Goal: Task Accomplishment & Management: Manage account settings

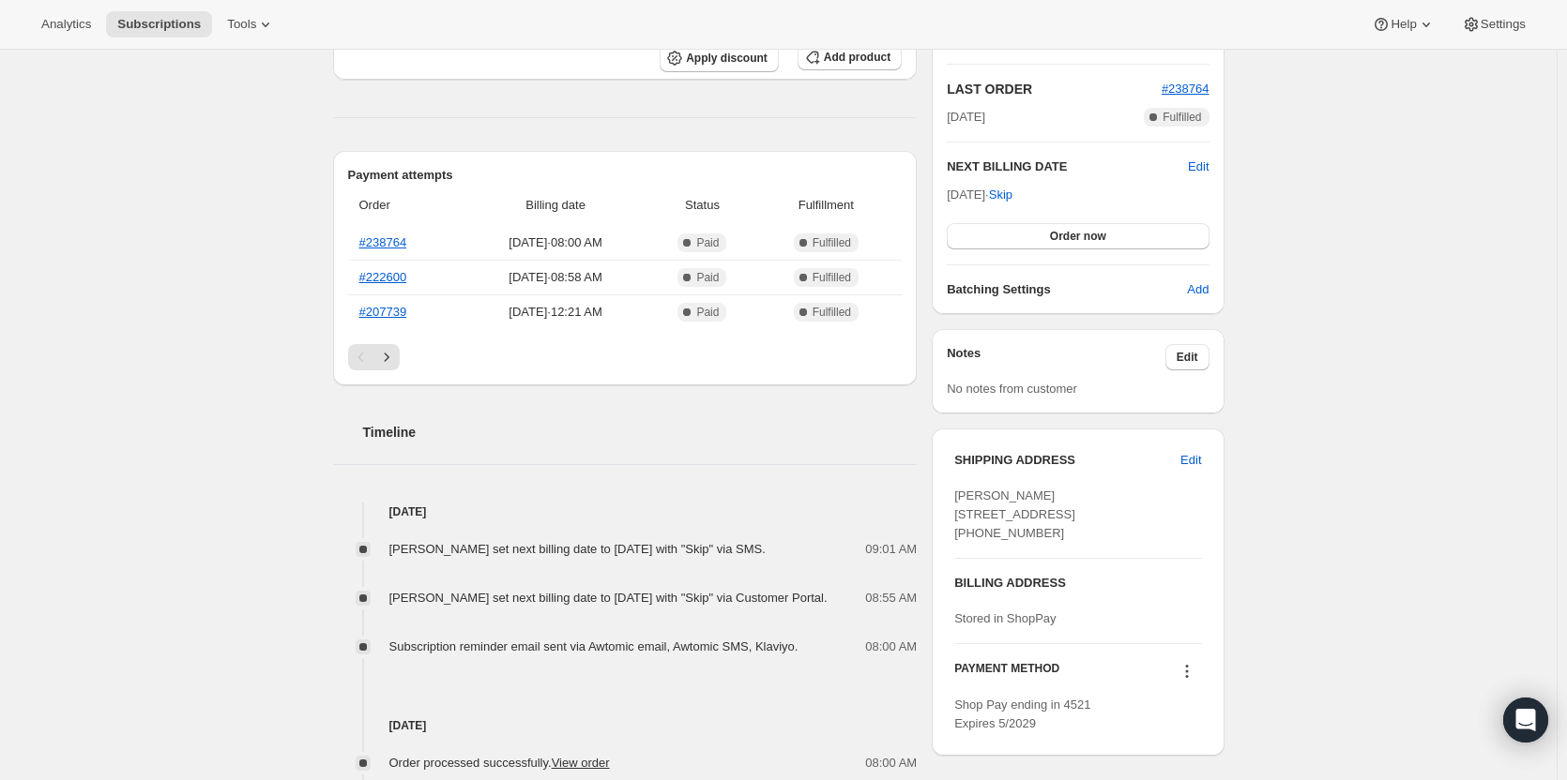
scroll to position [94, 0]
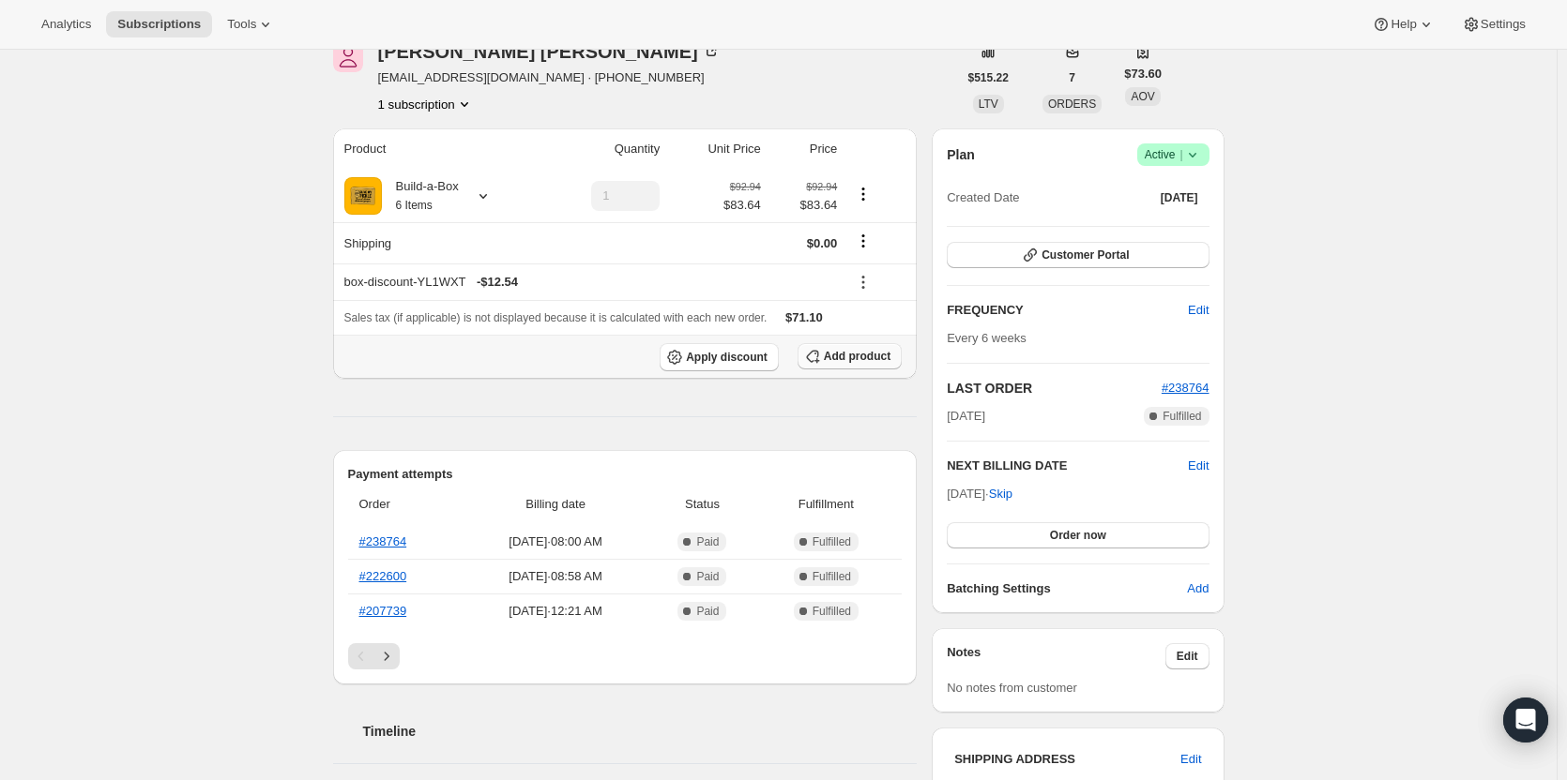
click at [822, 362] on icon "button" at bounding box center [812, 356] width 19 height 19
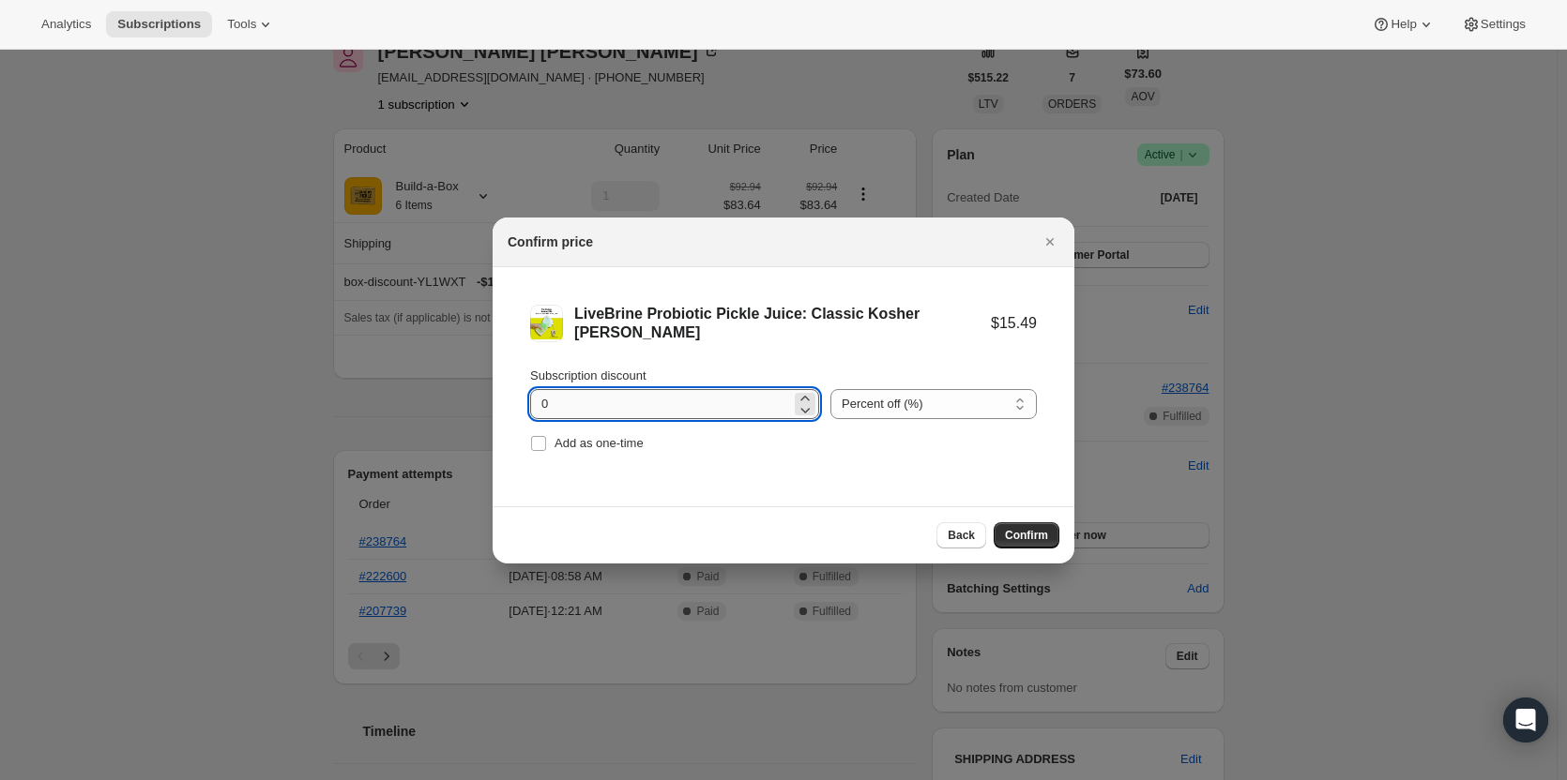
click at [641, 403] on input "0" at bounding box center [660, 404] width 261 height 30
type input "100"
click at [541, 447] on input "Add as one-time" at bounding box center [538, 443] width 15 height 15
checkbox input "true"
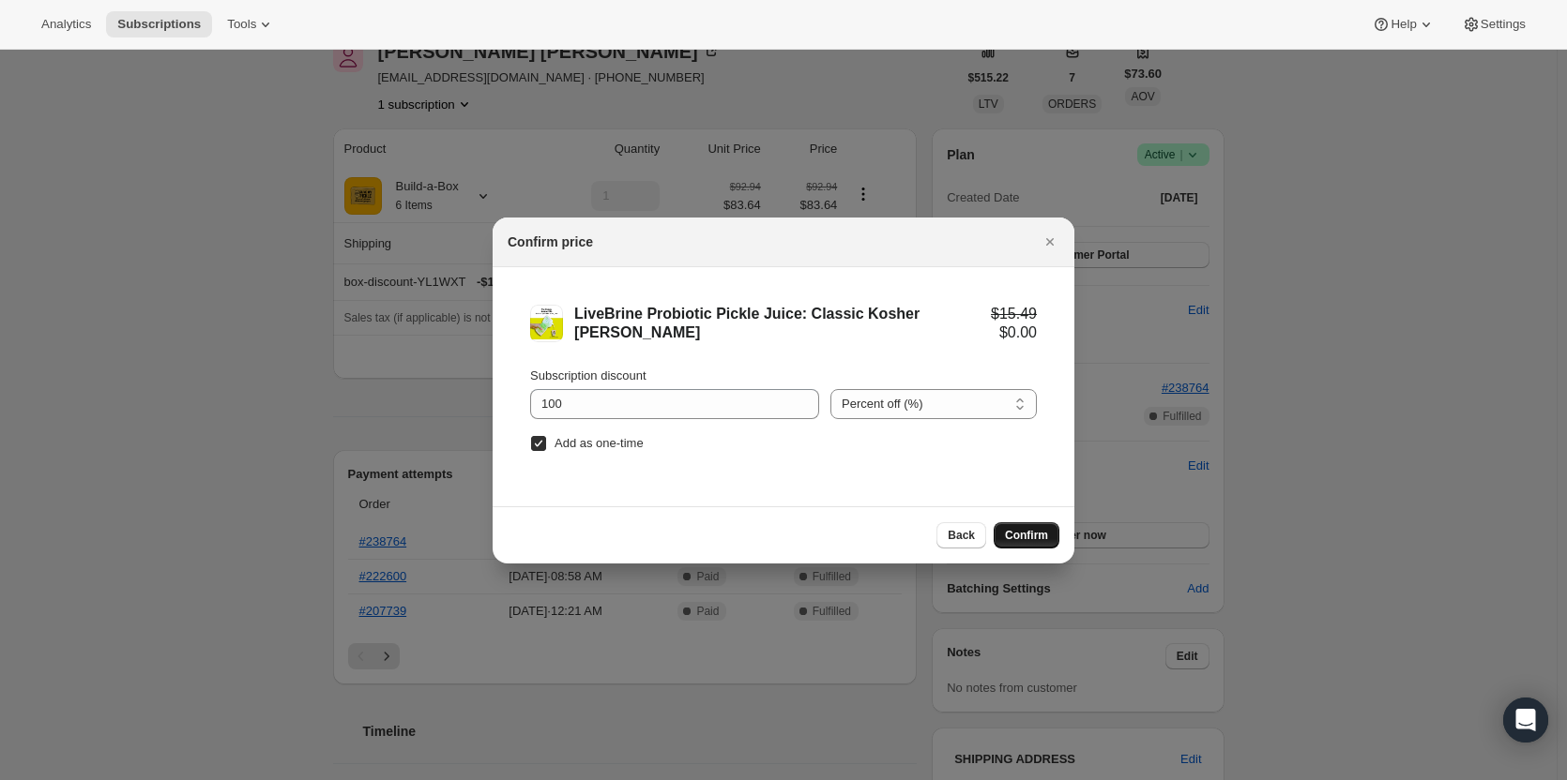
click at [1042, 530] on span "Confirm" at bounding box center [1026, 535] width 43 height 15
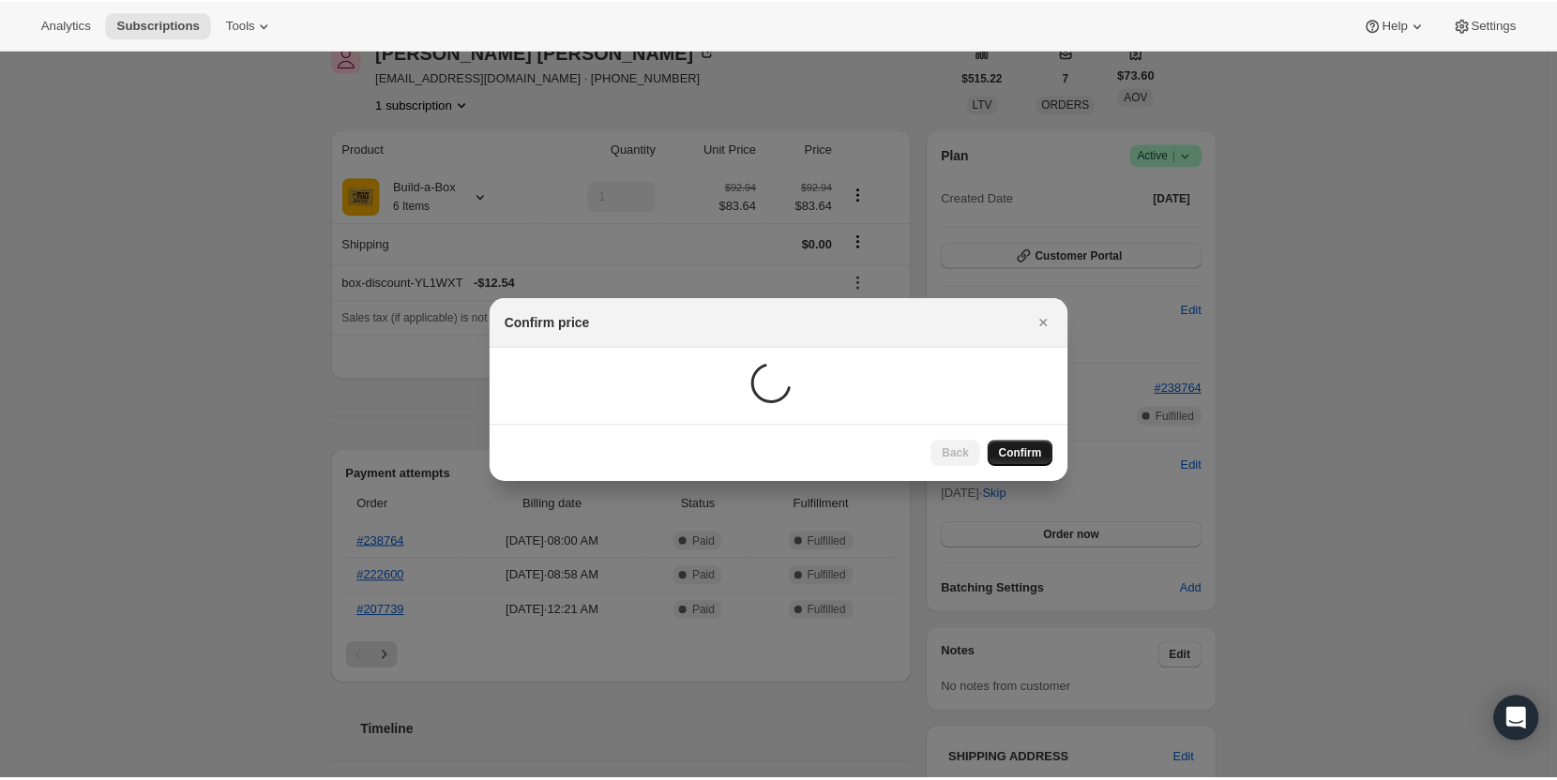
scroll to position [68, 0]
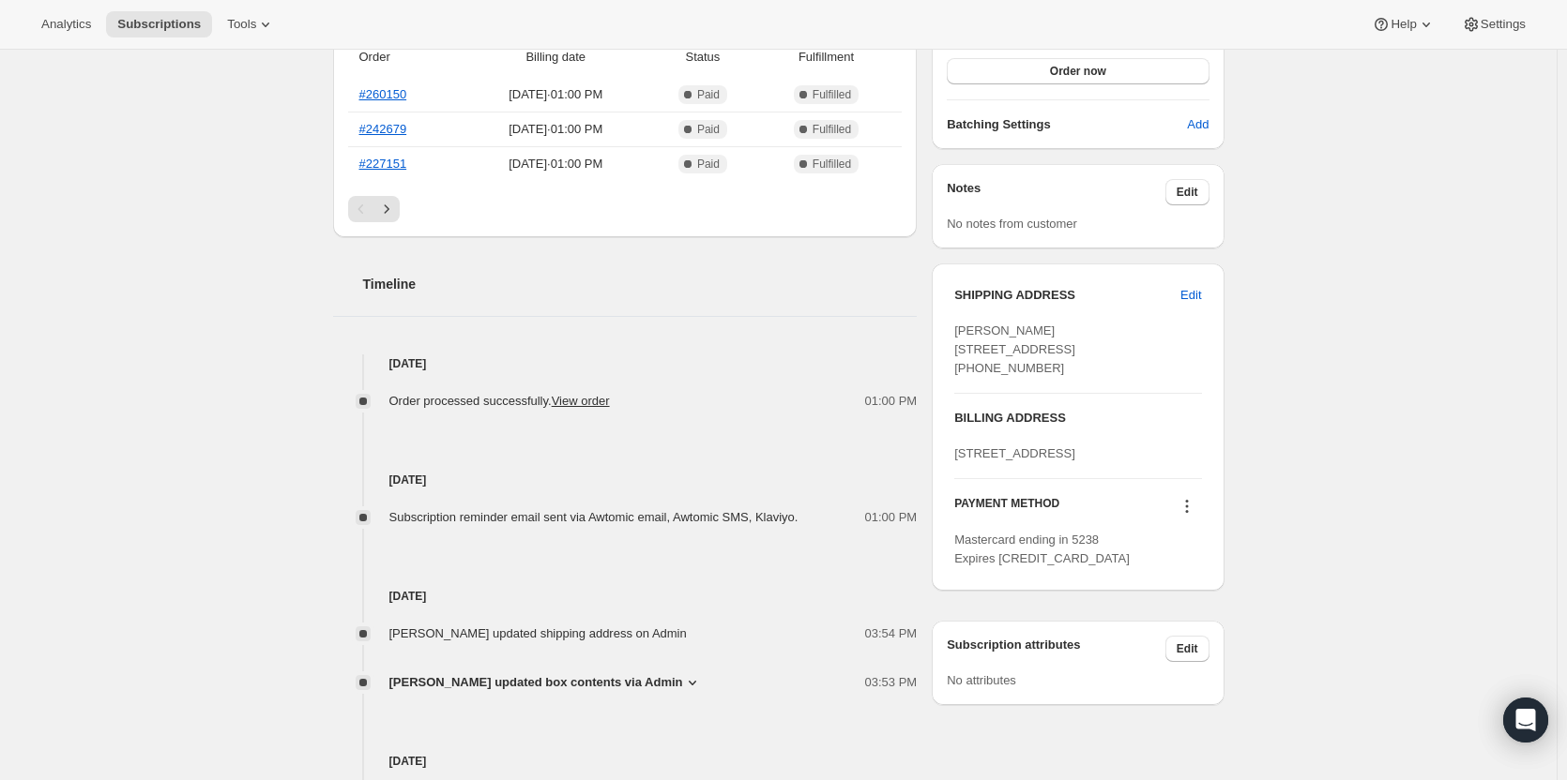
scroll to position [563, 0]
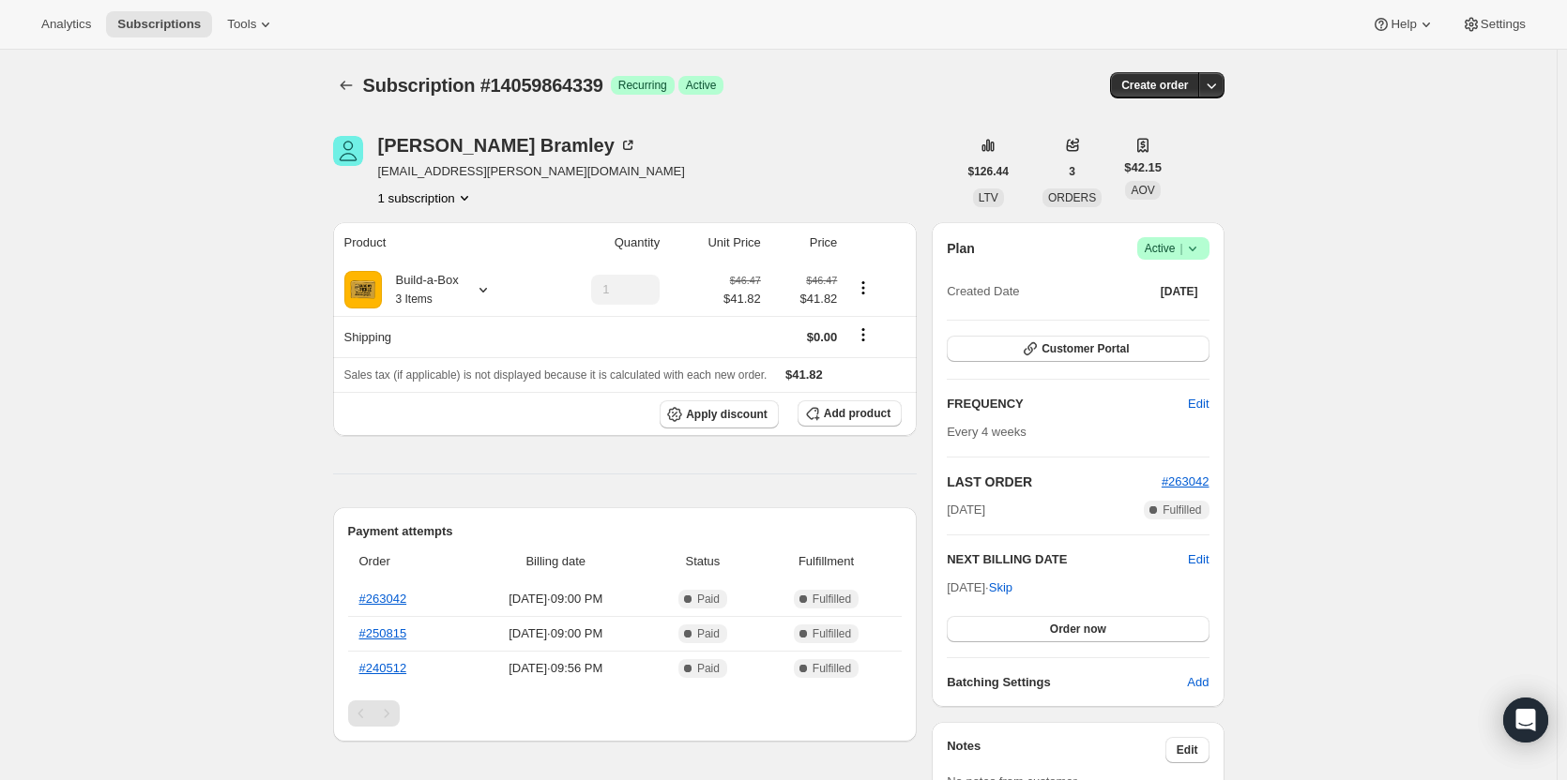
click at [1188, 245] on icon at bounding box center [1192, 248] width 19 height 19
click at [1190, 325] on span "Cancel subscription" at bounding box center [1179, 318] width 106 height 19
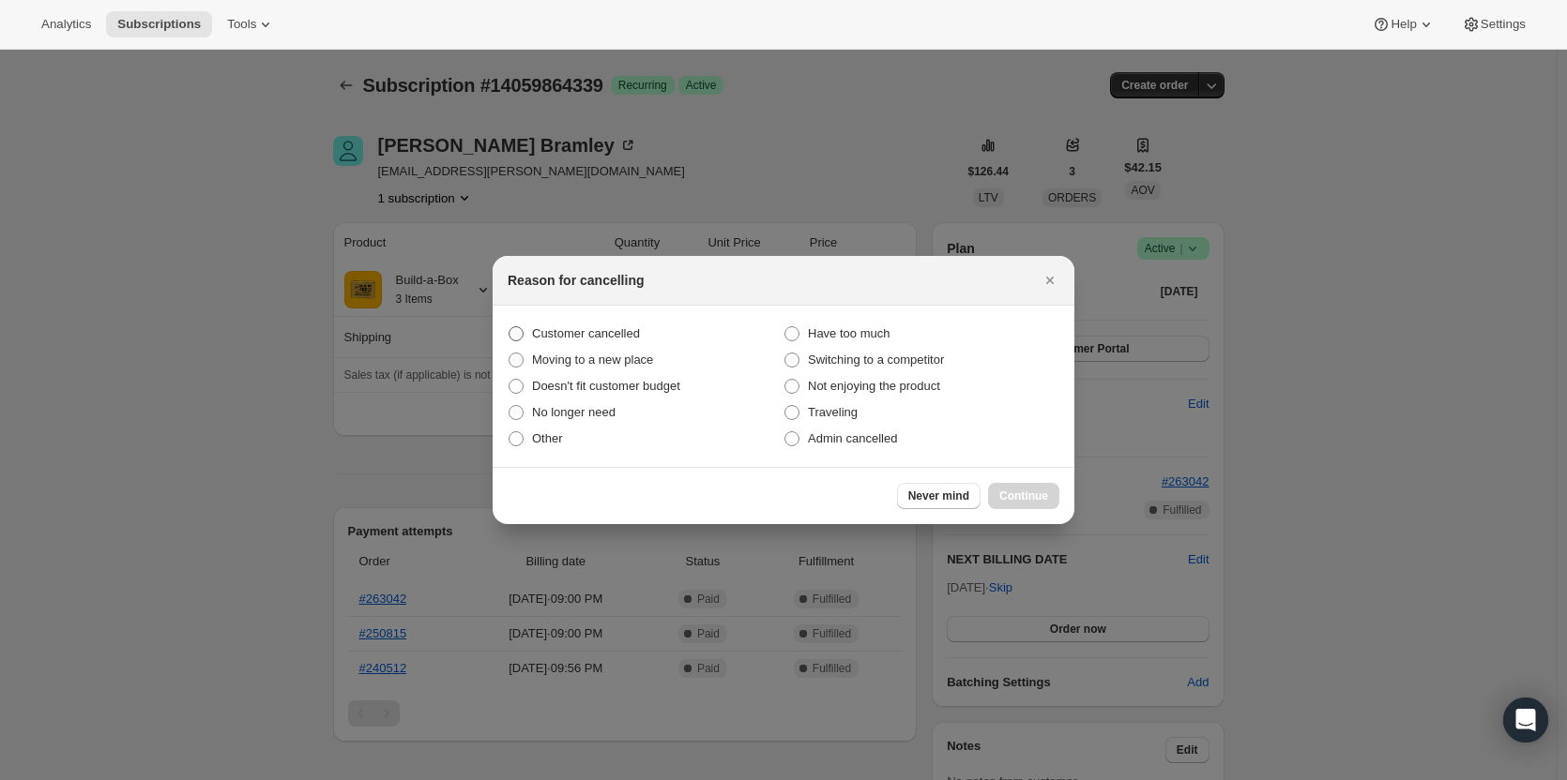
click at [590, 342] on span "Customer cancelled" at bounding box center [586, 334] width 108 height 19
click at [509, 327] on input "Customer cancelled" at bounding box center [508, 326] width 1 height 1
radio input "true"
click at [1042, 489] on button "Continue" at bounding box center [1023, 496] width 71 height 26
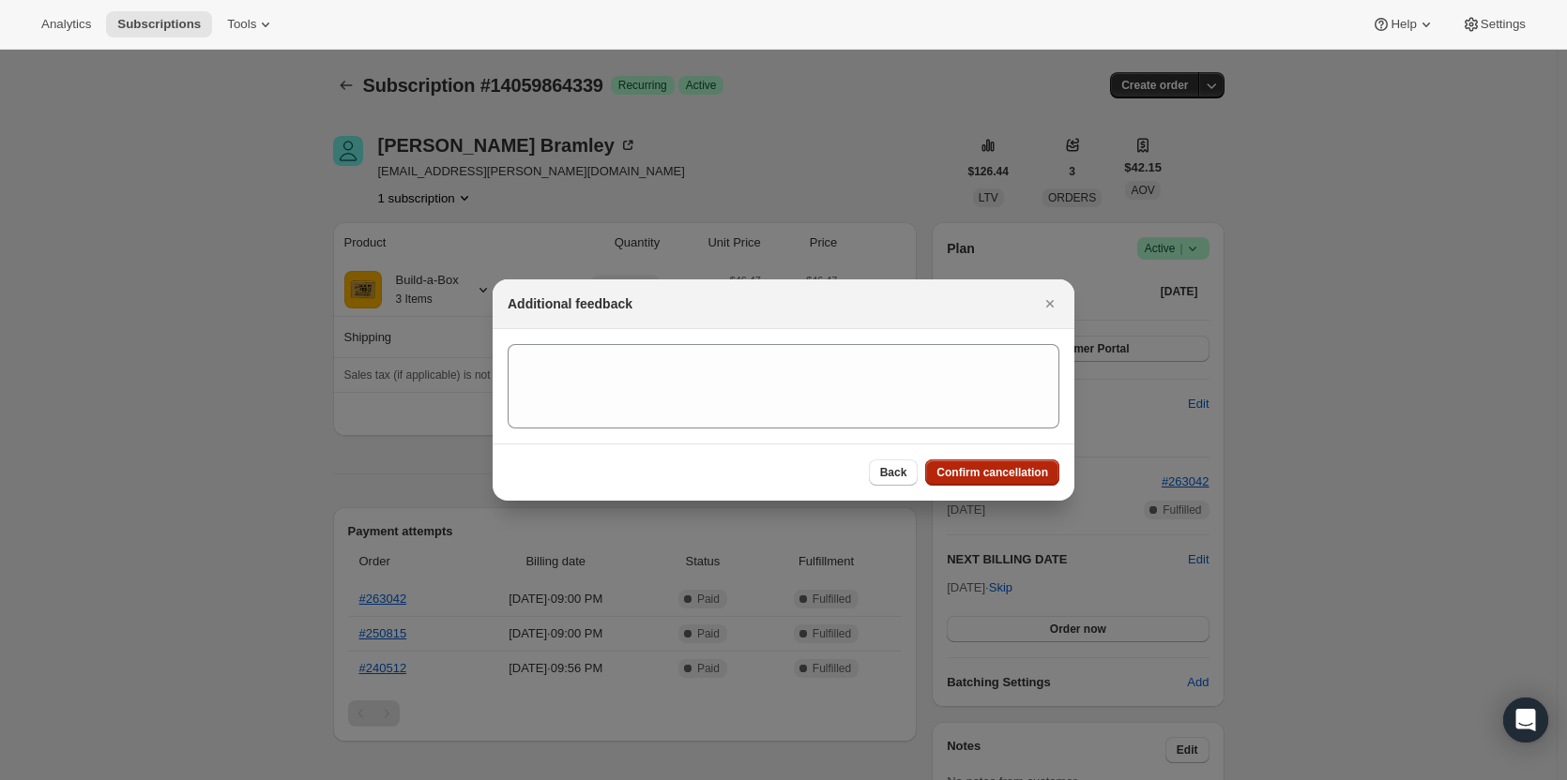
click at [1009, 475] on span "Confirm cancellation" at bounding box center [992, 472] width 112 height 15
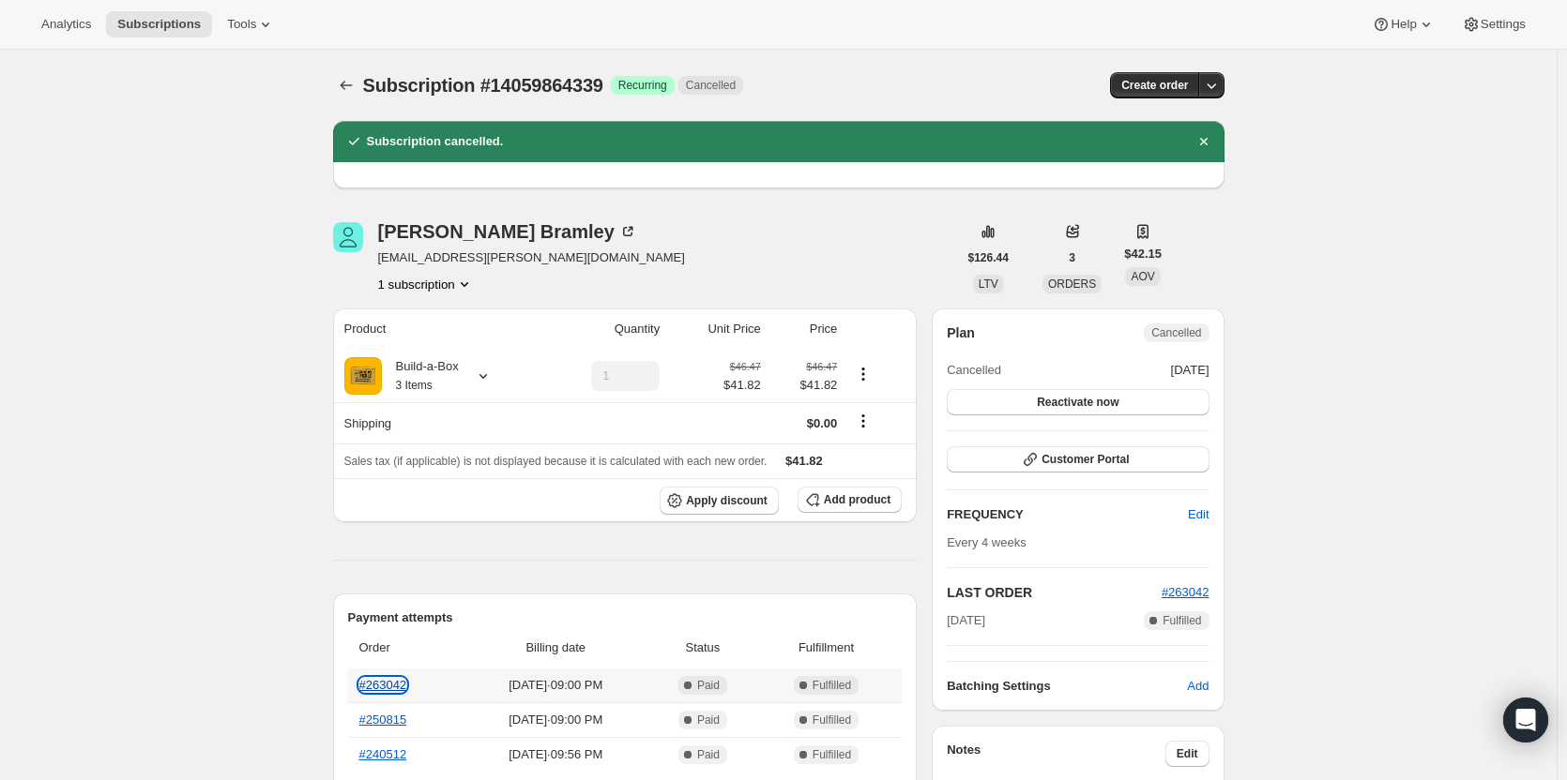
click at [371, 686] on link "#263042" at bounding box center [383, 685] width 48 height 14
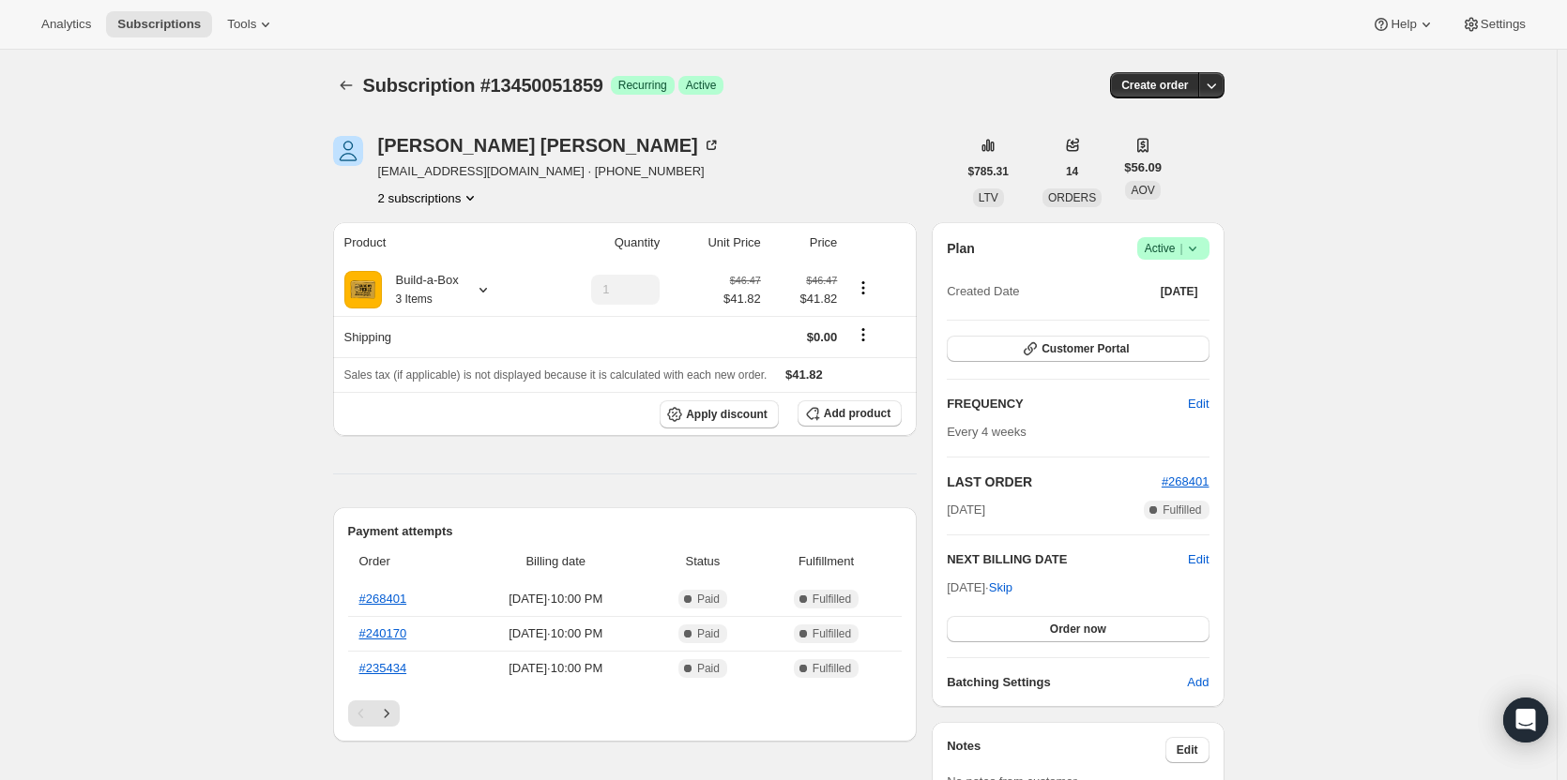
click at [1188, 249] on icon at bounding box center [1192, 248] width 19 height 19
click at [1171, 287] on span "Pause subscription" at bounding box center [1177, 286] width 103 height 14
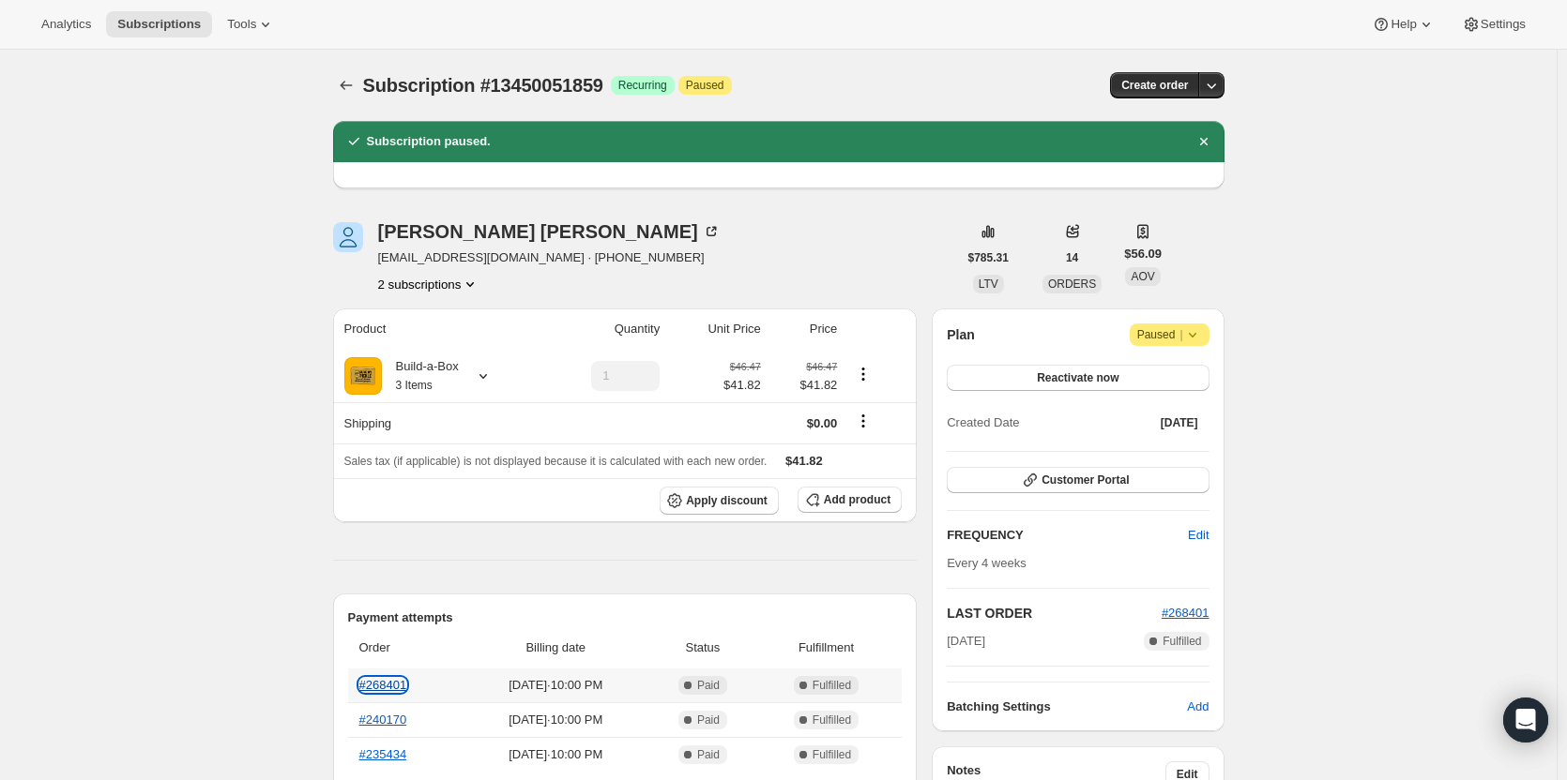
click at [399, 687] on link "#268401" at bounding box center [383, 685] width 48 height 14
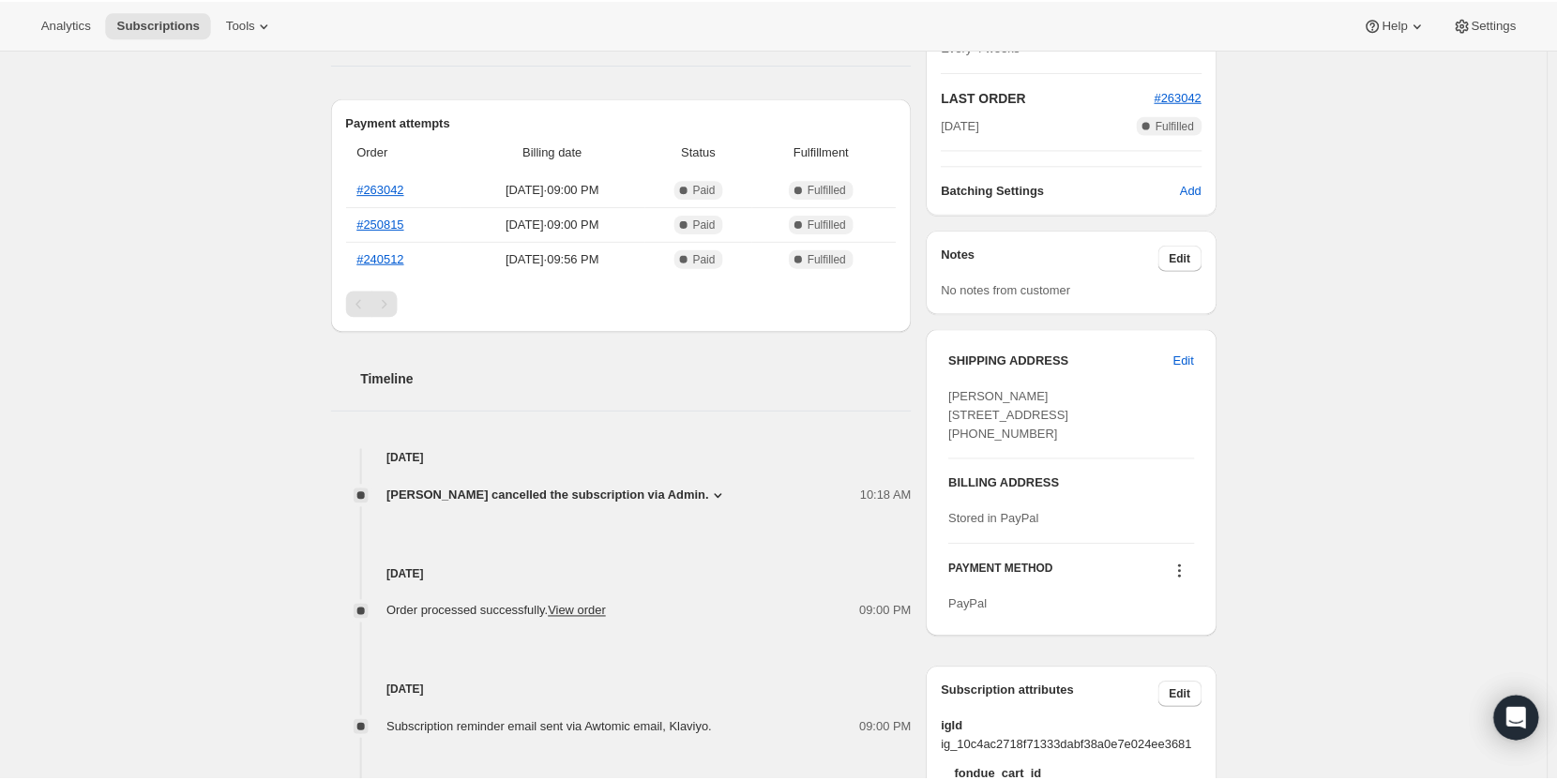
scroll to position [339, 0]
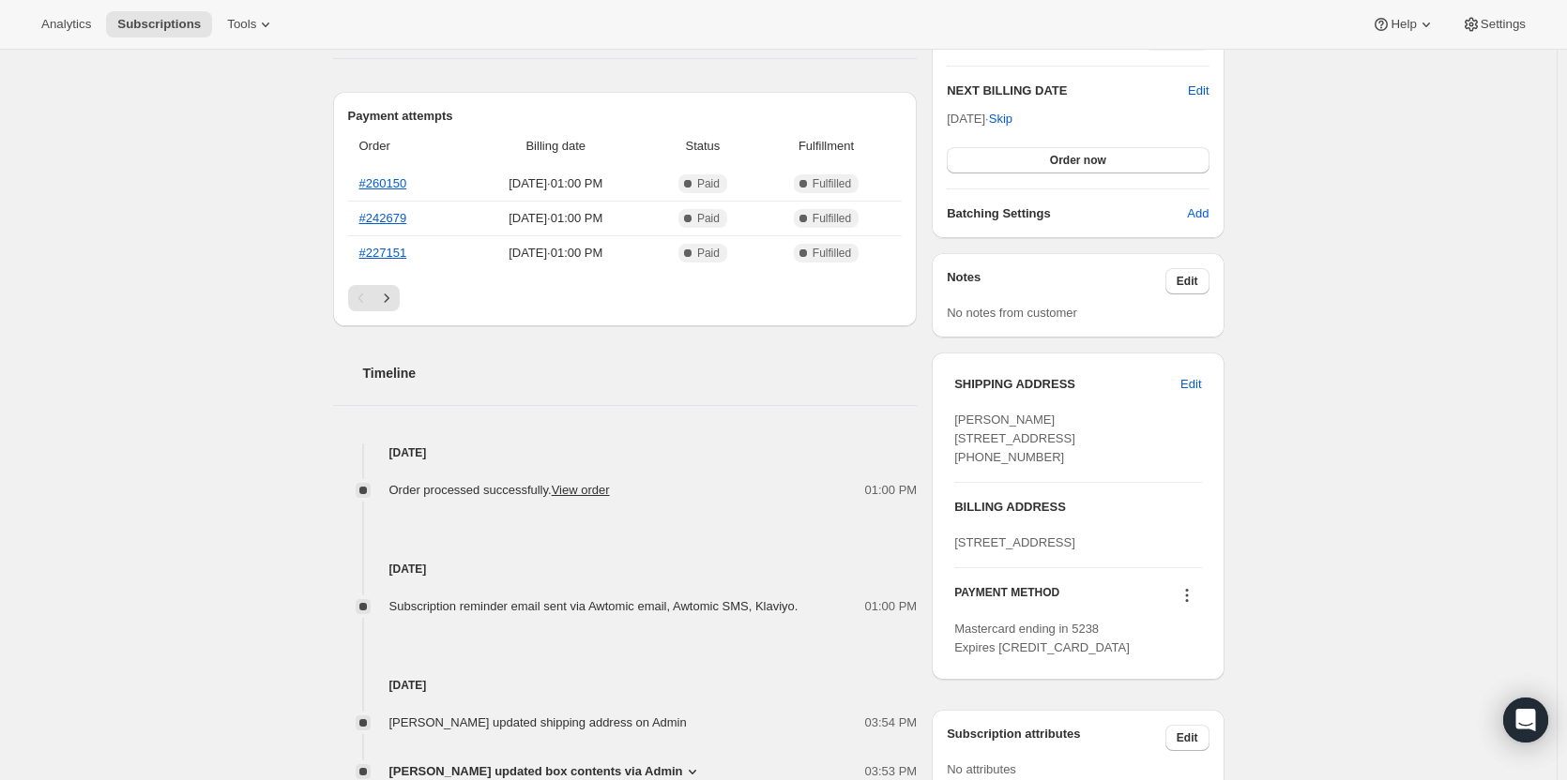
scroll to position [563, 0]
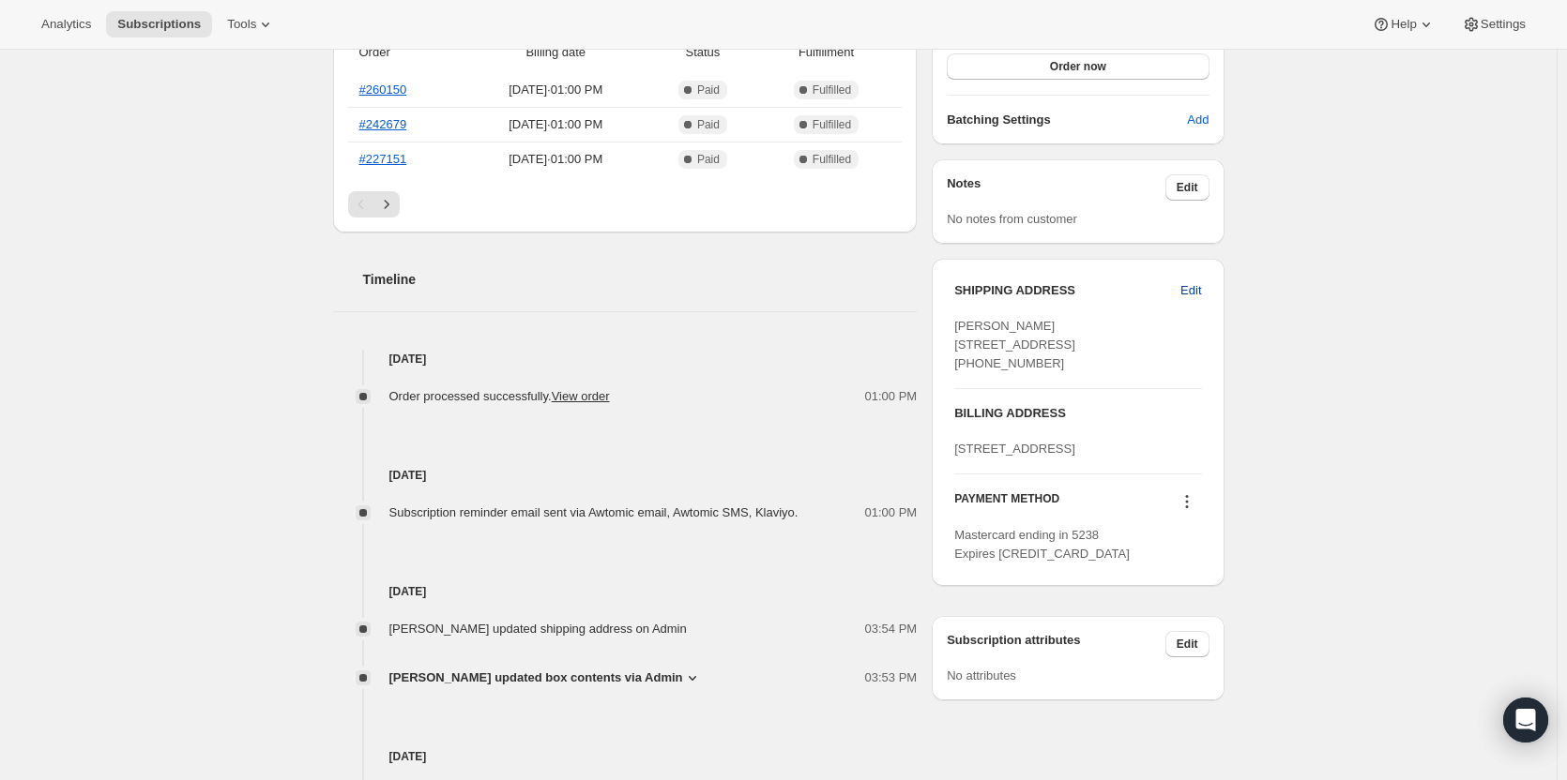
click at [1194, 298] on span "Edit" at bounding box center [1190, 290] width 21 height 19
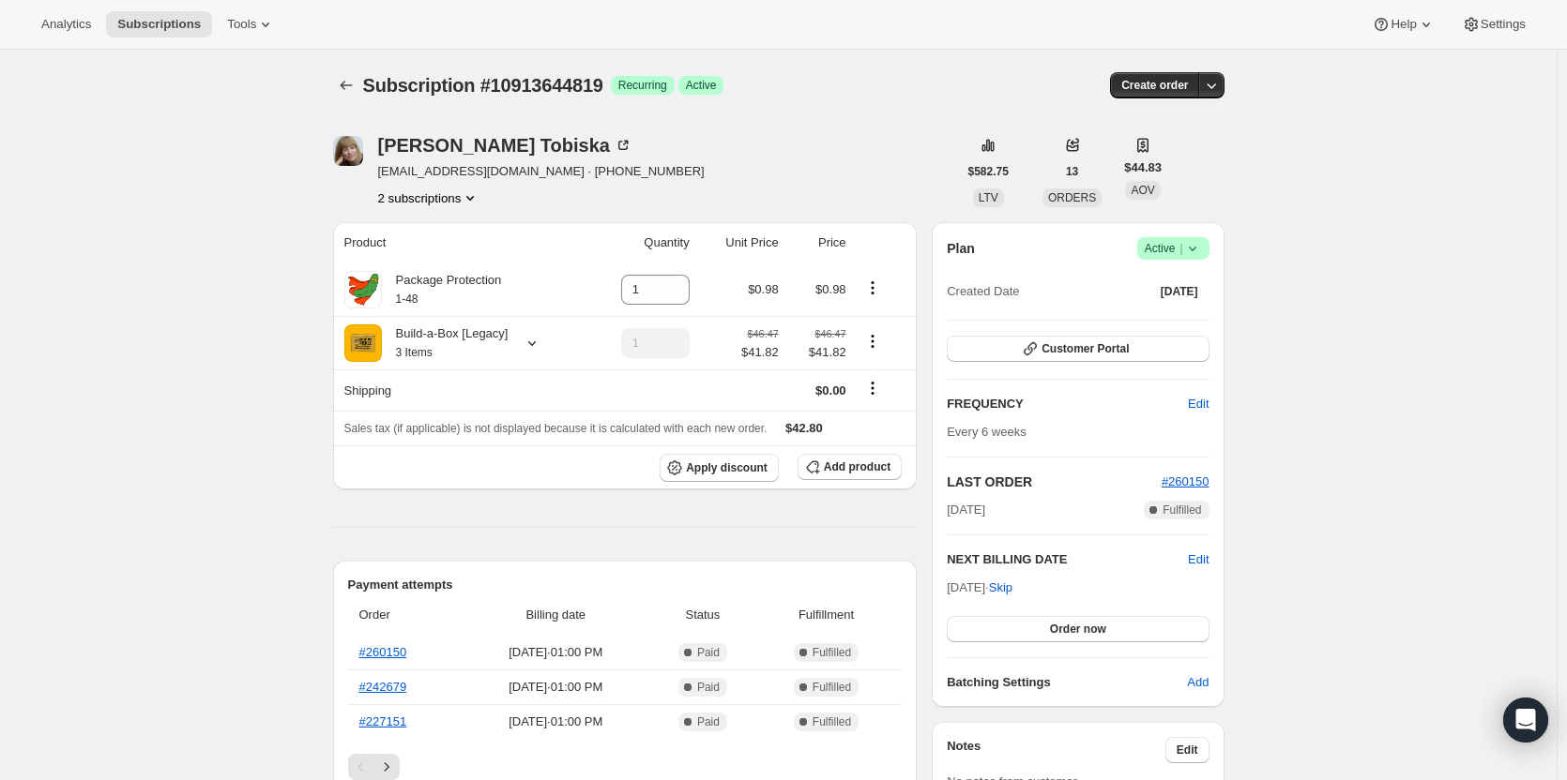
select select "CA"
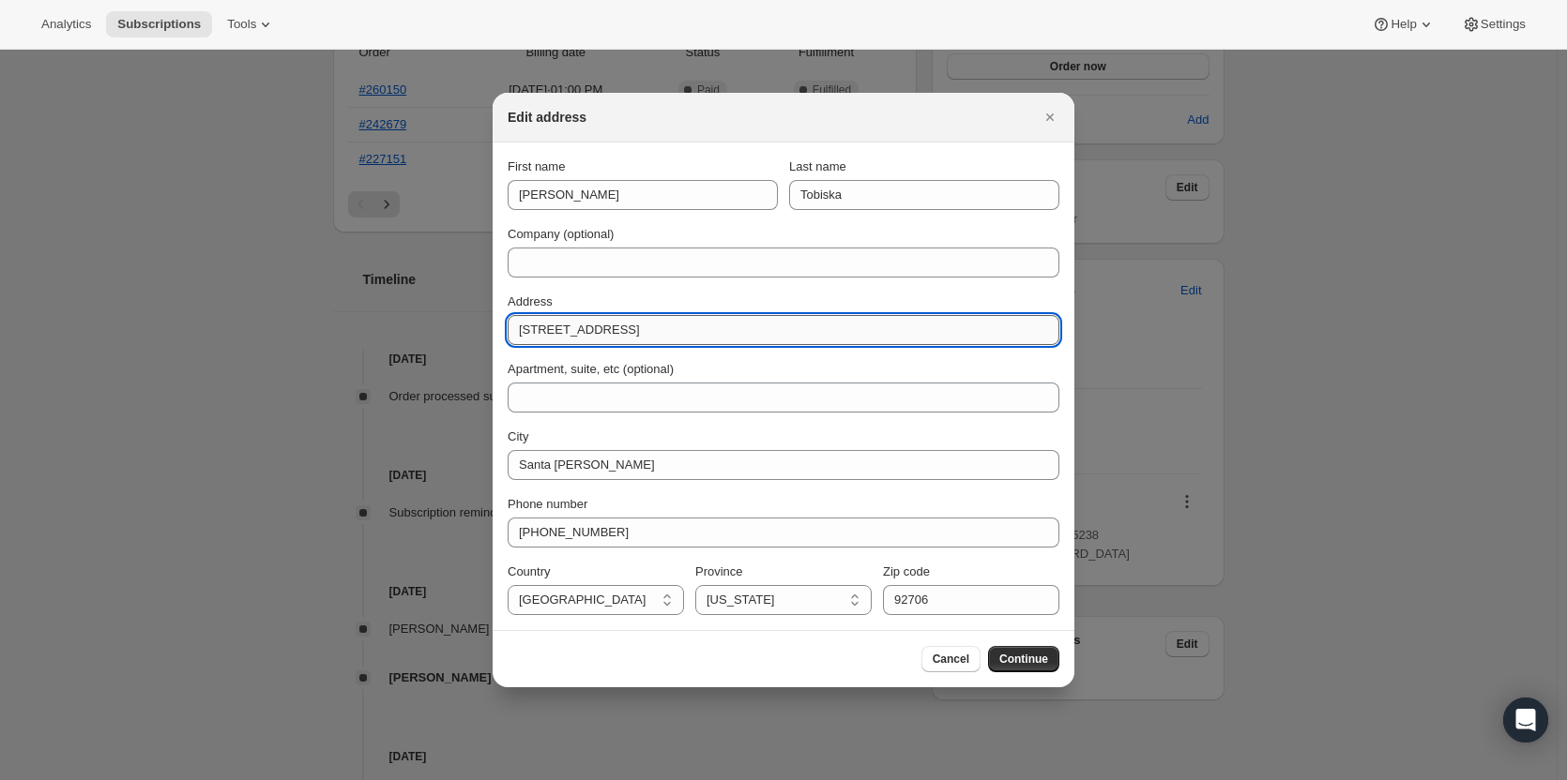
drag, startPoint x: 627, startPoint y: 331, endPoint x: 518, endPoint y: 334, distance: 108.8
click at [518, 334] on input "1106 West 16th St" at bounding box center [783, 330] width 552 height 30
type input "1038 20th st SW"
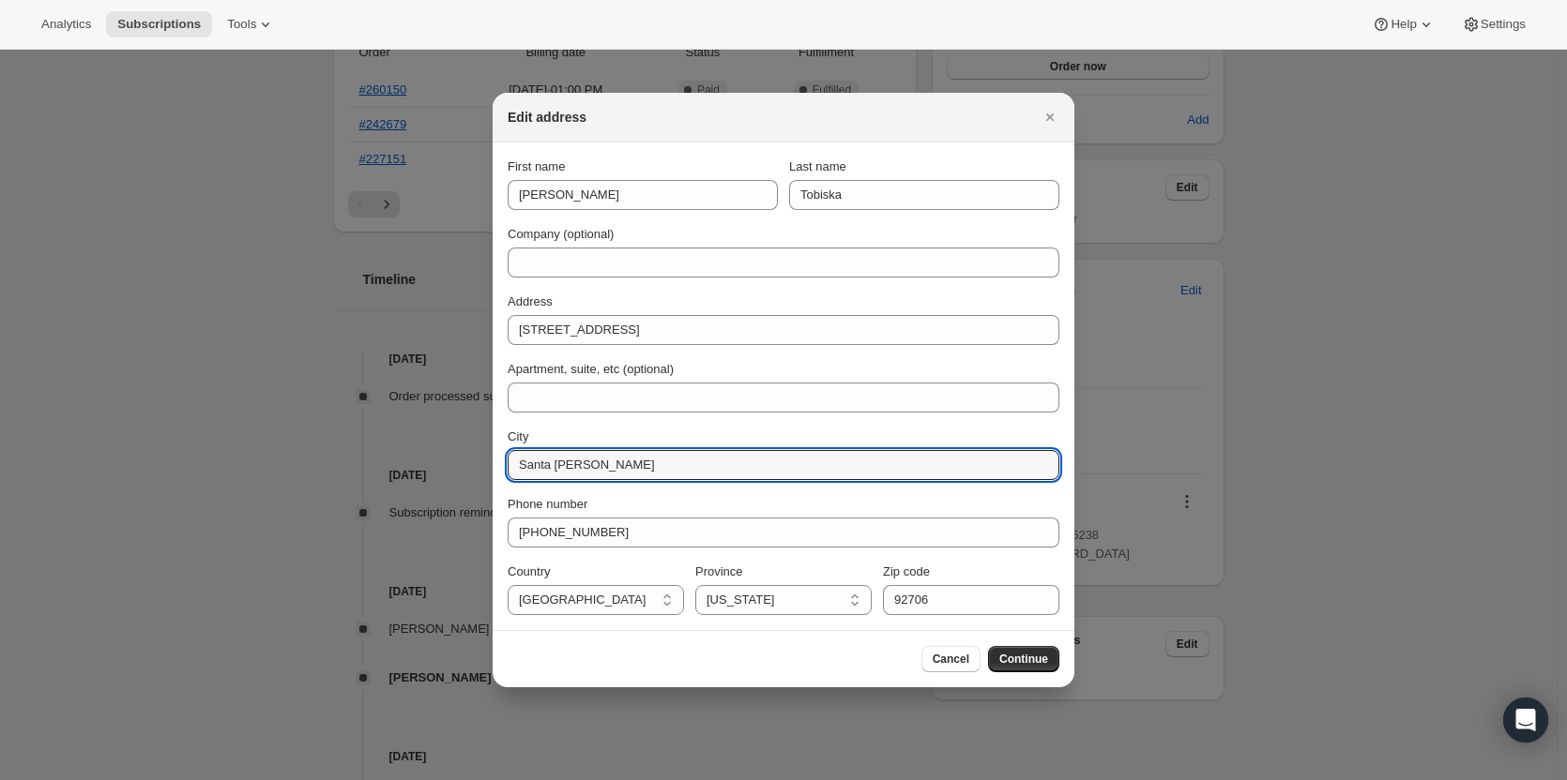
drag, startPoint x: 612, startPoint y: 461, endPoint x: 506, endPoint y: 462, distance: 106.0
click at [506, 462] on section "First name Wendy Last name Tobiska Company (optional) Address 1038 20th st SW A…" at bounding box center [783, 387] width 582 height 488
type input "Loveland"
click at [956, 594] on input "92706" at bounding box center [971, 600] width 176 height 30
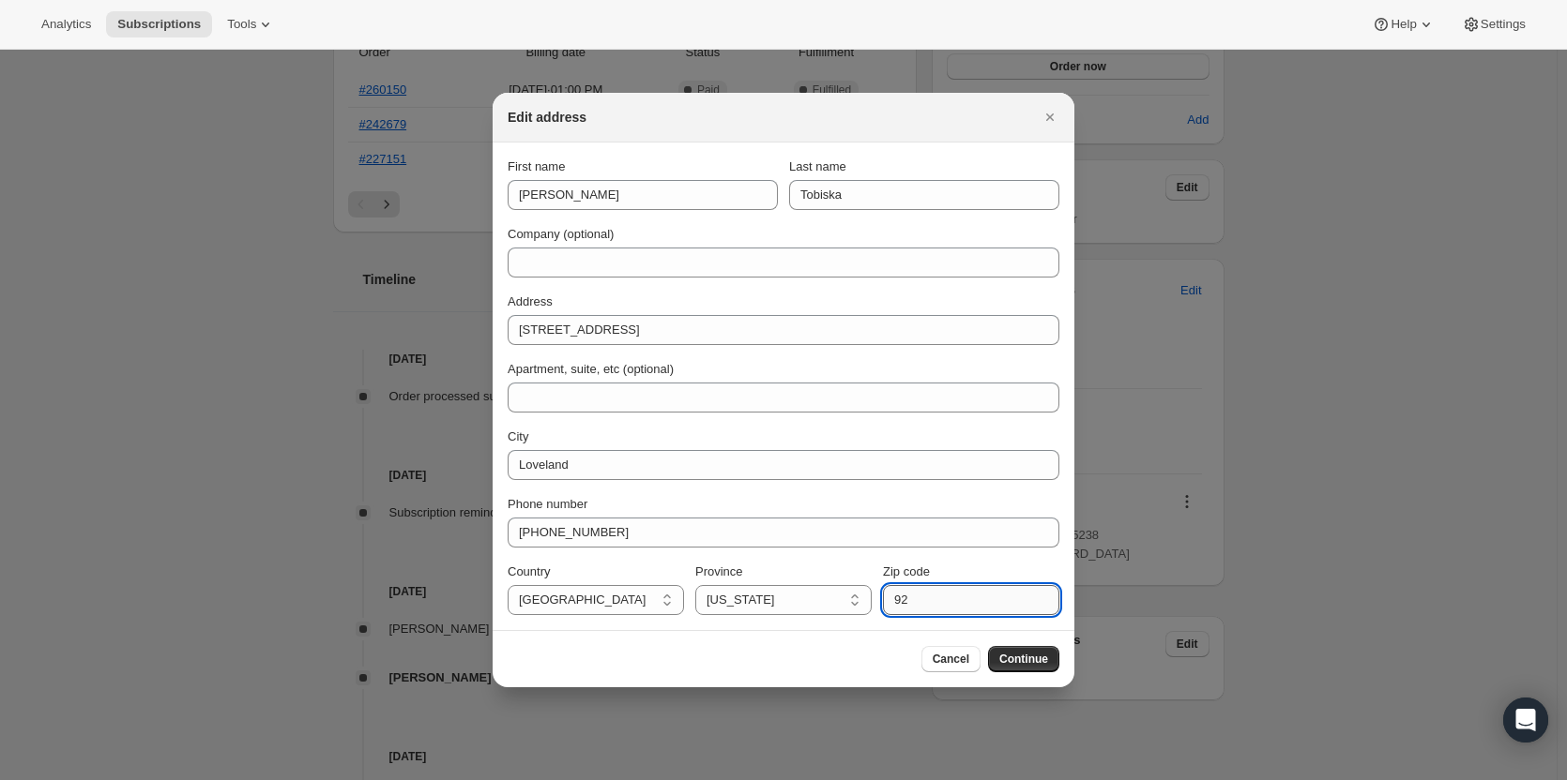
type input "9"
type input "80537"
click at [754, 603] on select "Alabama Arizona Arkansas Colorado Connecticut Delaware District of Columbia Flo…" at bounding box center [783, 600] width 176 height 30
select select "CO"
click at [695, 585] on select "Alabama Arizona Arkansas Colorado Connecticut Delaware District of Columbia Flo…" at bounding box center [783, 600] width 176 height 30
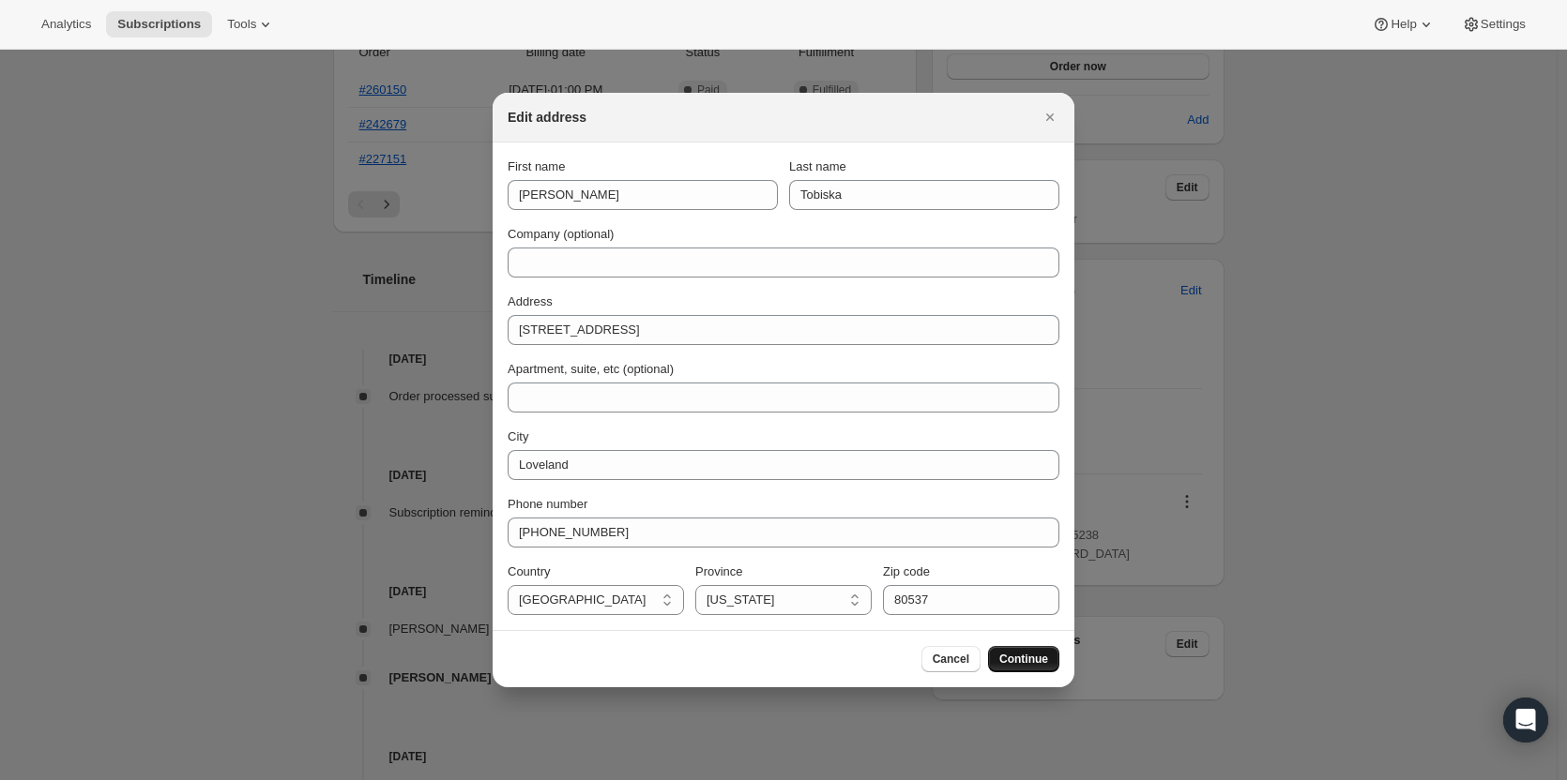
click at [1029, 660] on span "Continue" at bounding box center [1023, 659] width 49 height 15
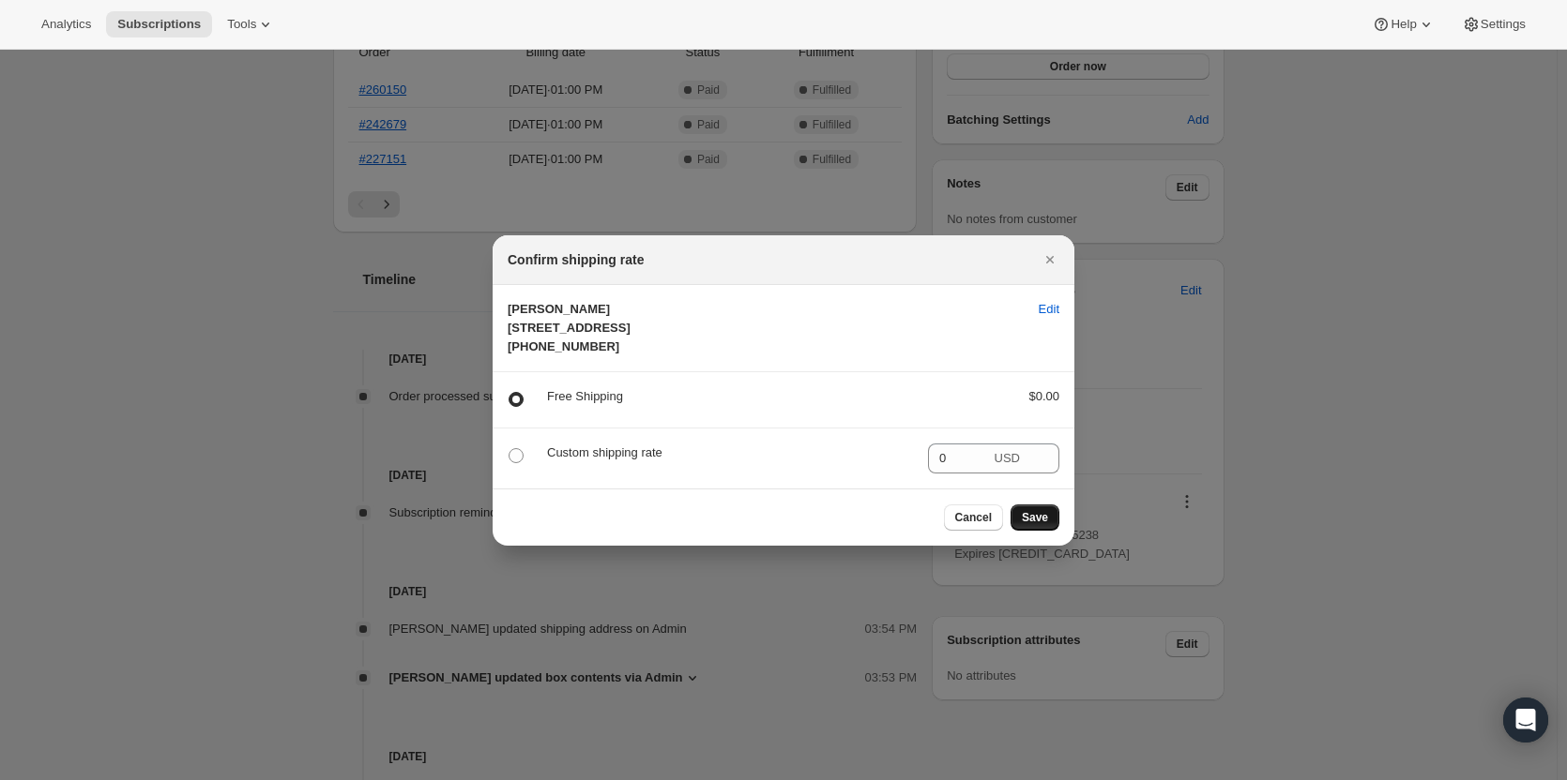
click at [1044, 525] on span "Save" at bounding box center [1035, 517] width 26 height 15
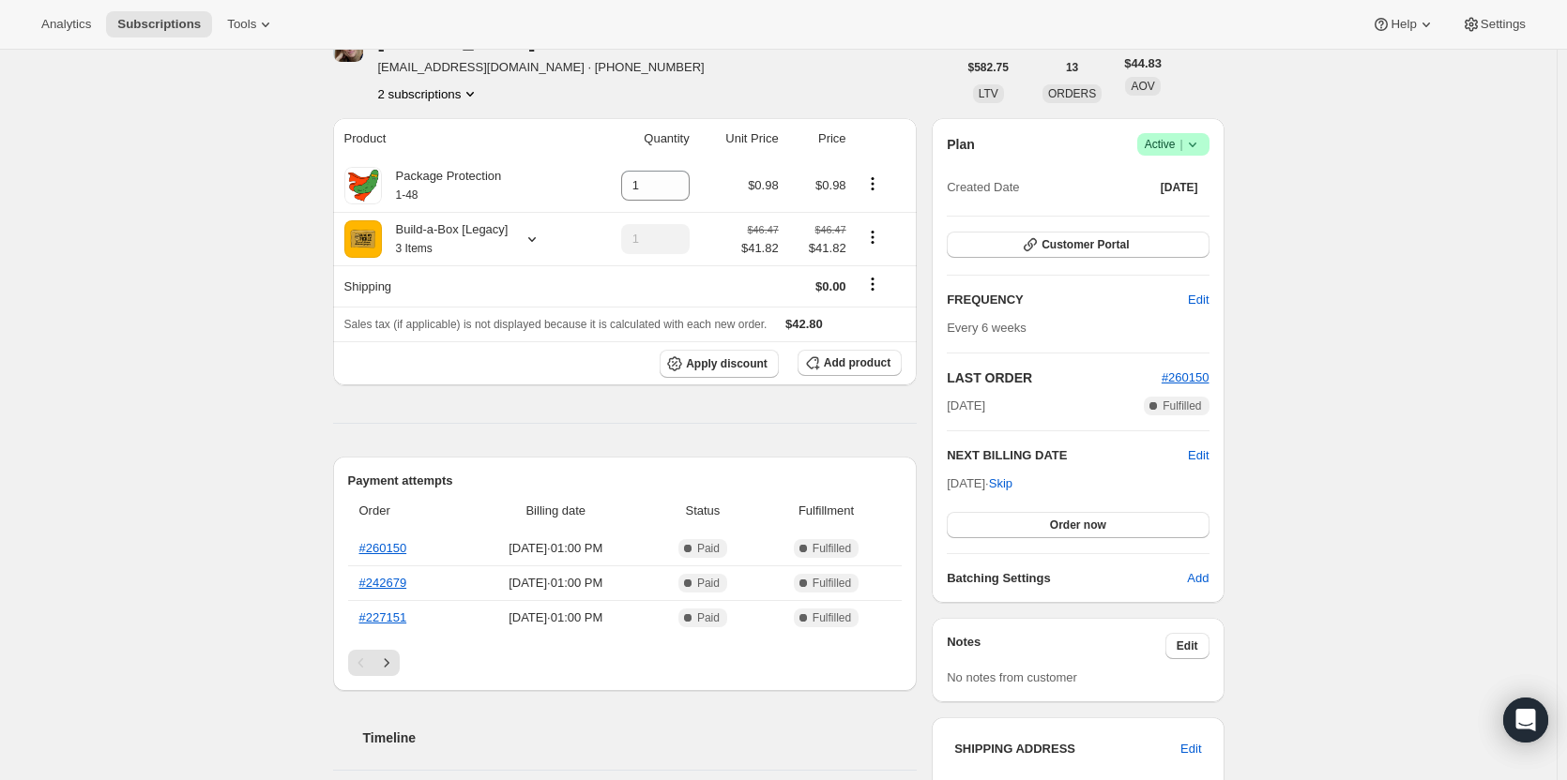
scroll to position [188, 0]
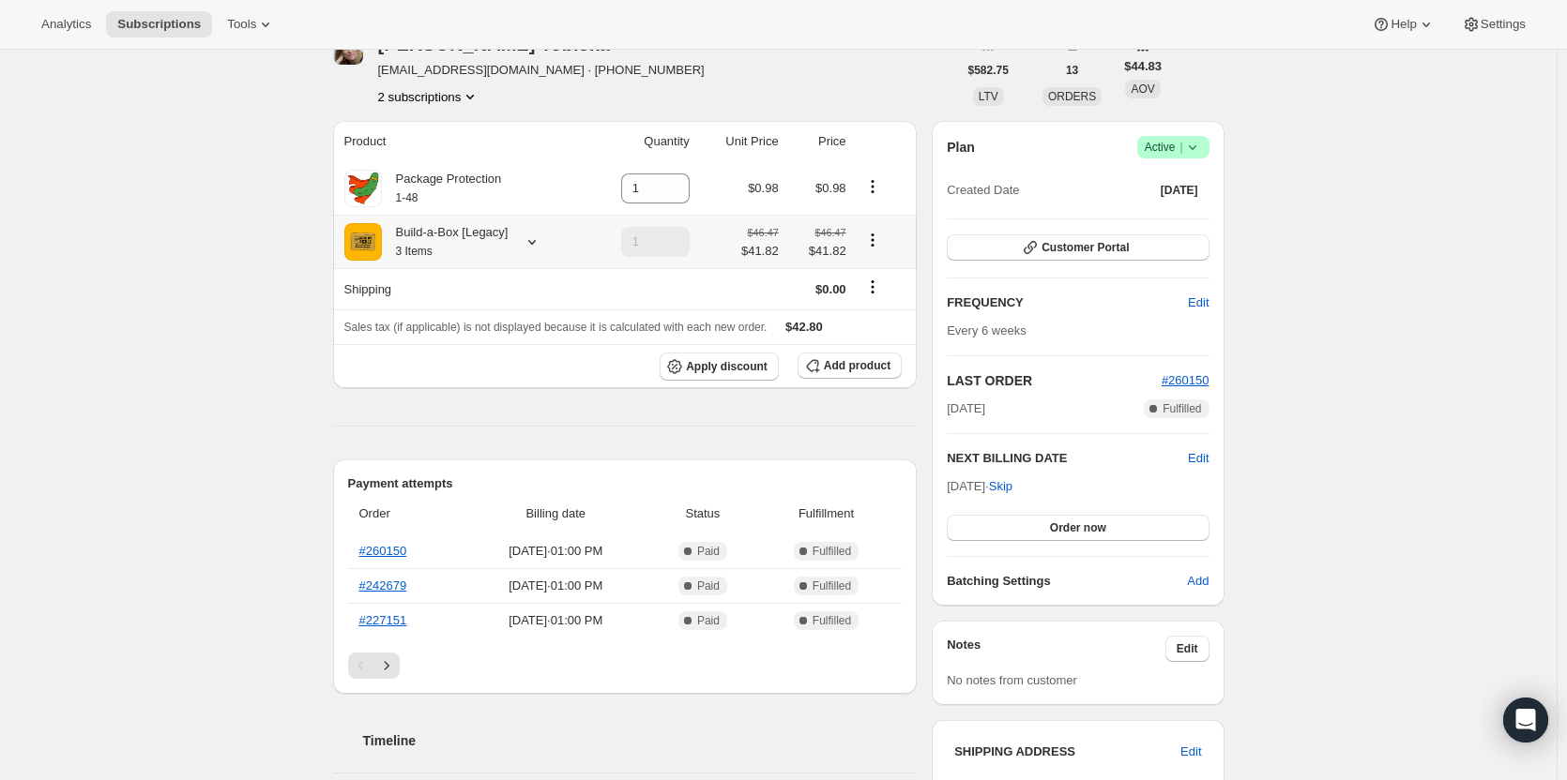
click at [535, 244] on icon at bounding box center [532, 242] width 8 height 5
click at [279, 386] on div "Subscription #10913644819. This page is ready Subscription #10913644819 Success…" at bounding box center [778, 679] width 1556 height 1634
click at [535, 235] on icon at bounding box center [531, 242] width 19 height 19
click at [464, 389] on span "Edit box" at bounding box center [450, 393] width 44 height 15
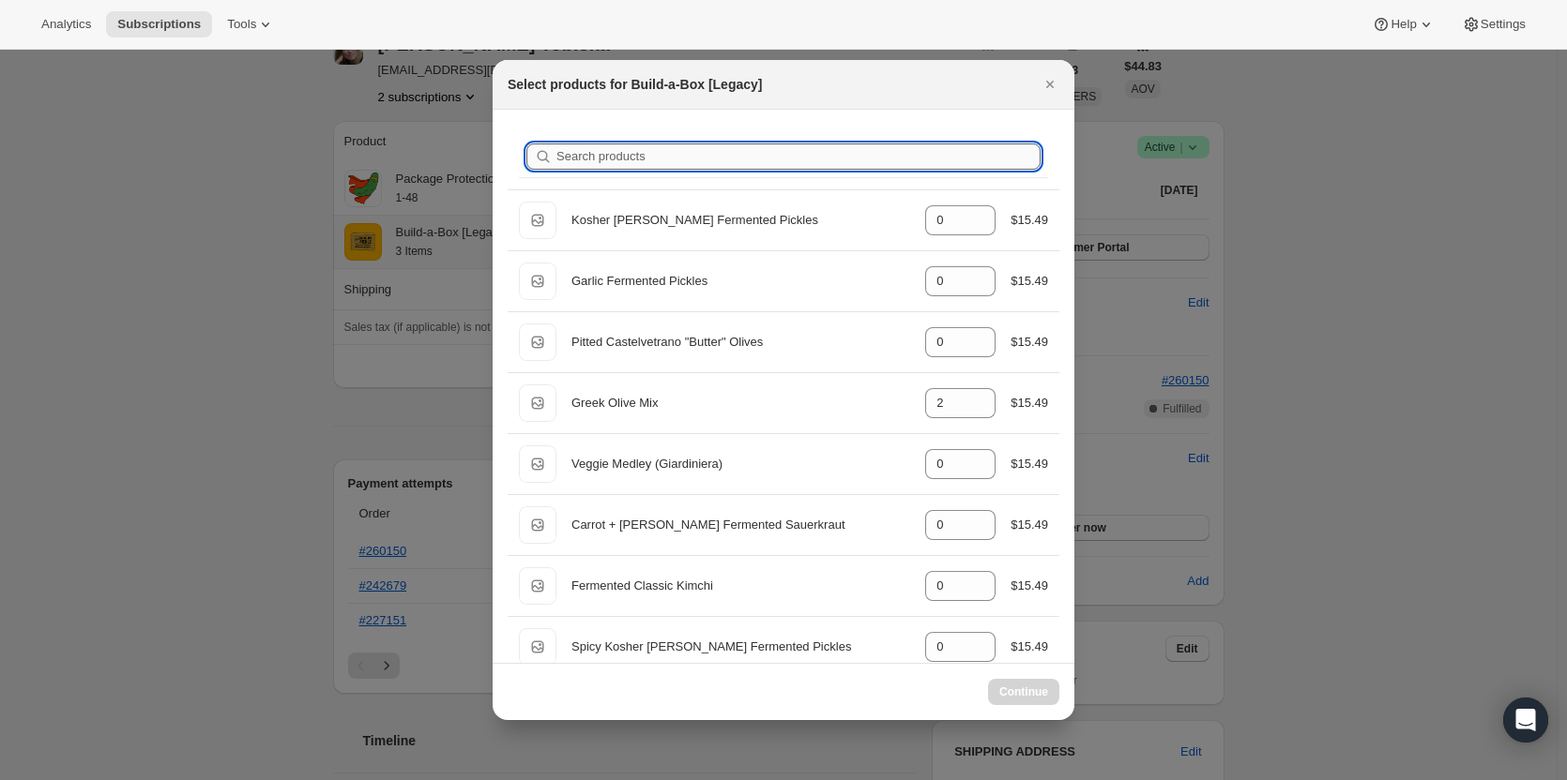
click at [715, 150] on input "Search products" at bounding box center [798, 157] width 484 height 26
type input "k"
type input "2"
type input "0"
type input "1"
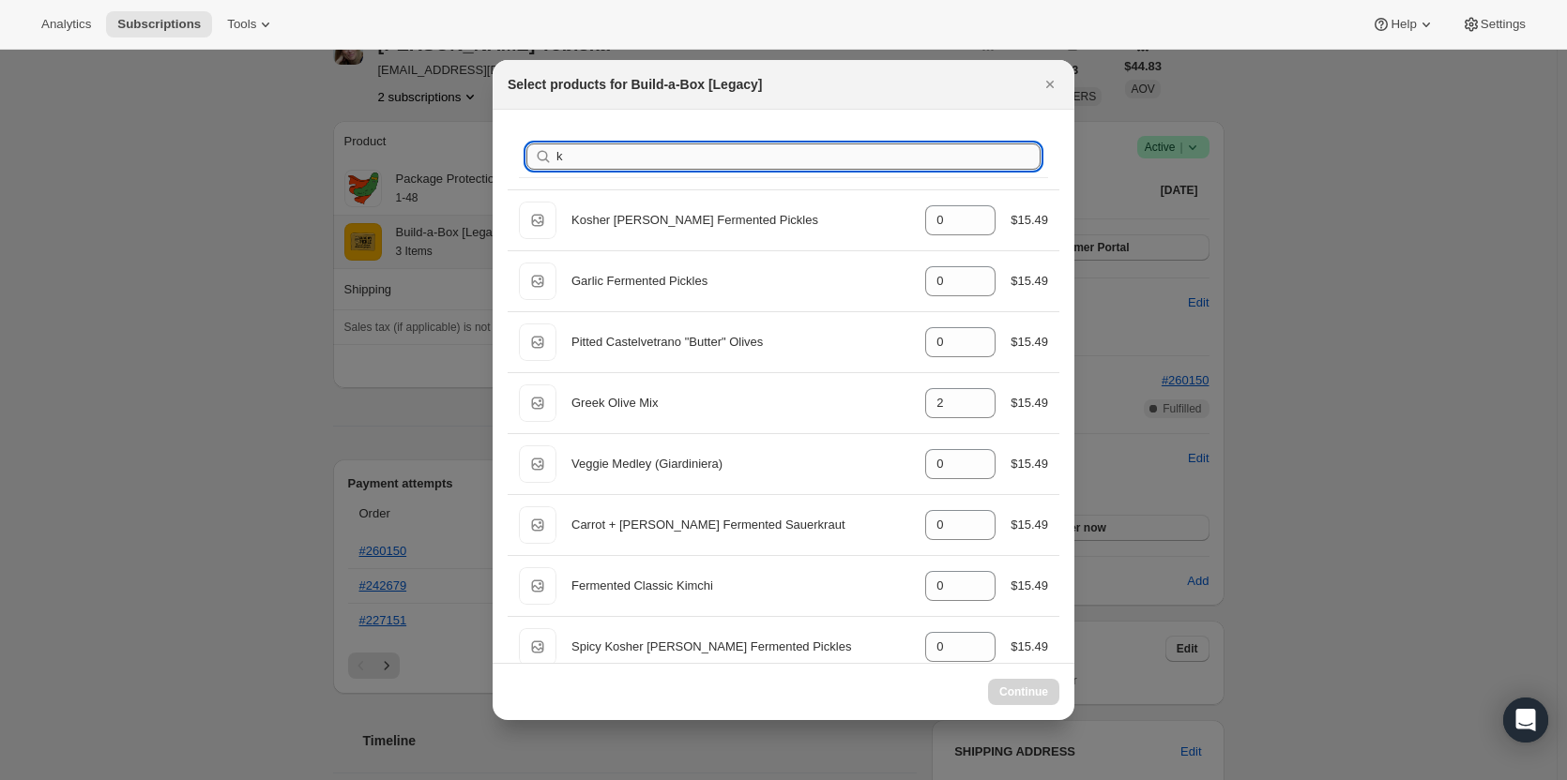
type input "0"
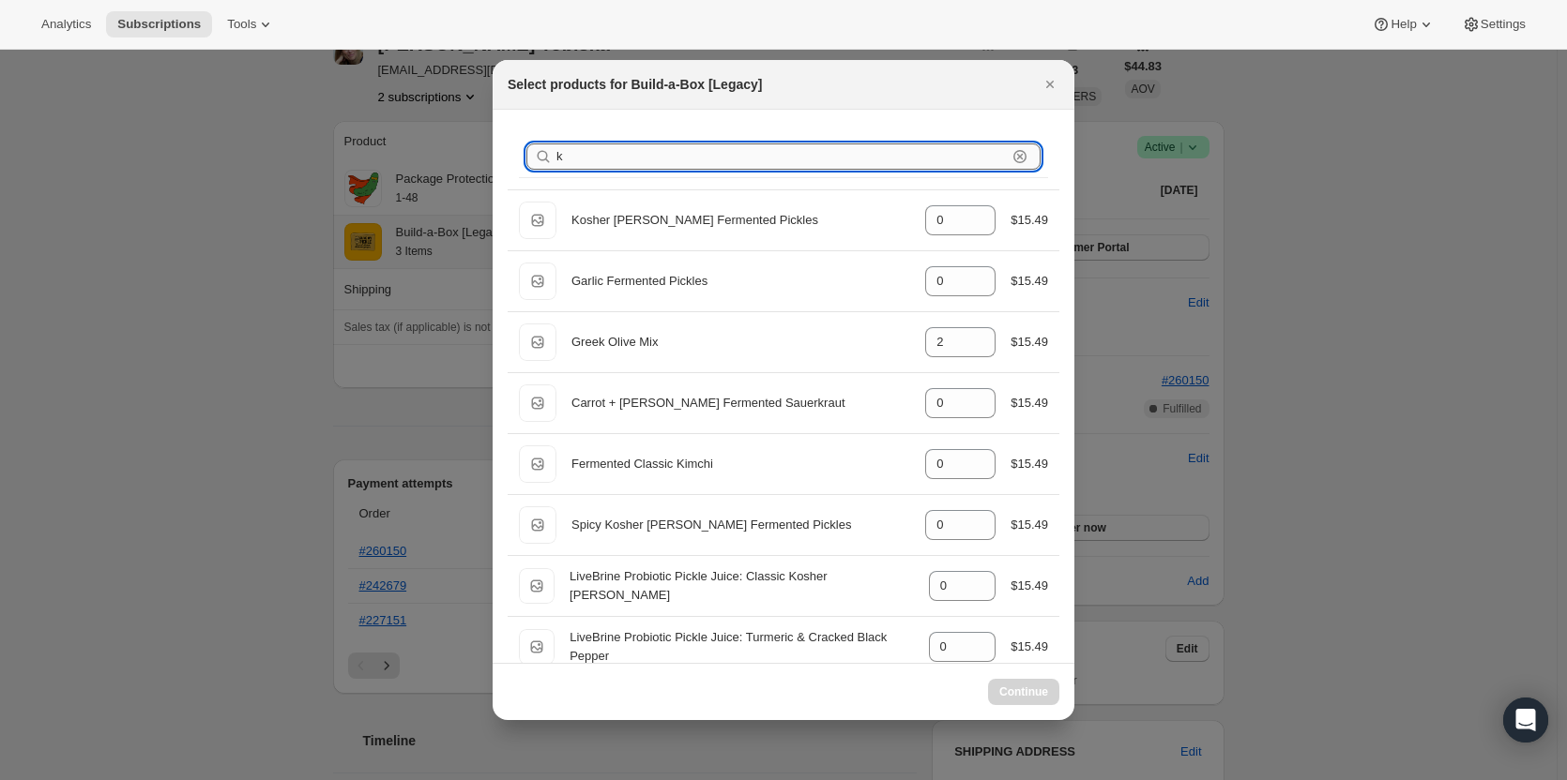
type input "ka"
type input "1"
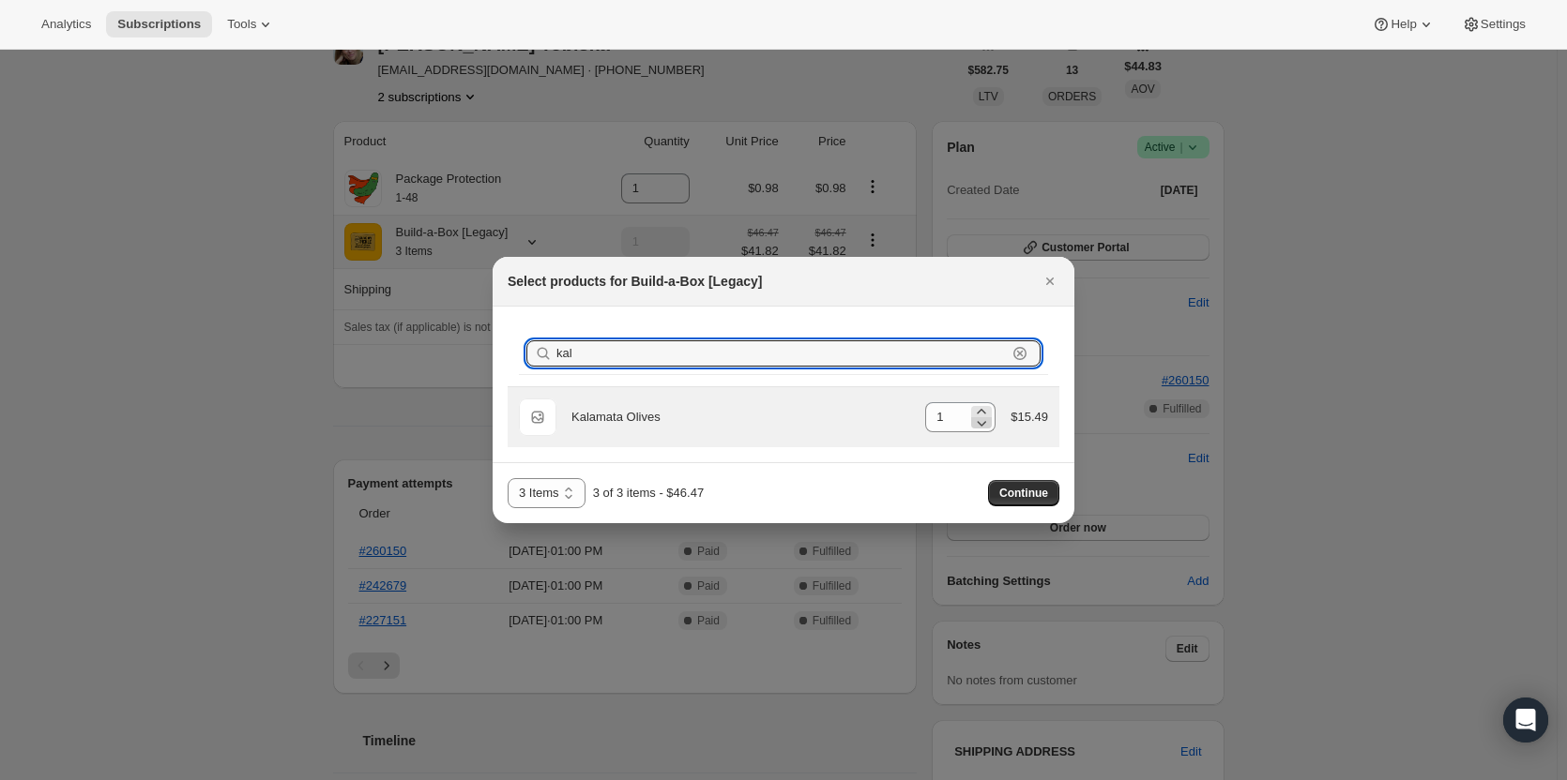
type input "kal"
click at [979, 430] on icon ":rhn:" at bounding box center [981, 423] width 19 height 19
type input "0"
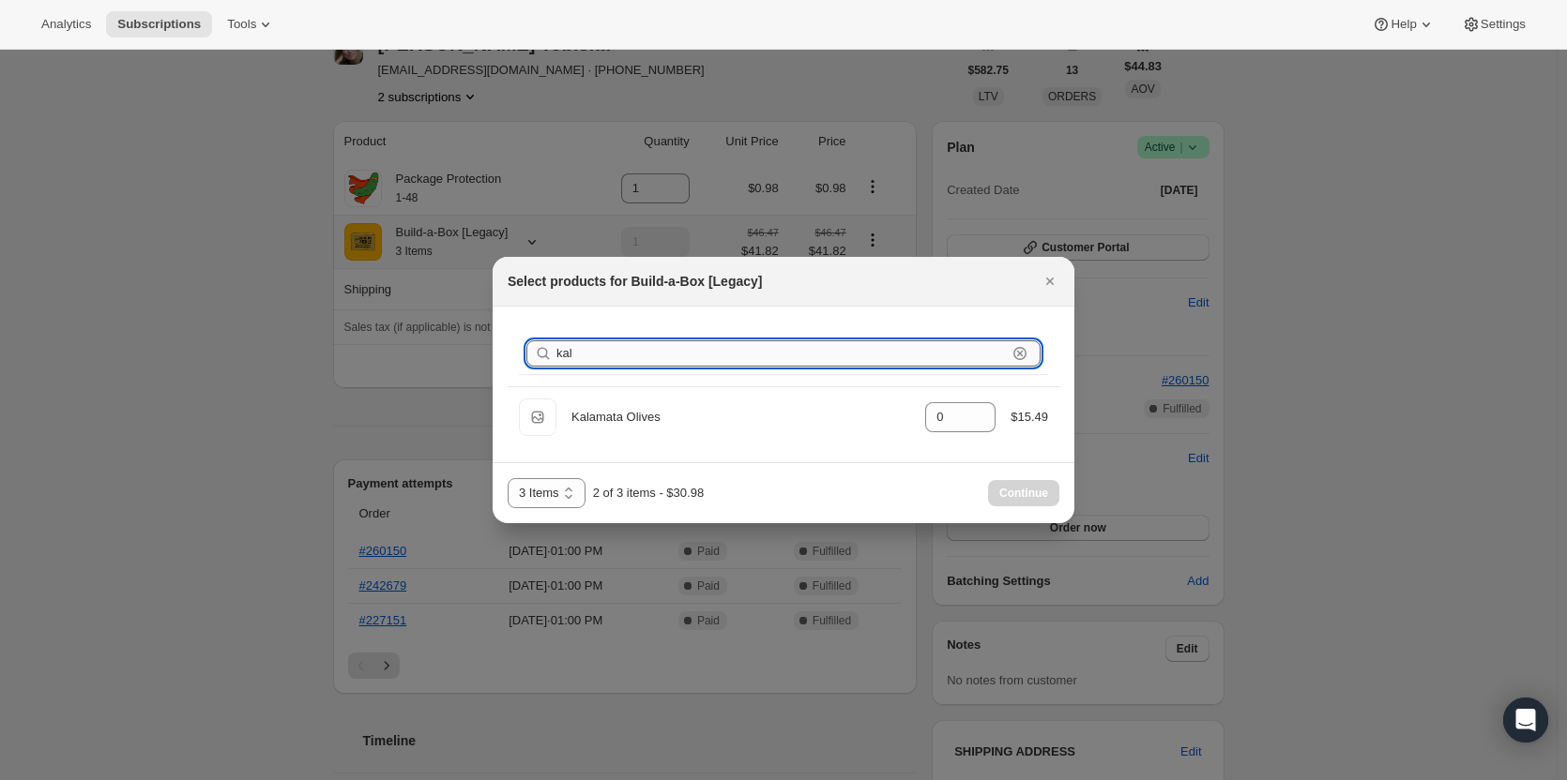
click at [749, 354] on input "kal" at bounding box center [781, 354] width 450 height 26
type input "k"
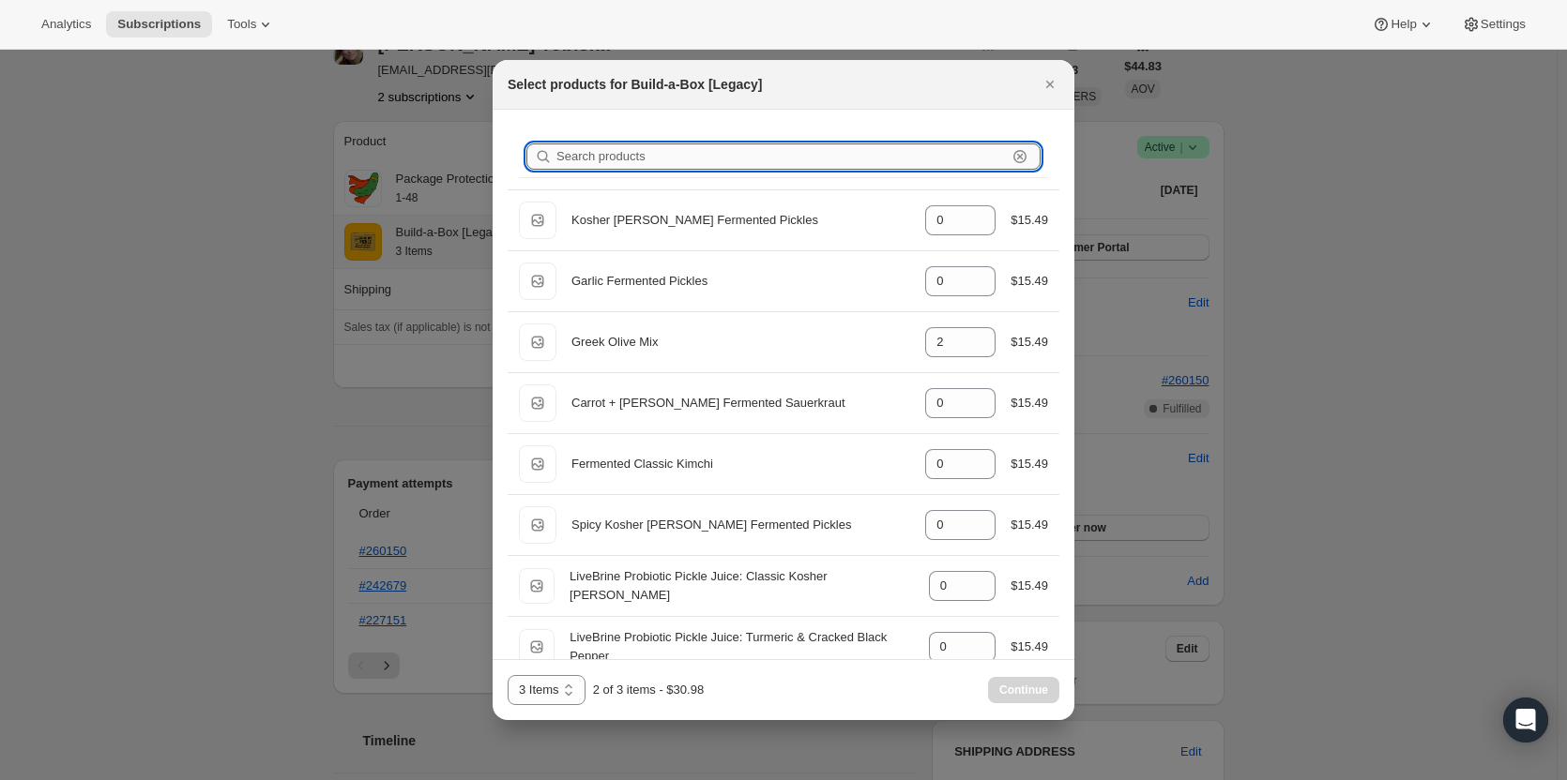
type input "0"
type input "2"
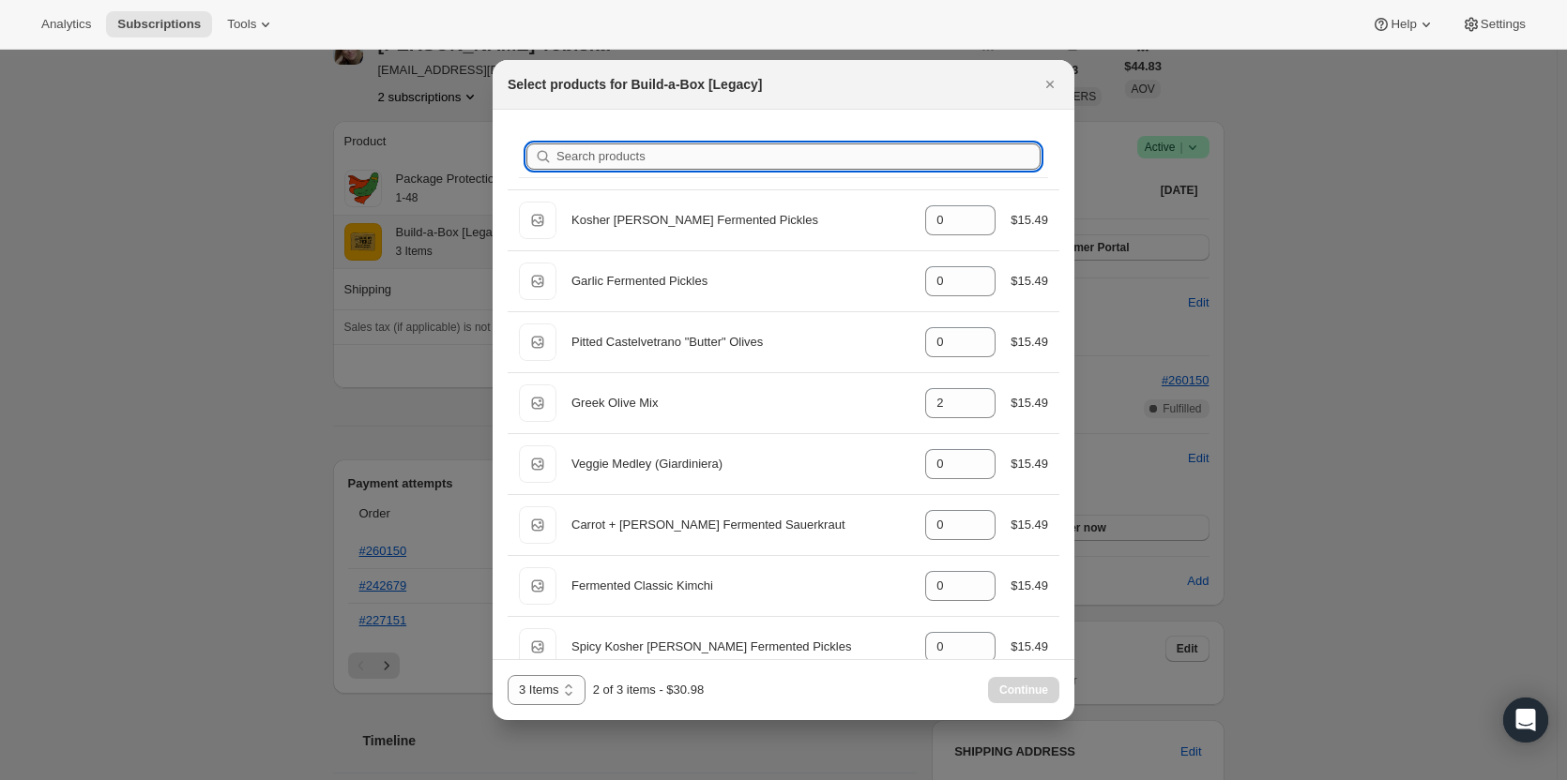
type input "d"
type input "0"
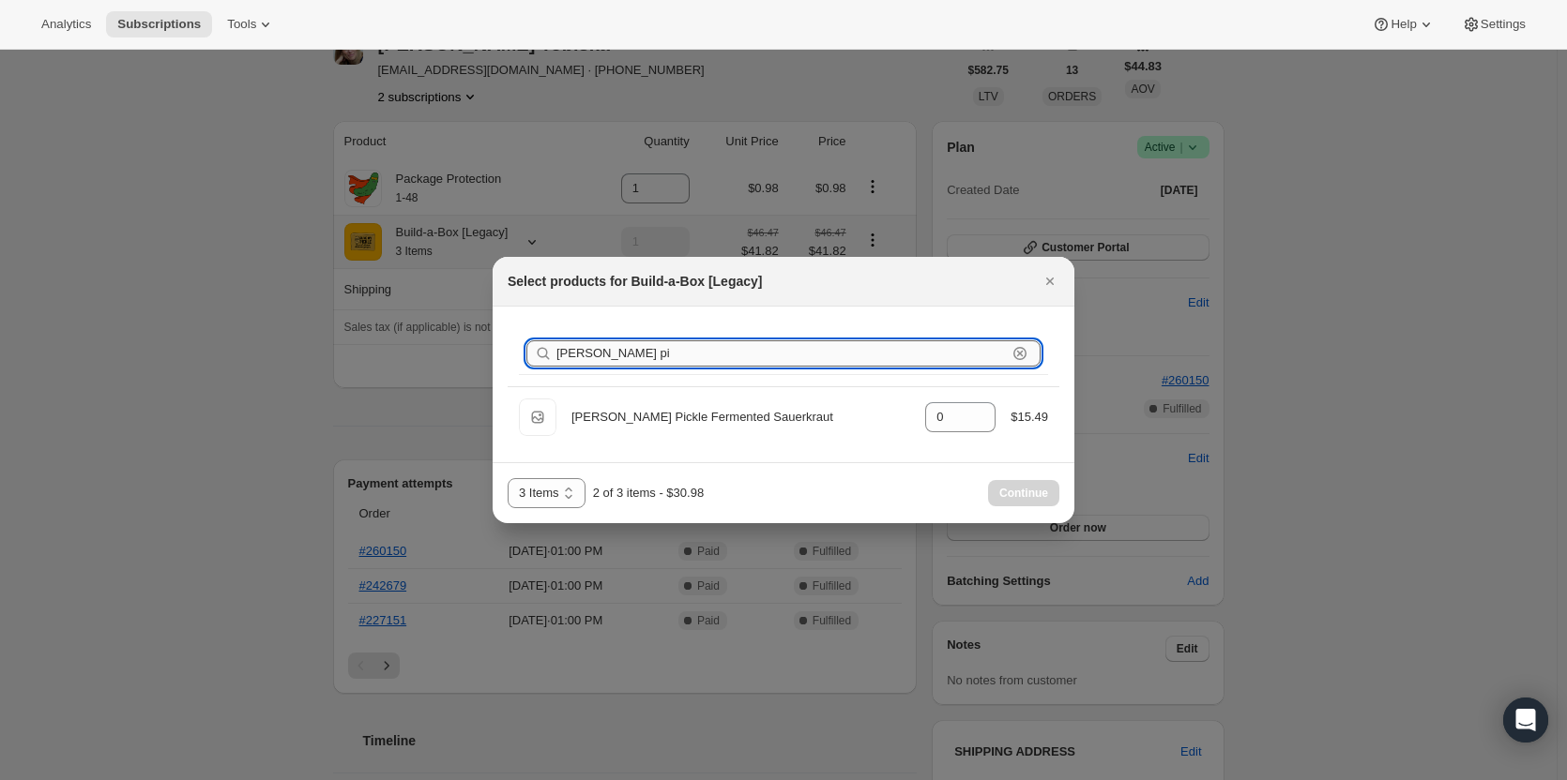
click at [602, 352] on input "dill pi" at bounding box center [781, 354] width 450 height 26
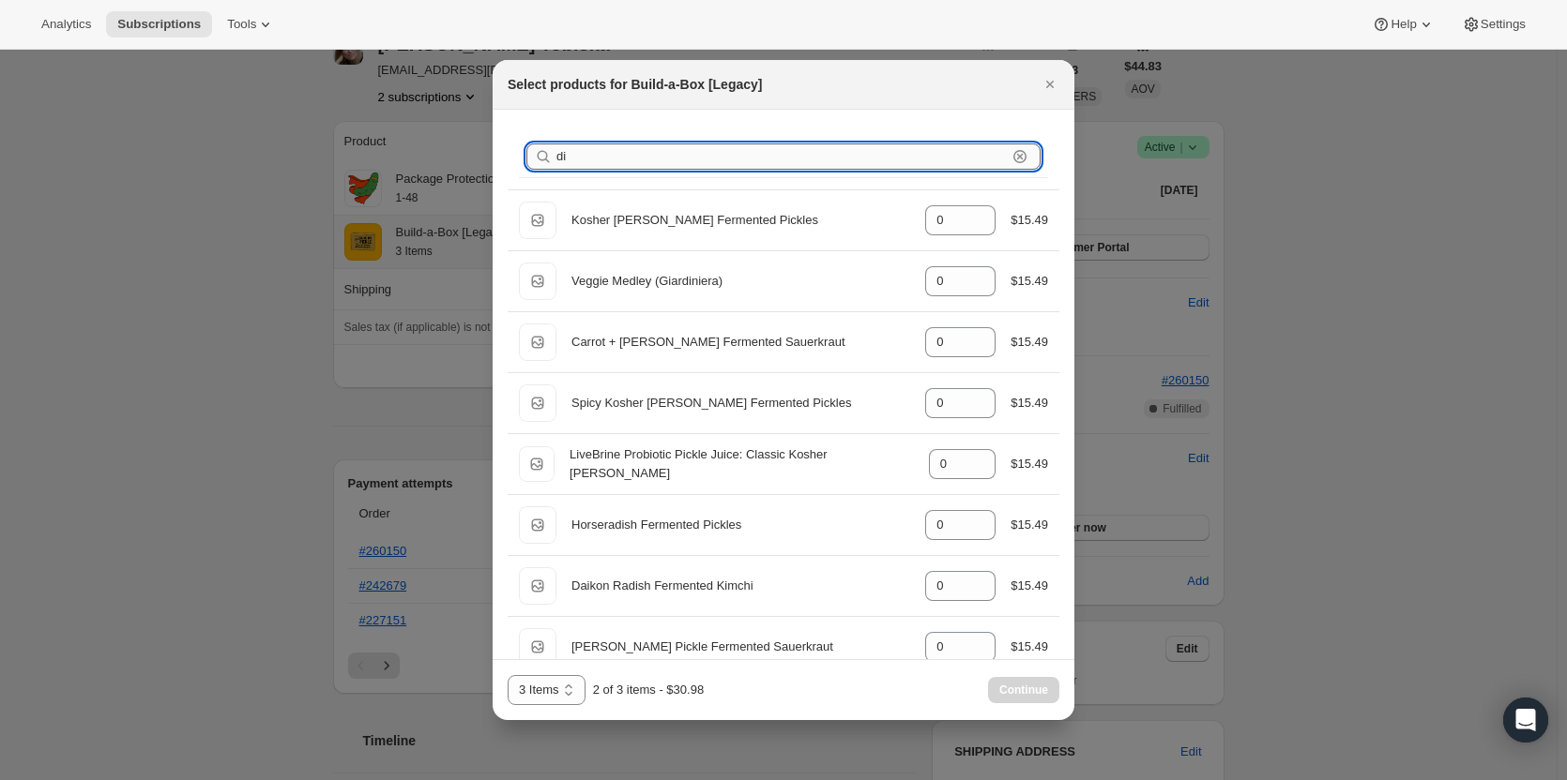
type input "d"
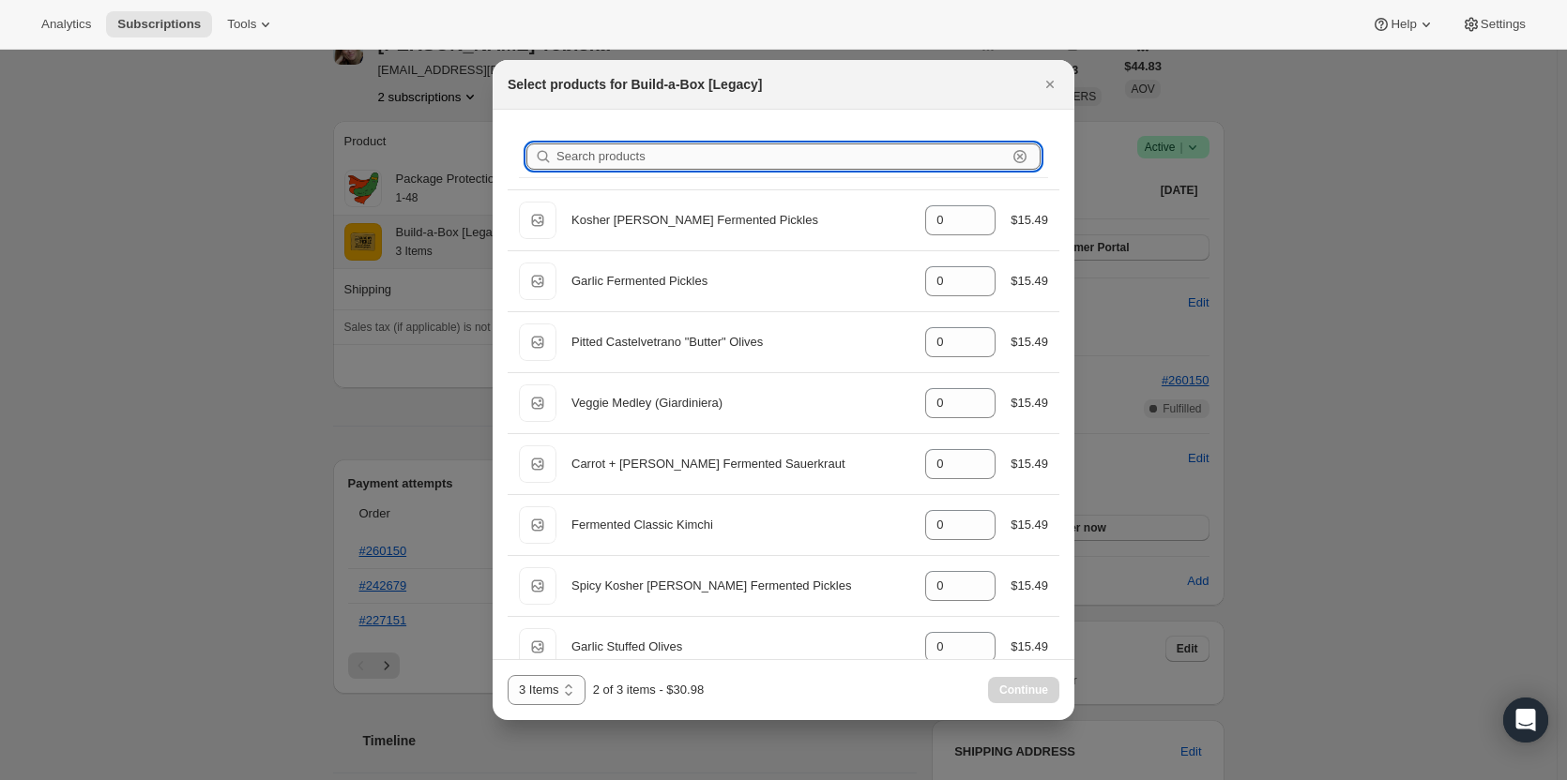
type input "2"
type input "k"
type input "2"
type input "0"
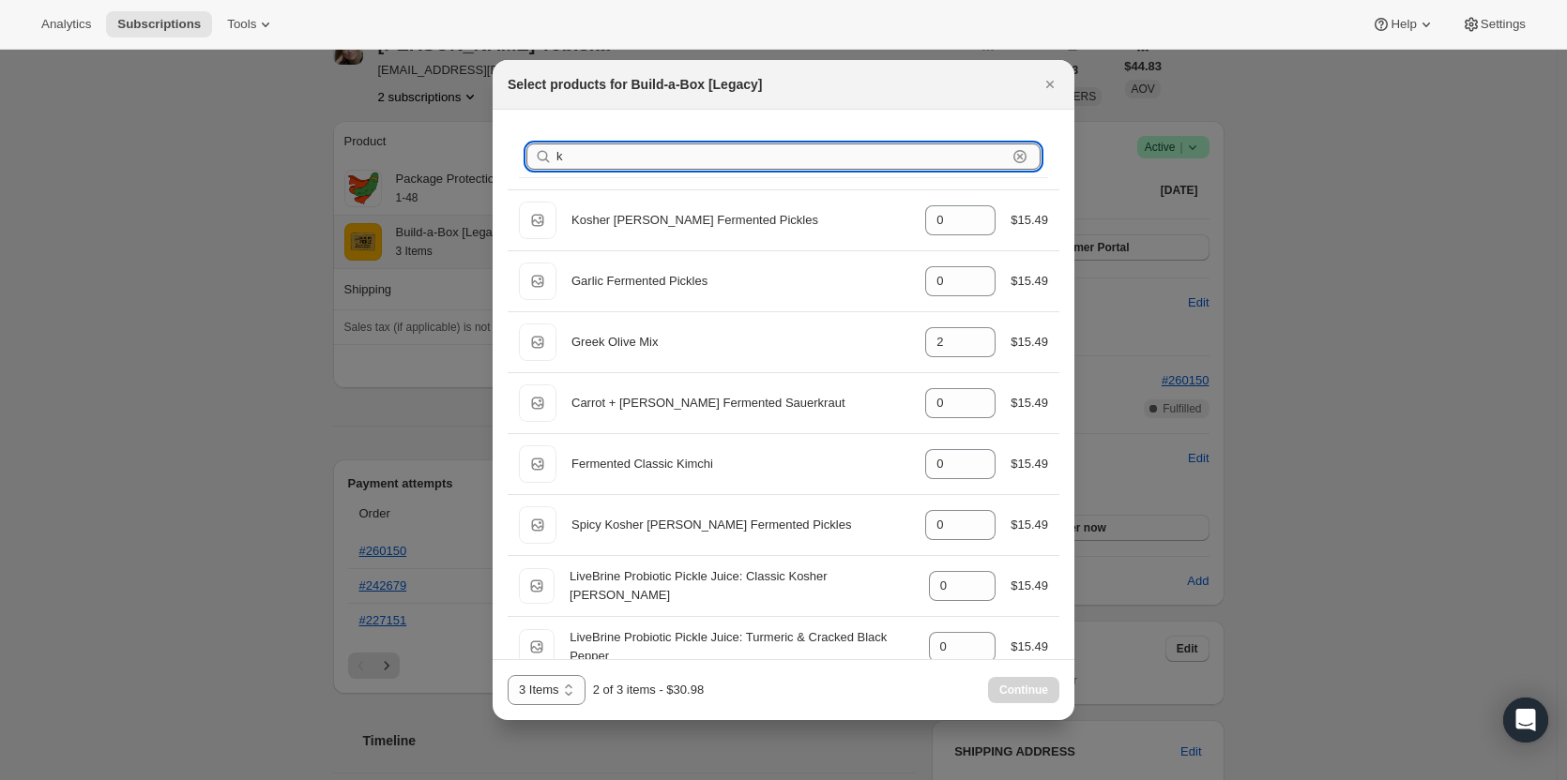
type input "ko"
type input "0"
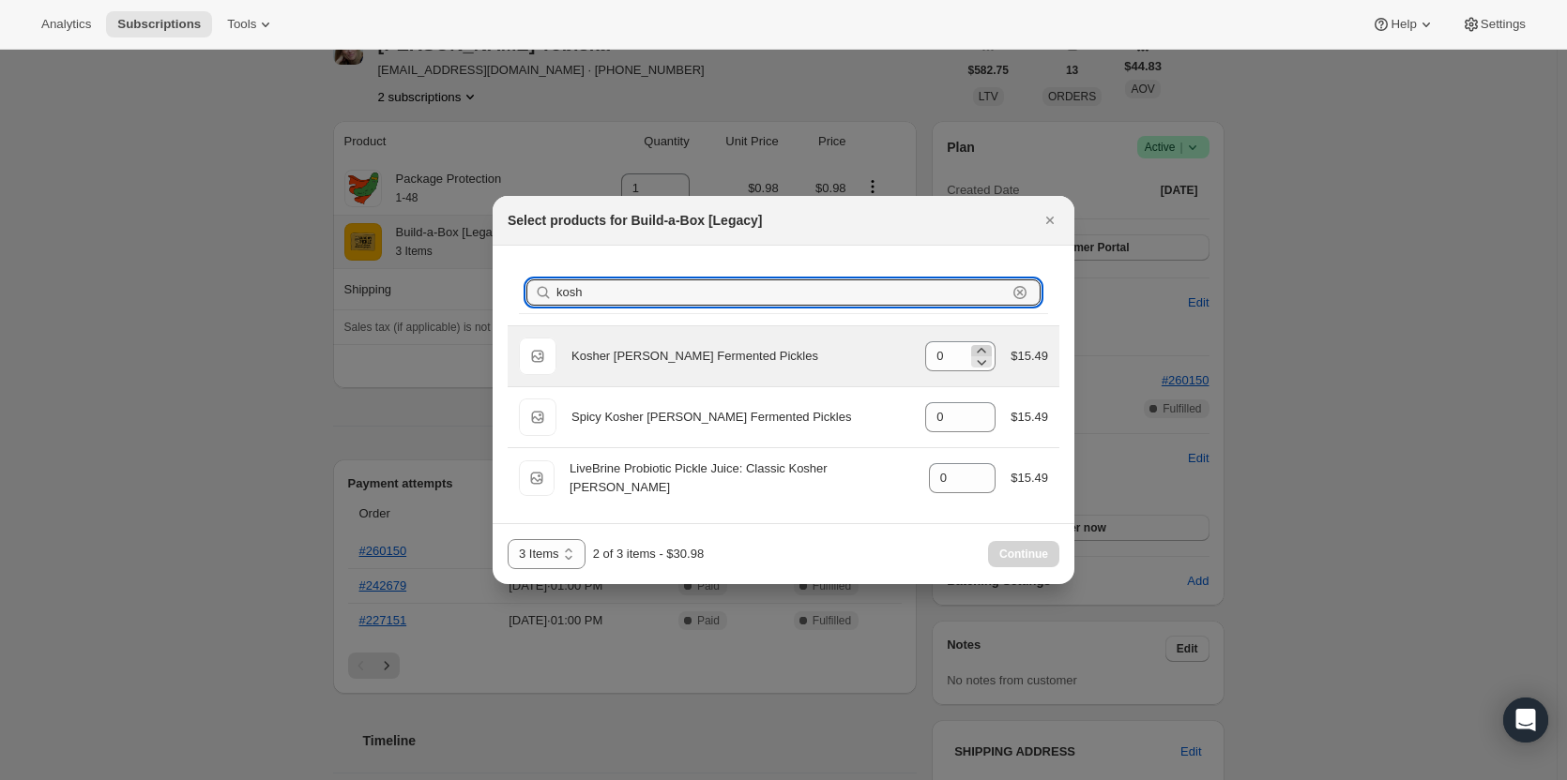
type input "kosh"
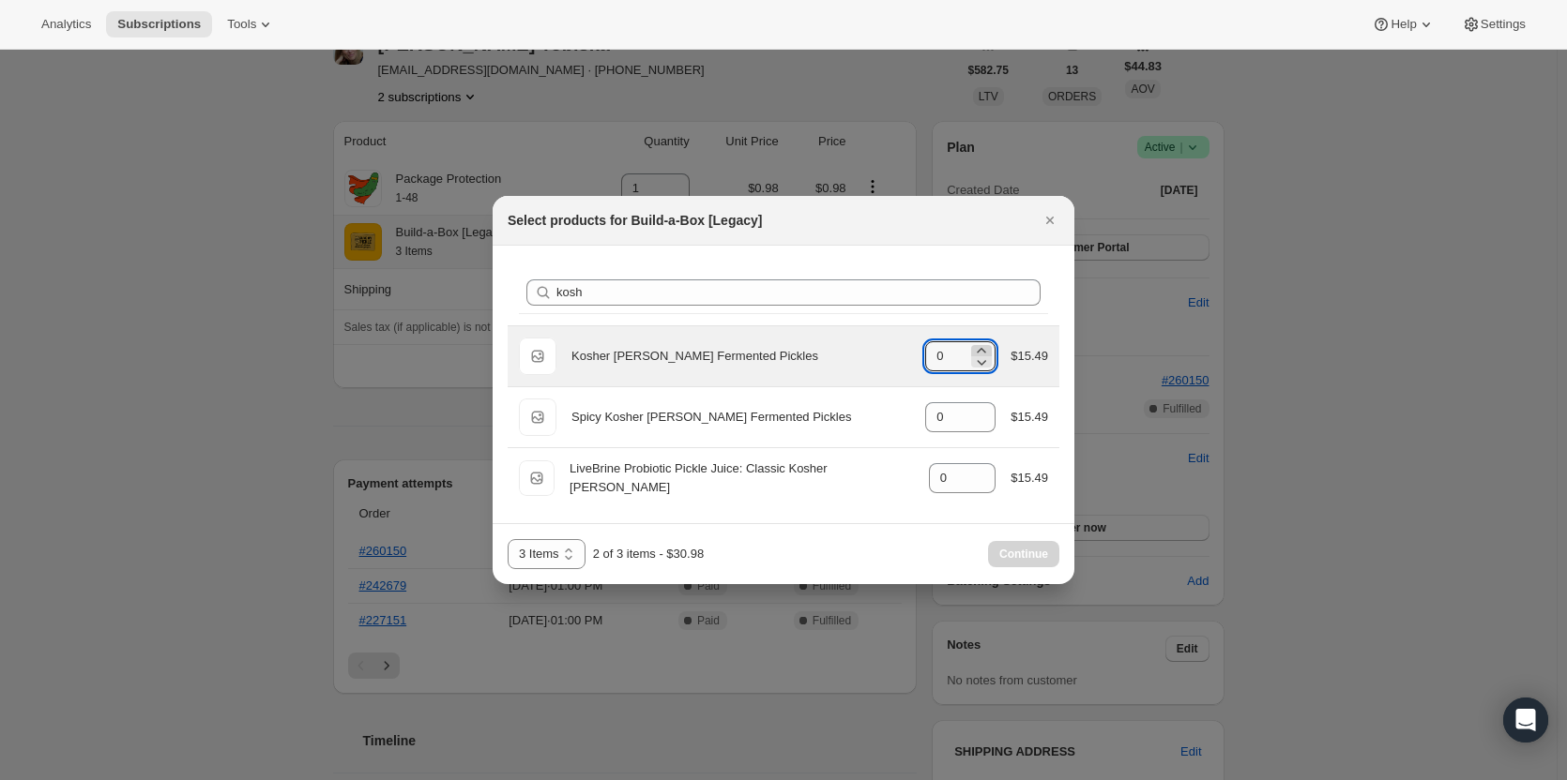
click at [983, 342] on icon ":rhn:" at bounding box center [981, 350] width 19 height 19
type input "1"
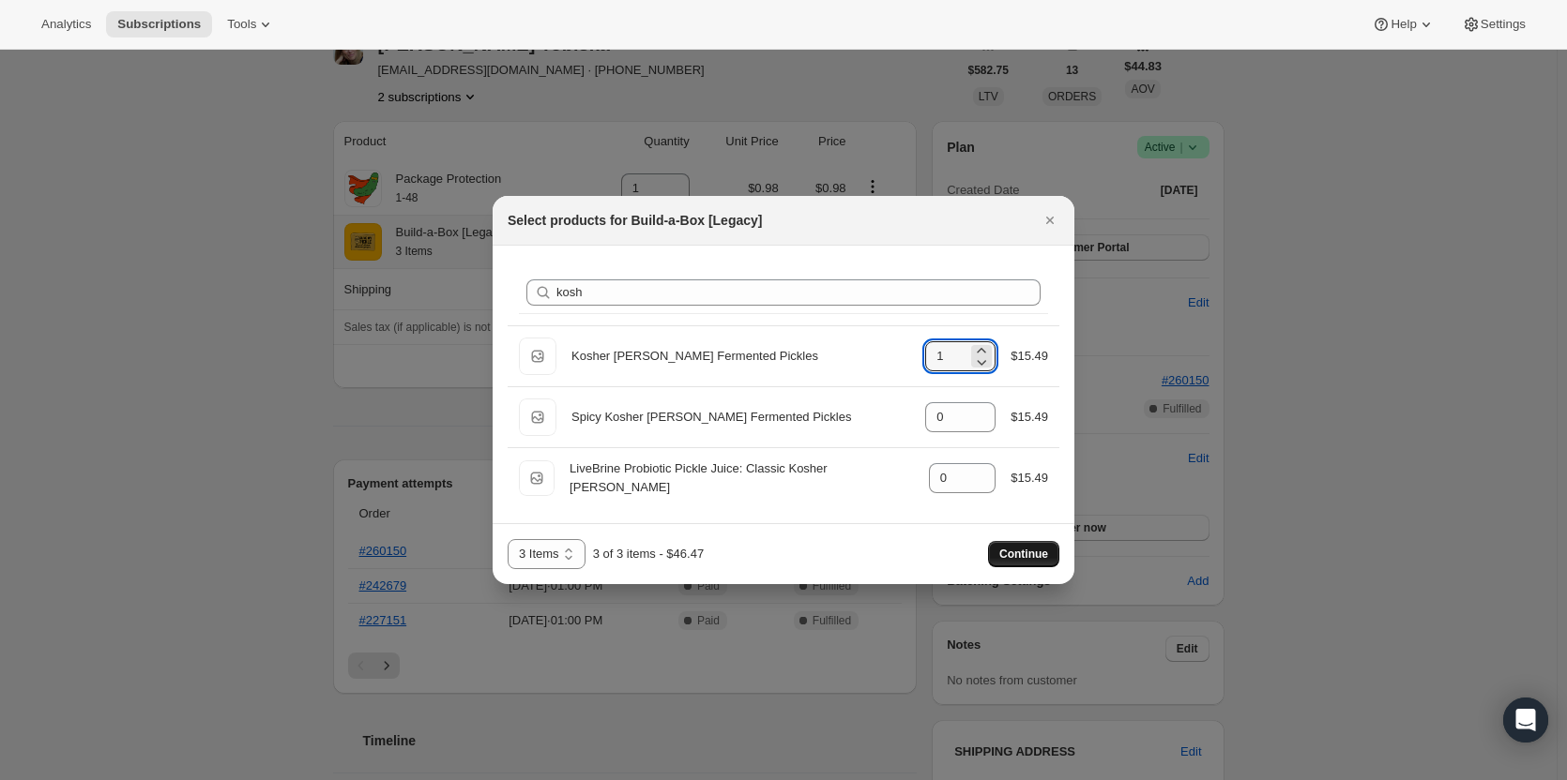
click at [1008, 555] on span "Continue" at bounding box center [1023, 554] width 49 height 15
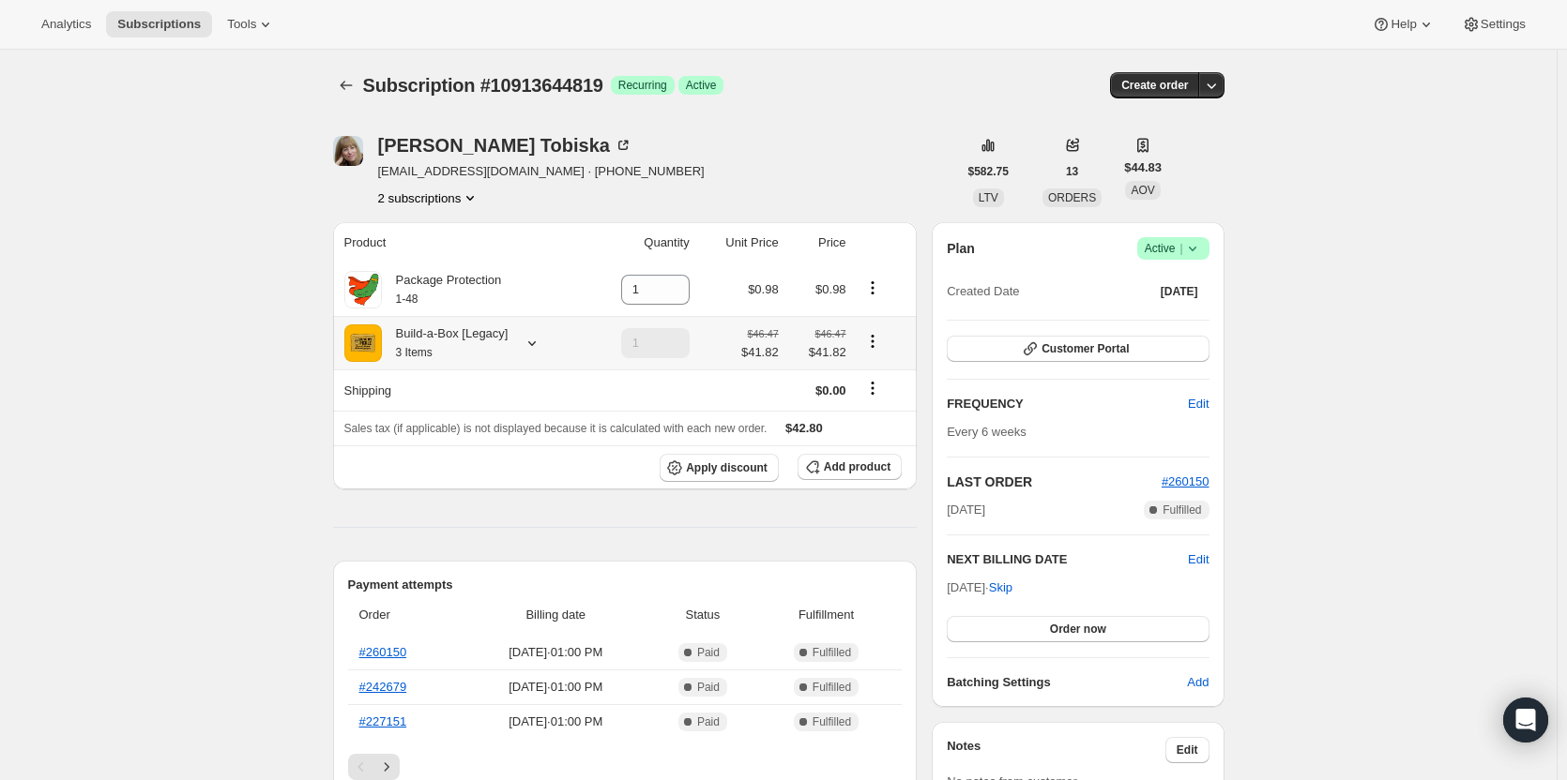
click at [518, 344] on div at bounding box center [528, 343] width 26 height 19
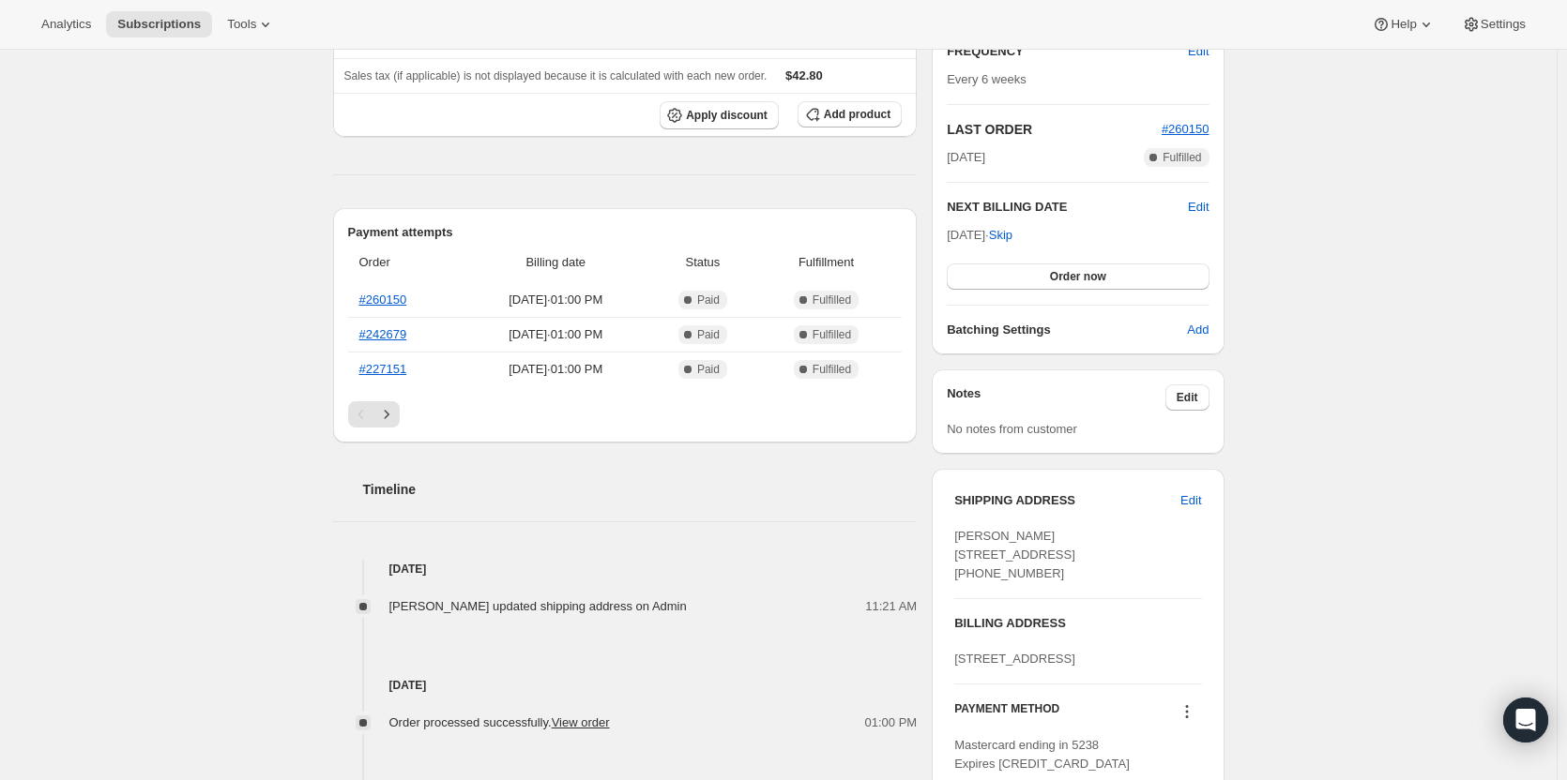
scroll to position [375, 0]
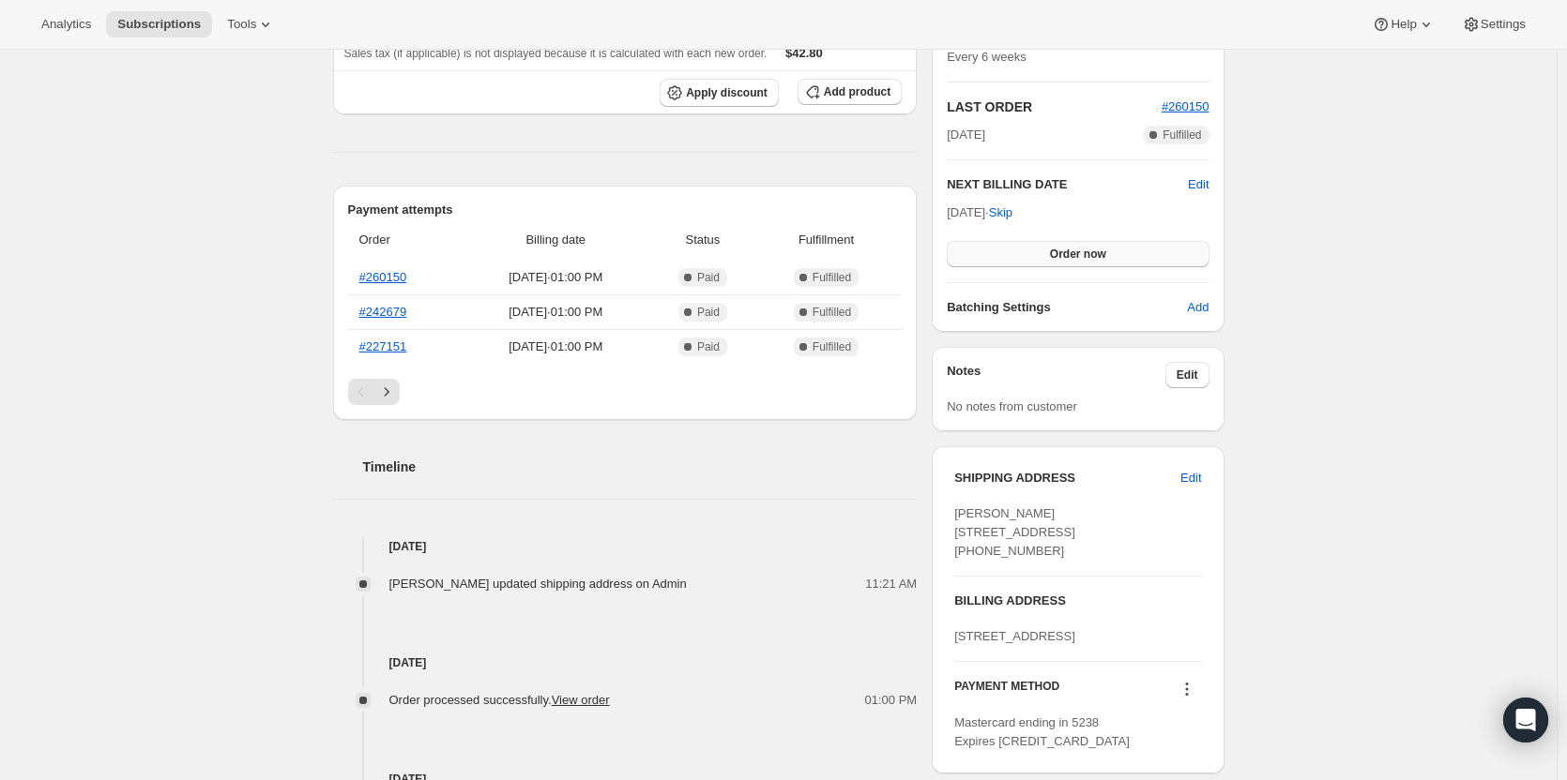
click at [1106, 257] on span "Order now" at bounding box center [1078, 254] width 56 height 15
click at [1106, 254] on span "Click to confirm" at bounding box center [1077, 254] width 85 height 15
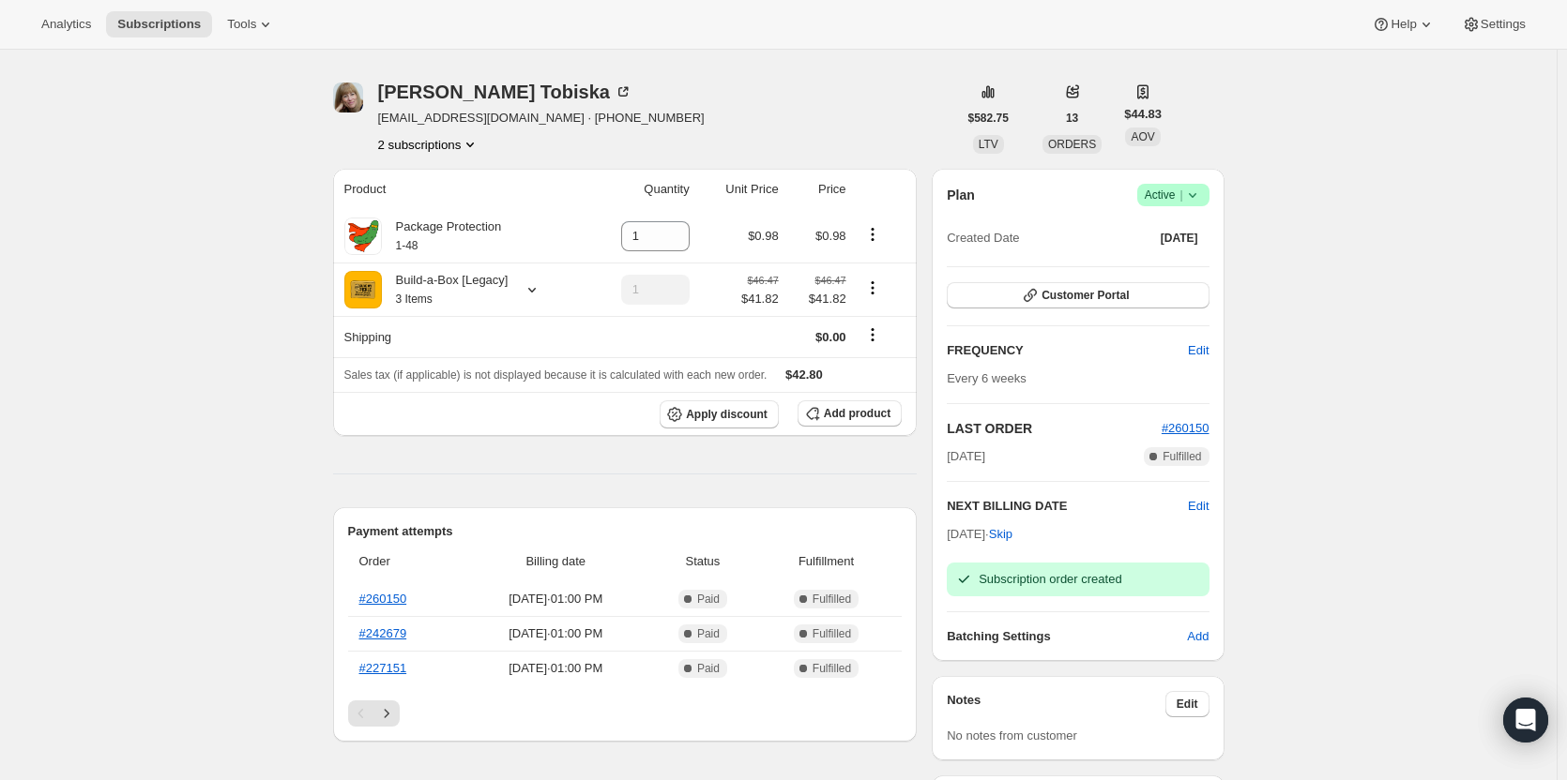
scroll to position [0, 0]
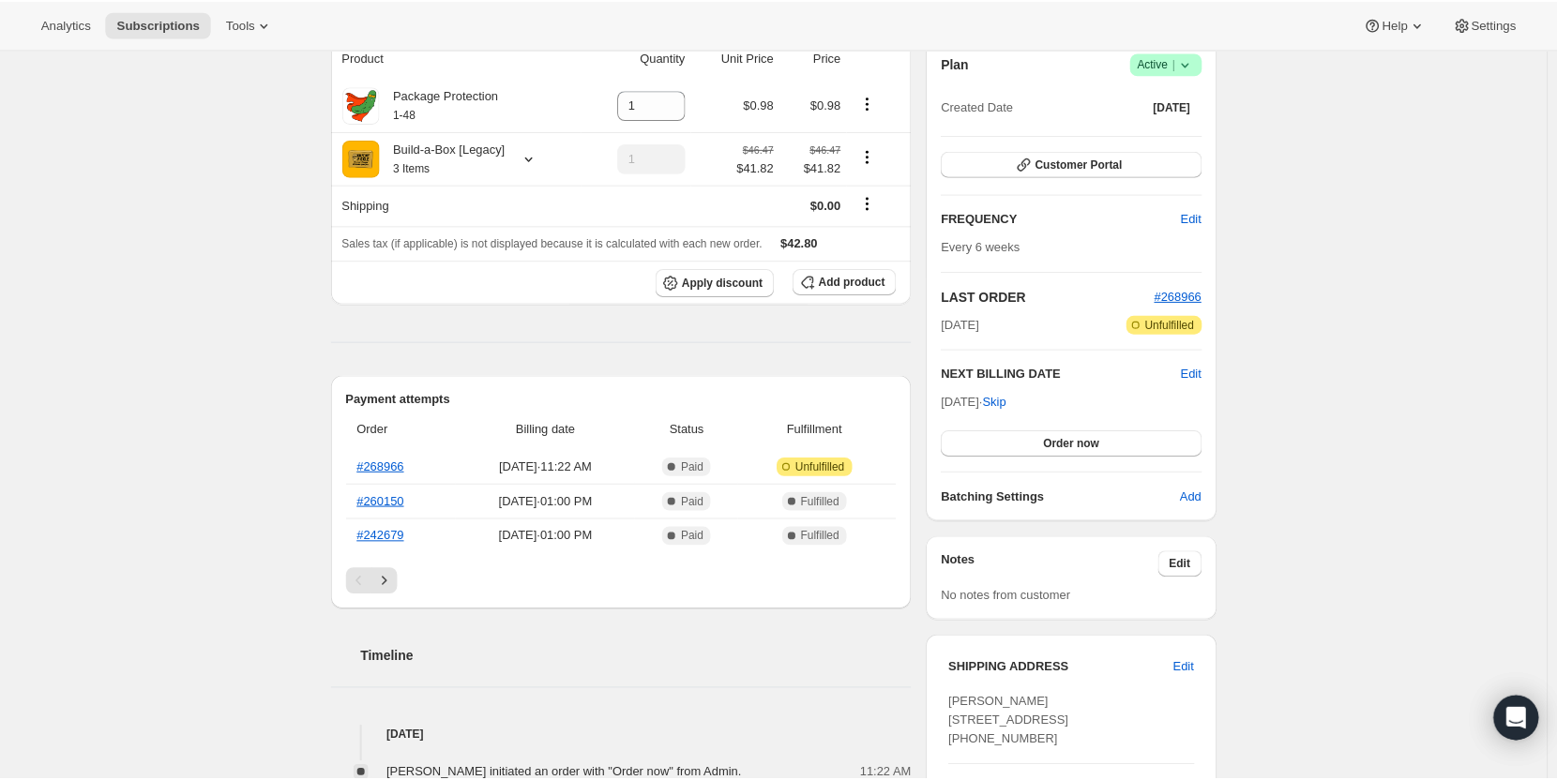
scroll to position [188, 0]
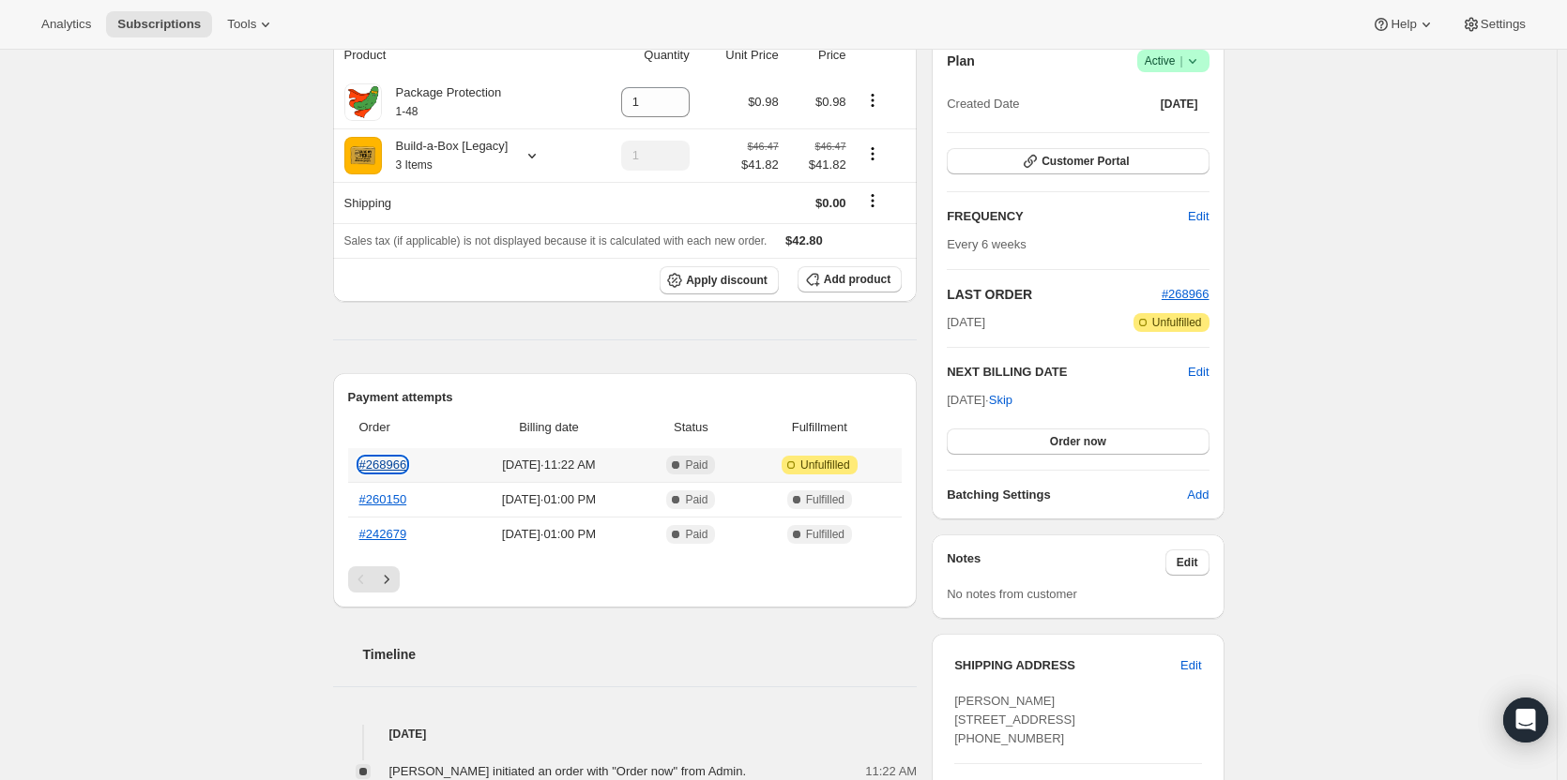
click at [402, 460] on link "#268966" at bounding box center [383, 465] width 48 height 14
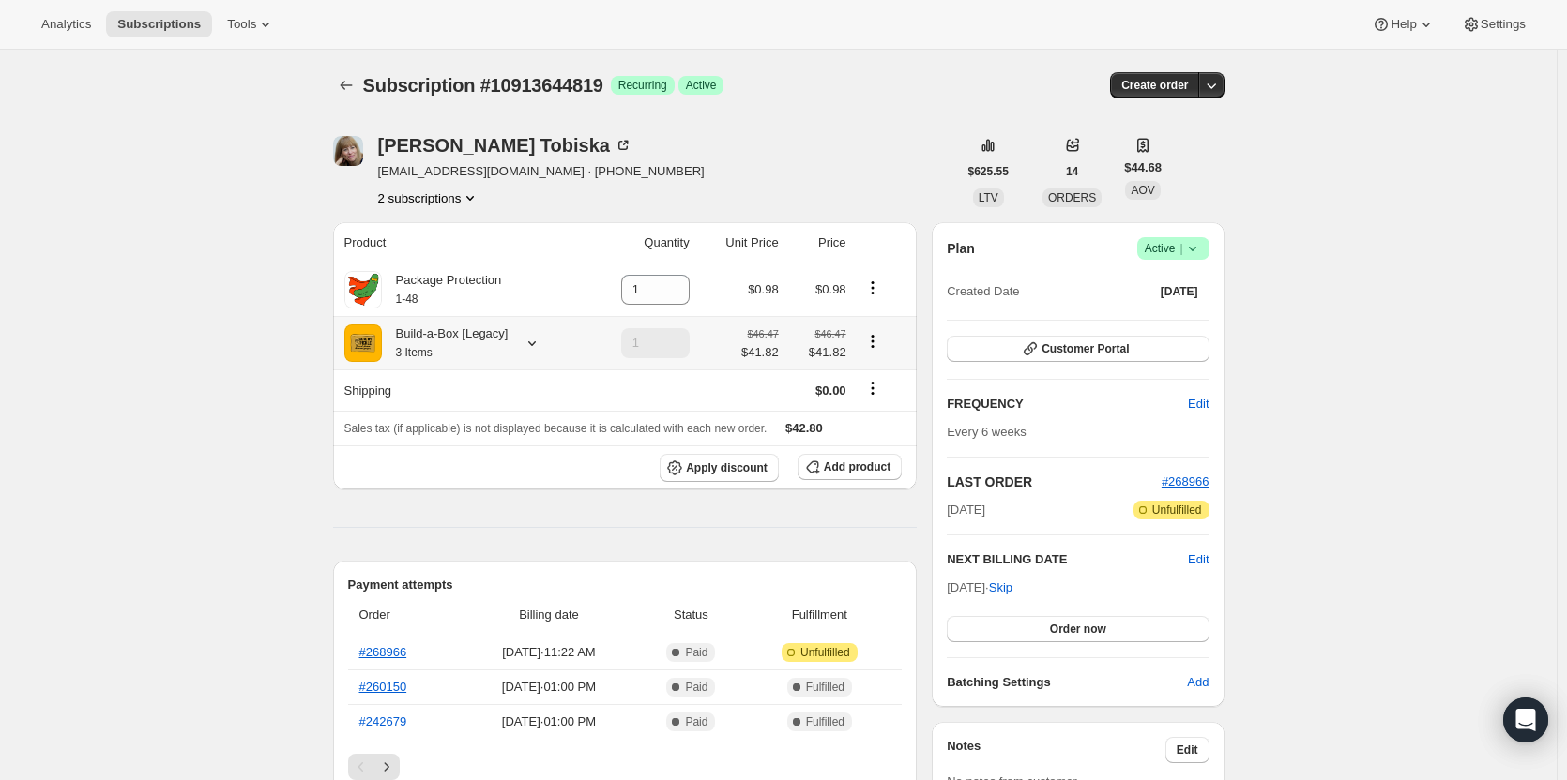
click at [531, 350] on icon at bounding box center [531, 343] width 19 height 19
click at [483, 503] on button "Edit box" at bounding box center [449, 495] width 147 height 26
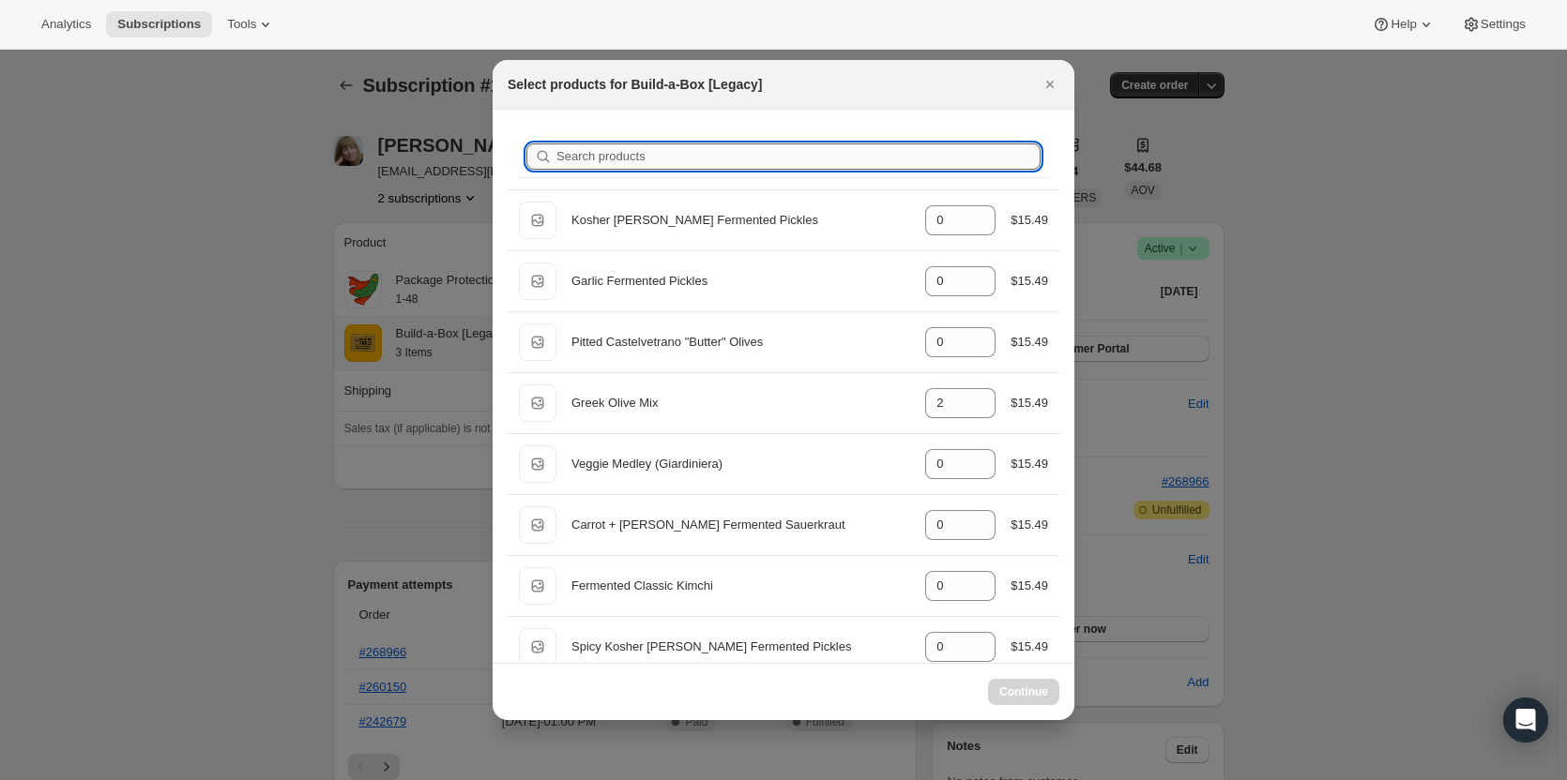
click at [809, 161] on input "Search products" at bounding box center [798, 157] width 484 height 26
type input "k"
type input "2"
type input "0"
type input "1"
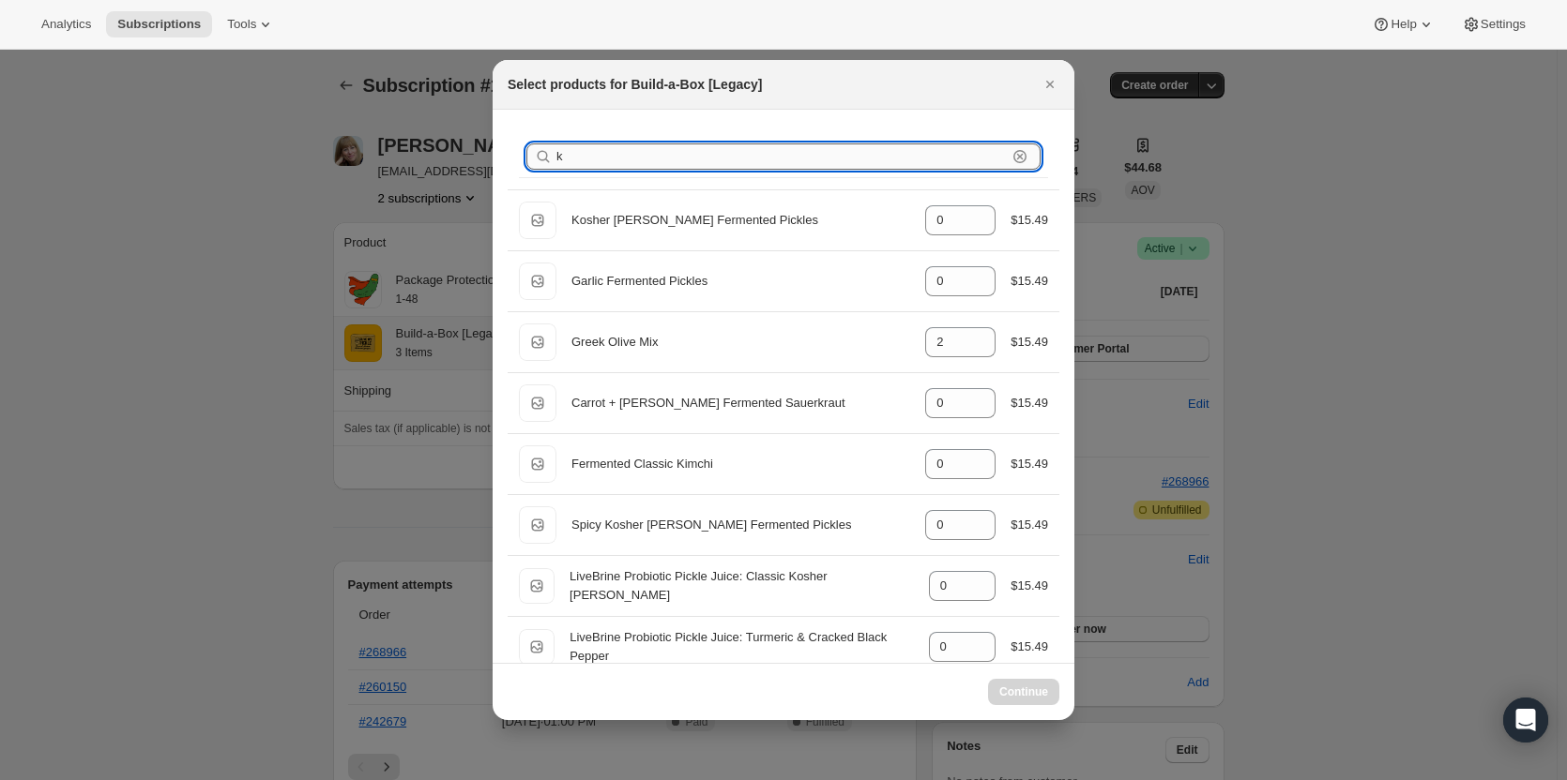
type input "ka"
type input "1"
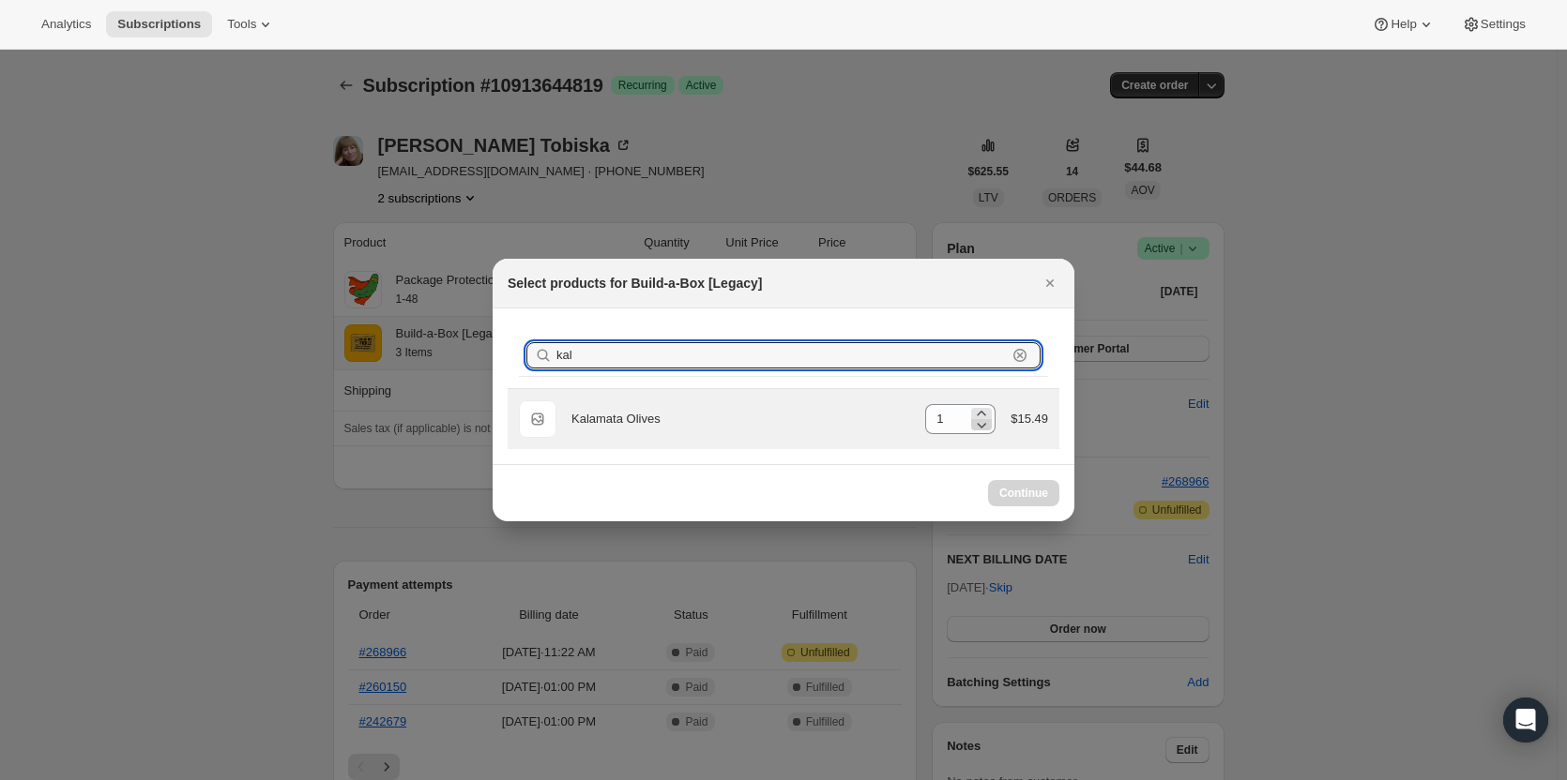
type input "kal"
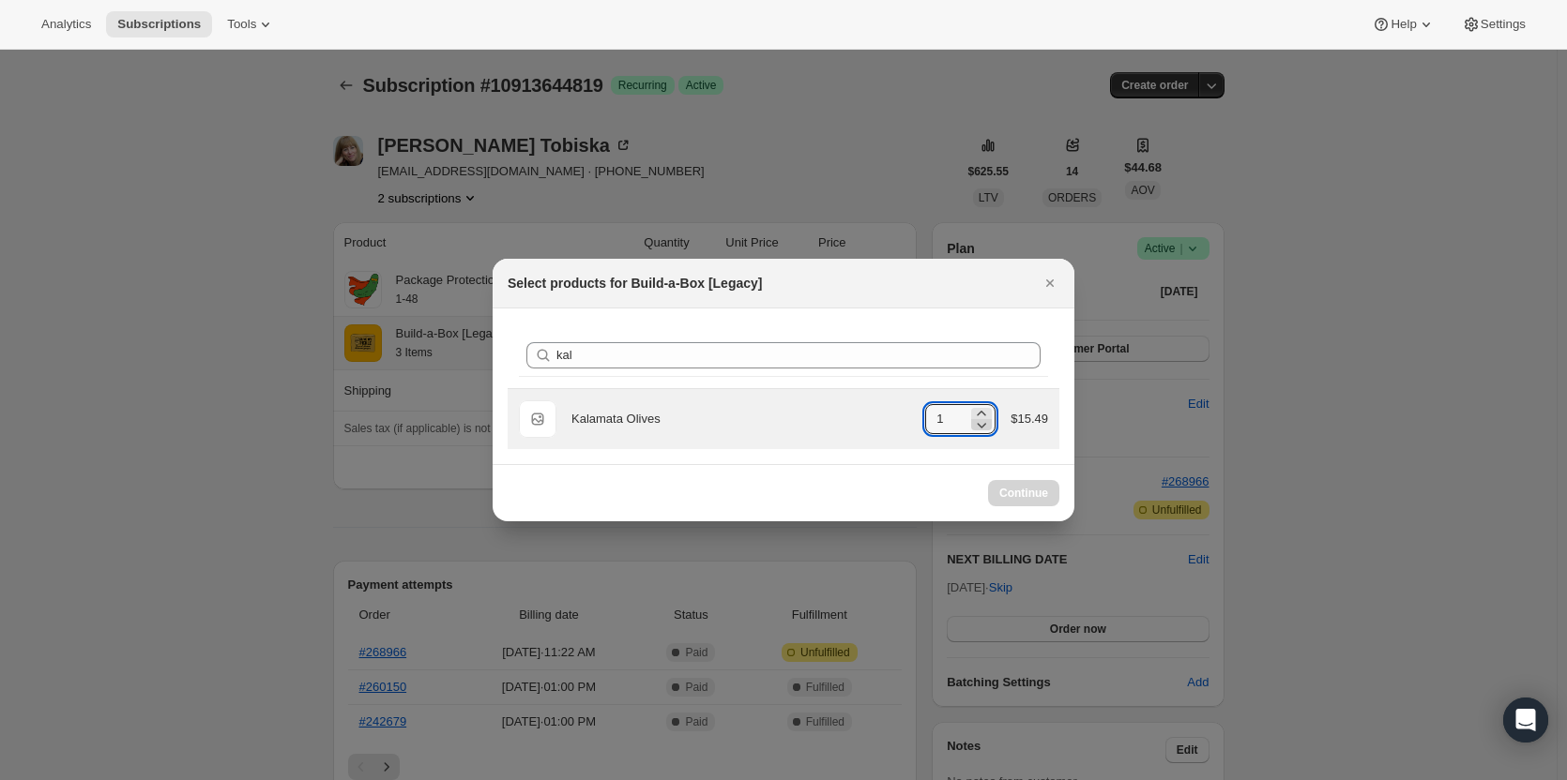
click at [982, 429] on icon ":reb:" at bounding box center [981, 425] width 19 height 19
click at [980, 429] on icon ":reb:" at bounding box center [981, 423] width 19 height 19
type input "0"
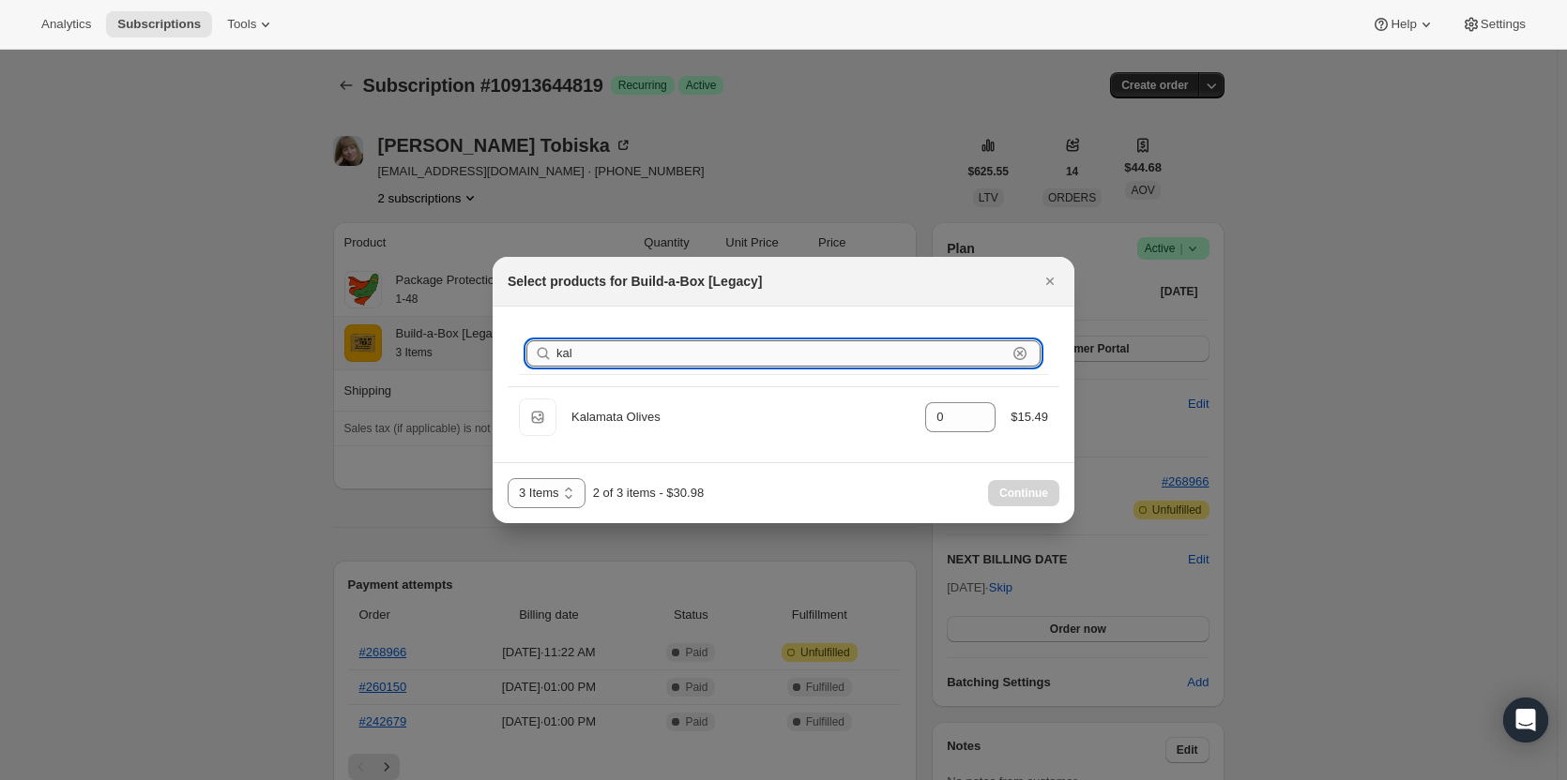
click at [748, 359] on input "kal" at bounding box center [781, 354] width 450 height 26
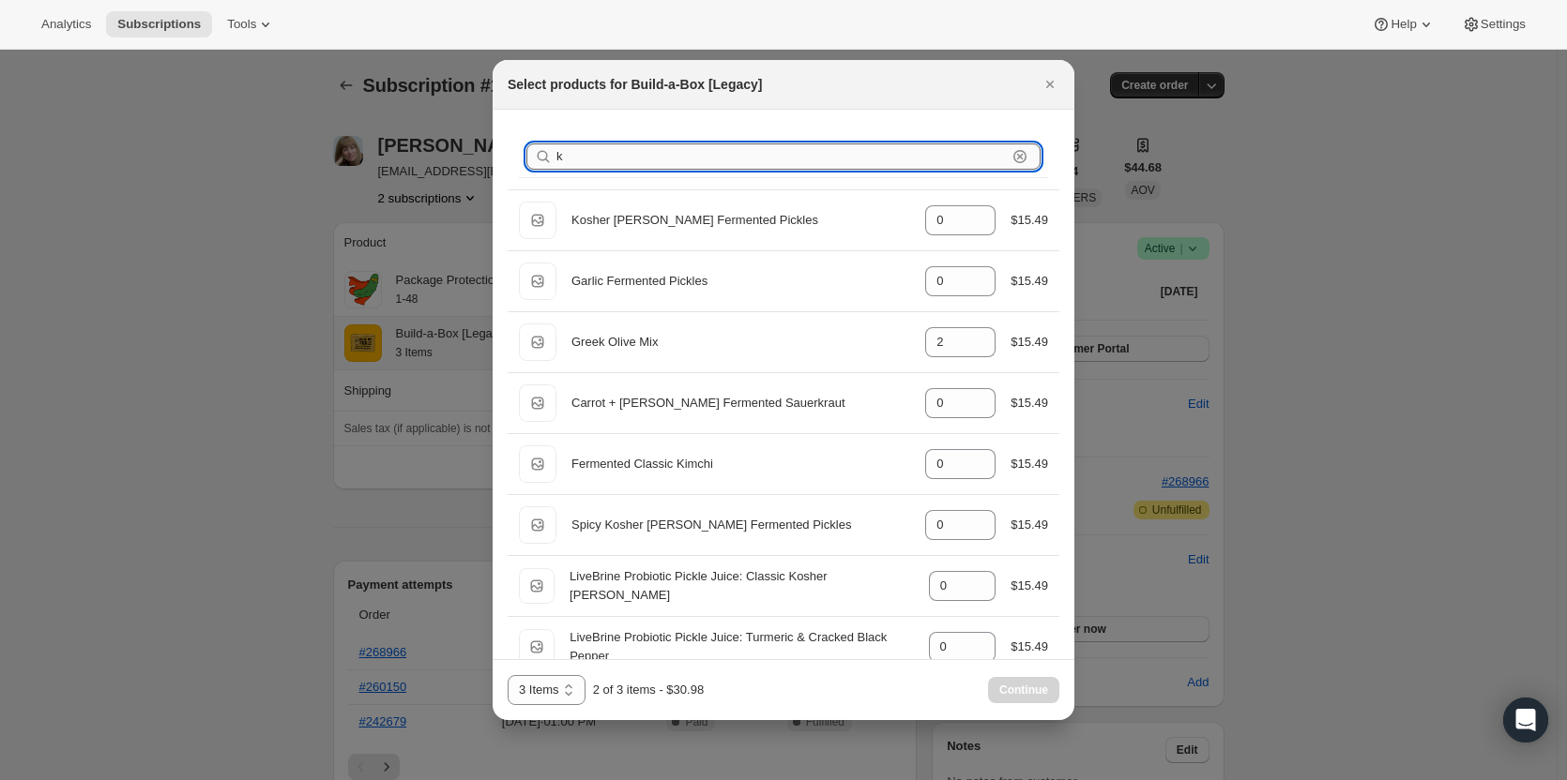
type input "ko"
type input "0"
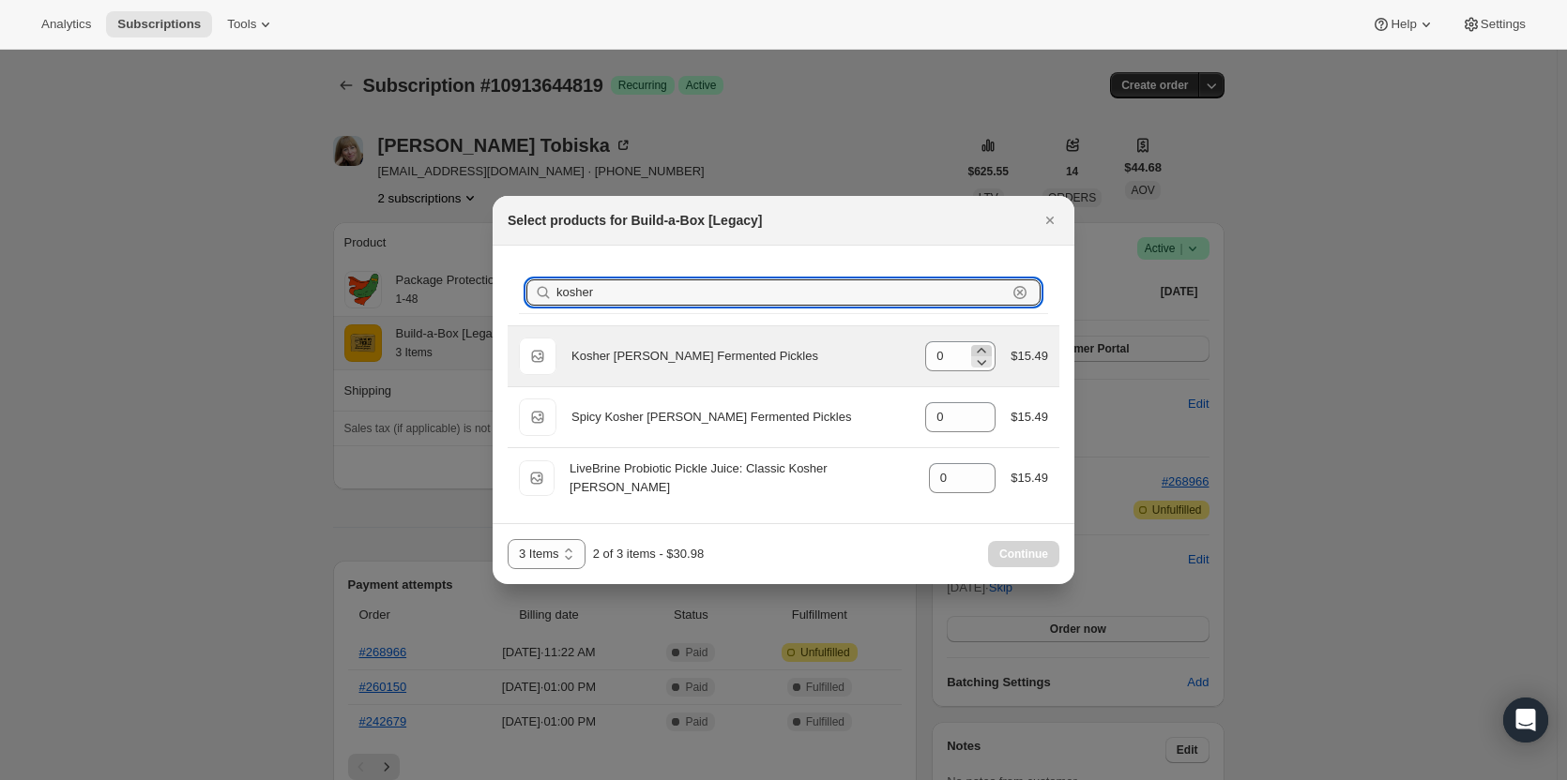
type input "kosher"
click at [982, 348] on icon ":reb:" at bounding box center [981, 350] width 19 height 19
type input "1"
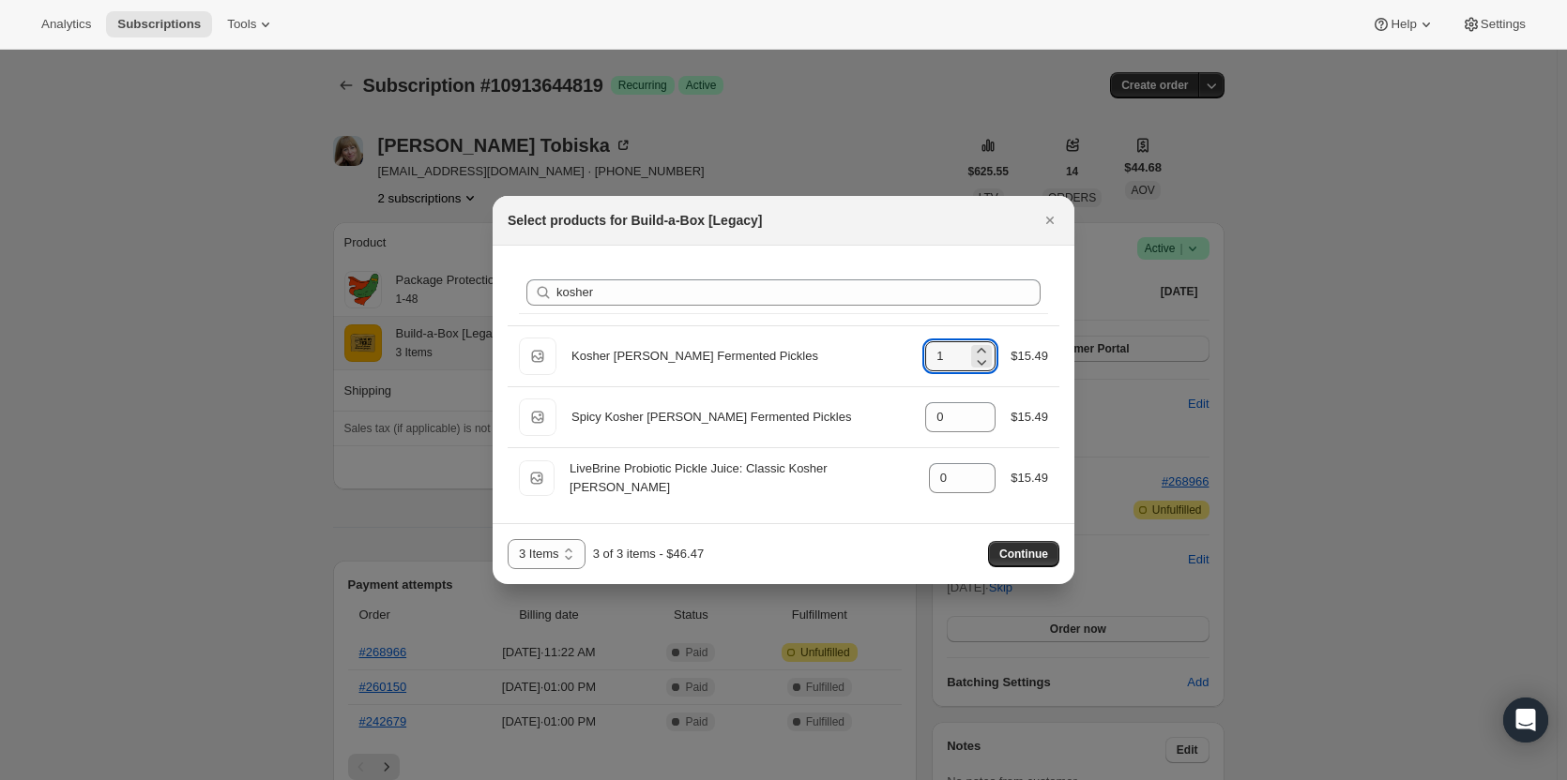
click at [1037, 555] on span "Continue" at bounding box center [1023, 554] width 49 height 15
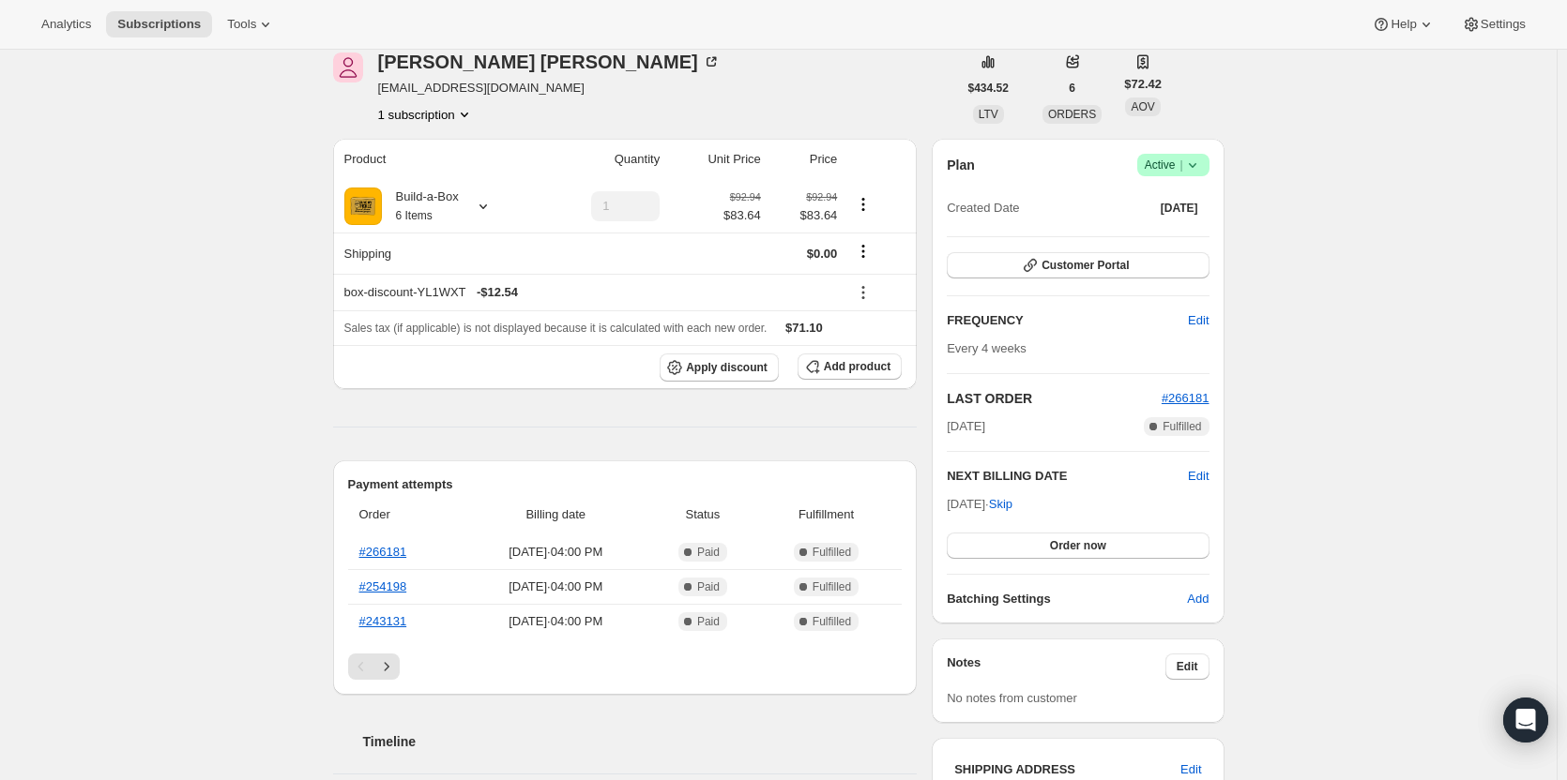
scroll to position [94, 0]
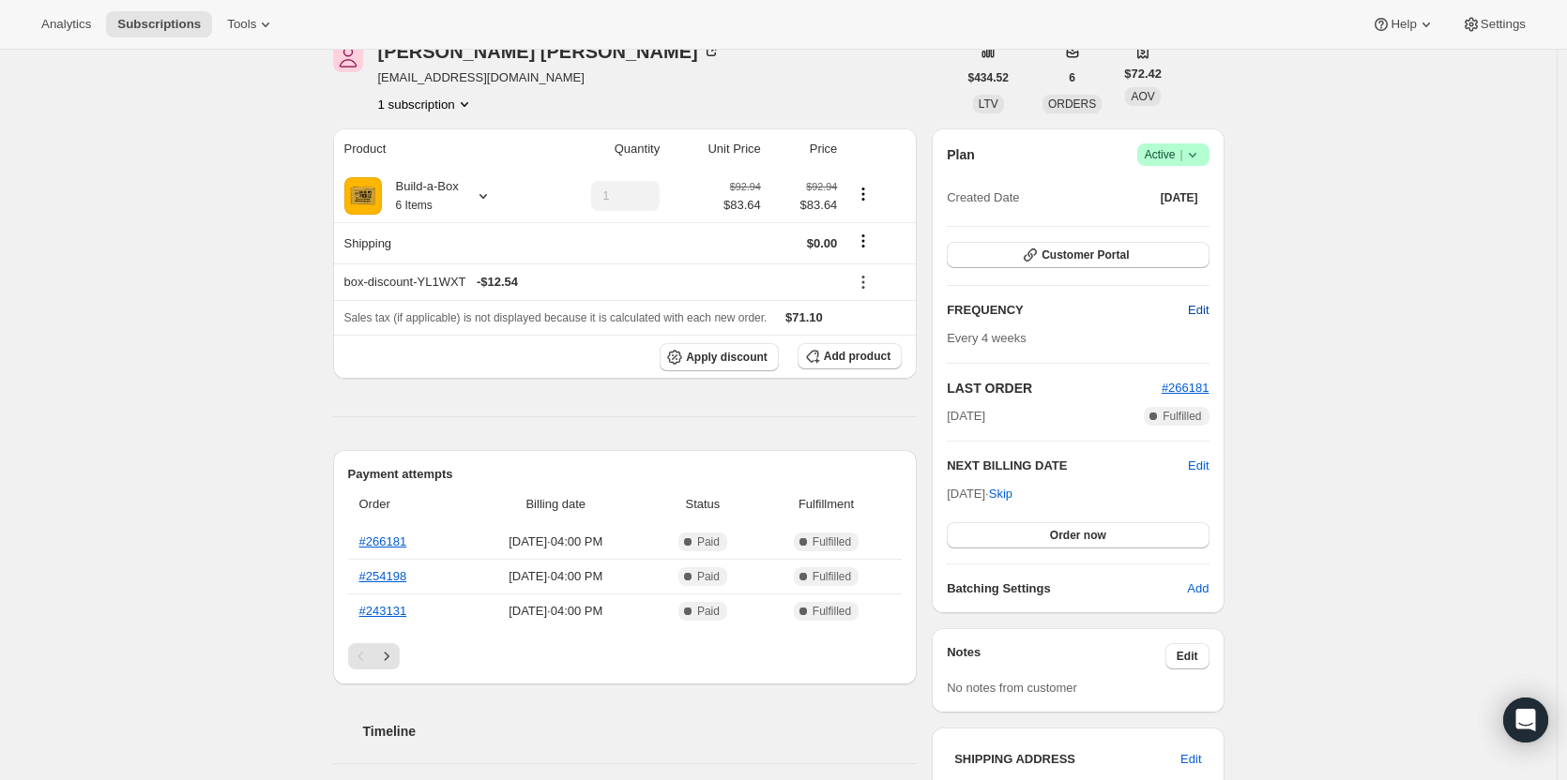
click at [1204, 316] on span "Edit" at bounding box center [1198, 310] width 21 height 19
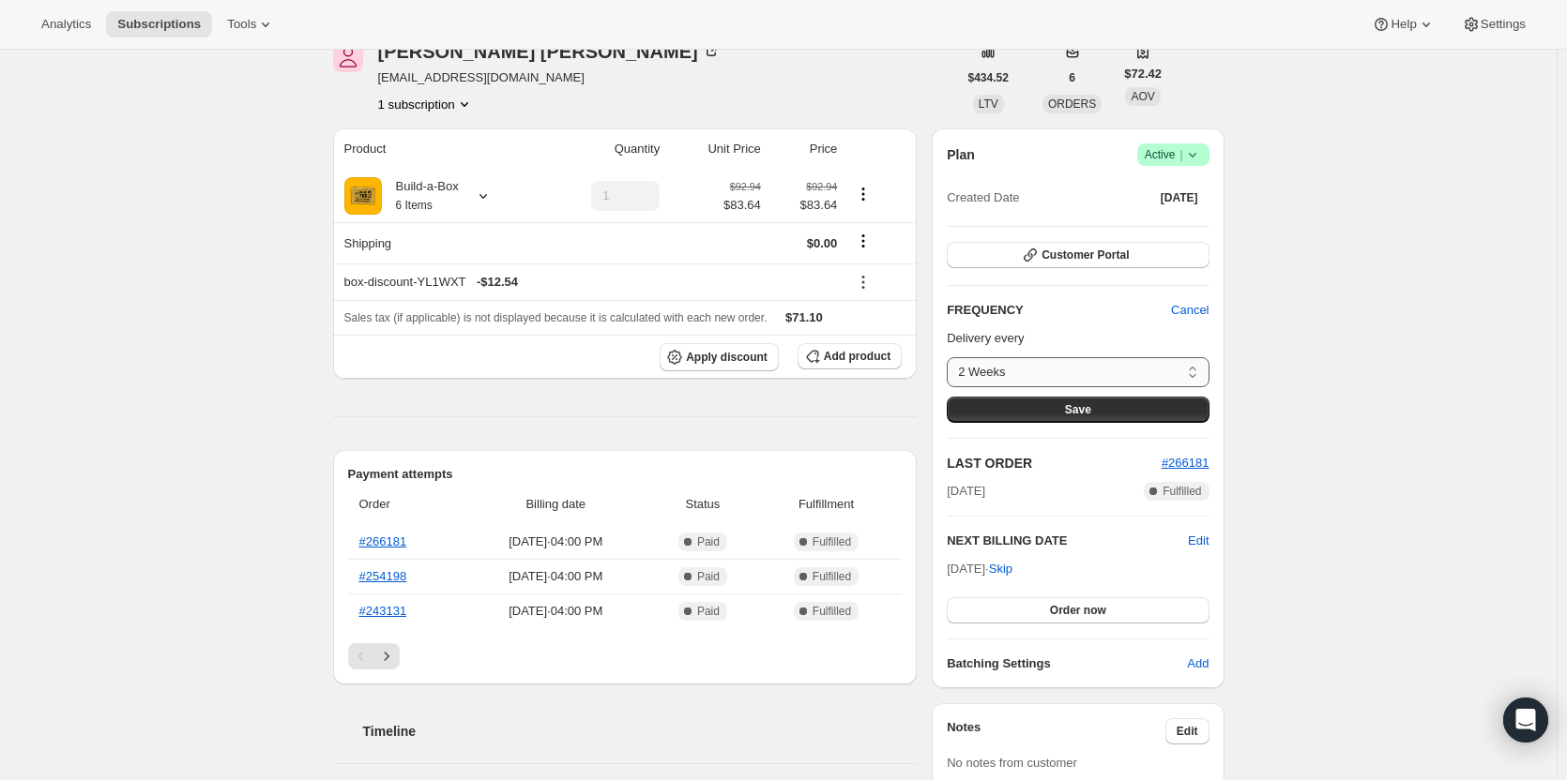
click at [1192, 371] on select "2 Weeks 4 Weeks 6 Weeks 8 Weeks Custom..." at bounding box center [1077, 372] width 262 height 30
select select "custom"
click at [951, 357] on select "2 Weeks 4 Weeks 6 Weeks 8 Weeks Custom..." at bounding box center [1077, 372] width 262 height 30
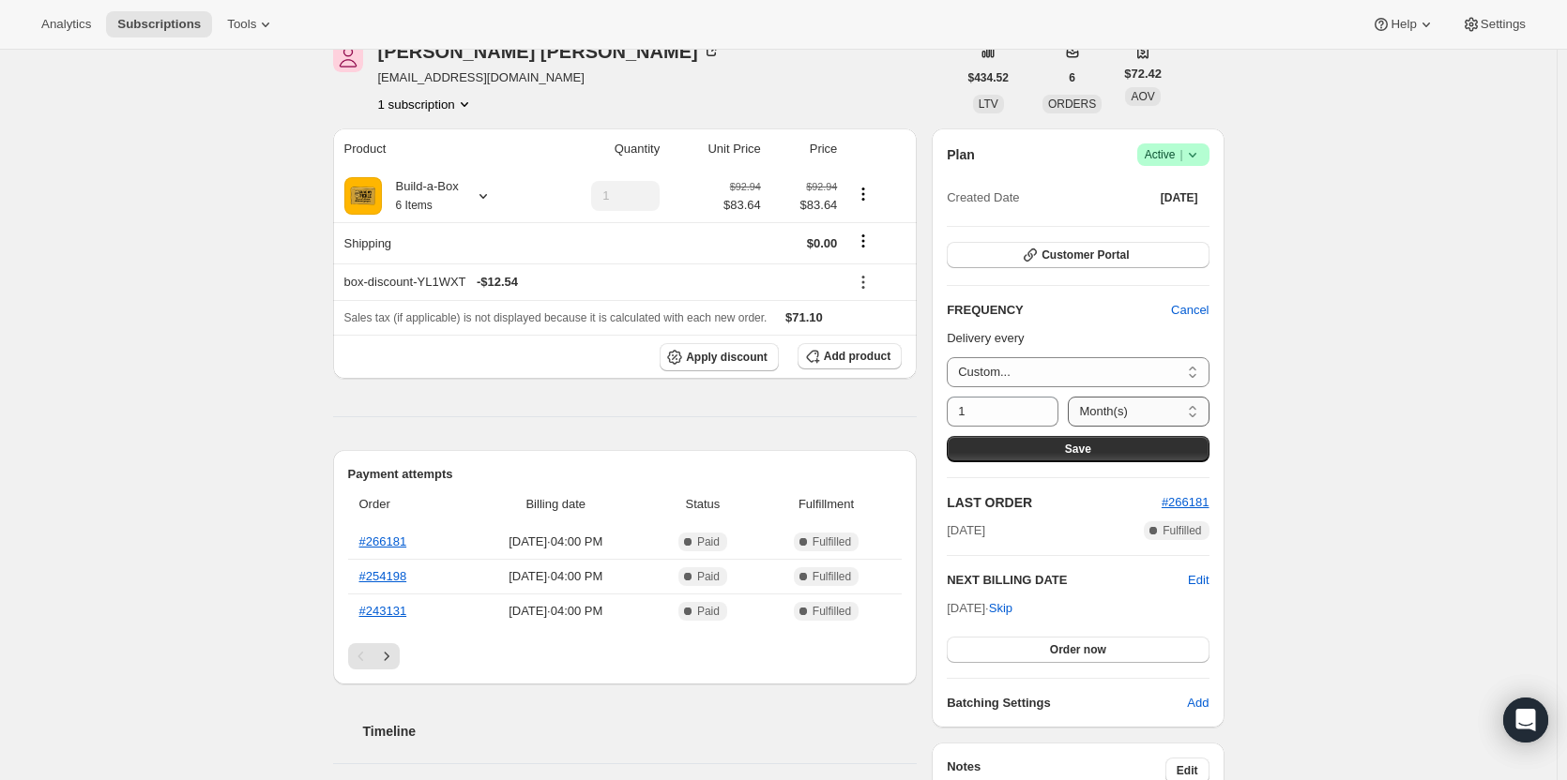
click at [1147, 409] on select "Day(s) Week(s) Month(s) Year(s)" at bounding box center [1137, 412] width 141 height 30
select select "WEEK"
click at [1067, 397] on select "Day(s) Week(s) Month(s) Year(s)" at bounding box center [1137, 412] width 141 height 30
click at [984, 411] on input "1" at bounding box center [987, 412] width 83 height 30
type input "10"
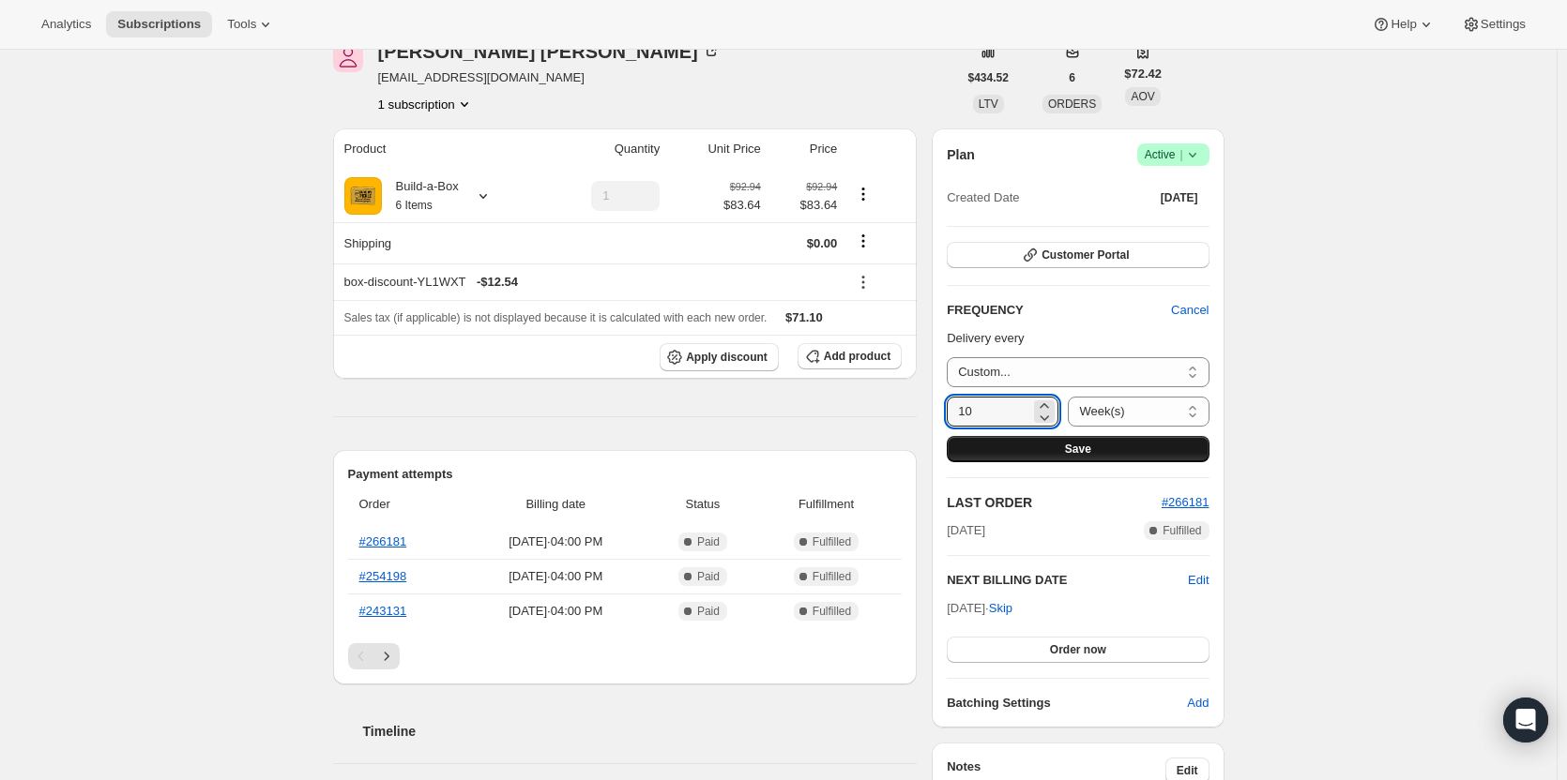
click at [1081, 446] on span "Save" at bounding box center [1078, 449] width 26 height 15
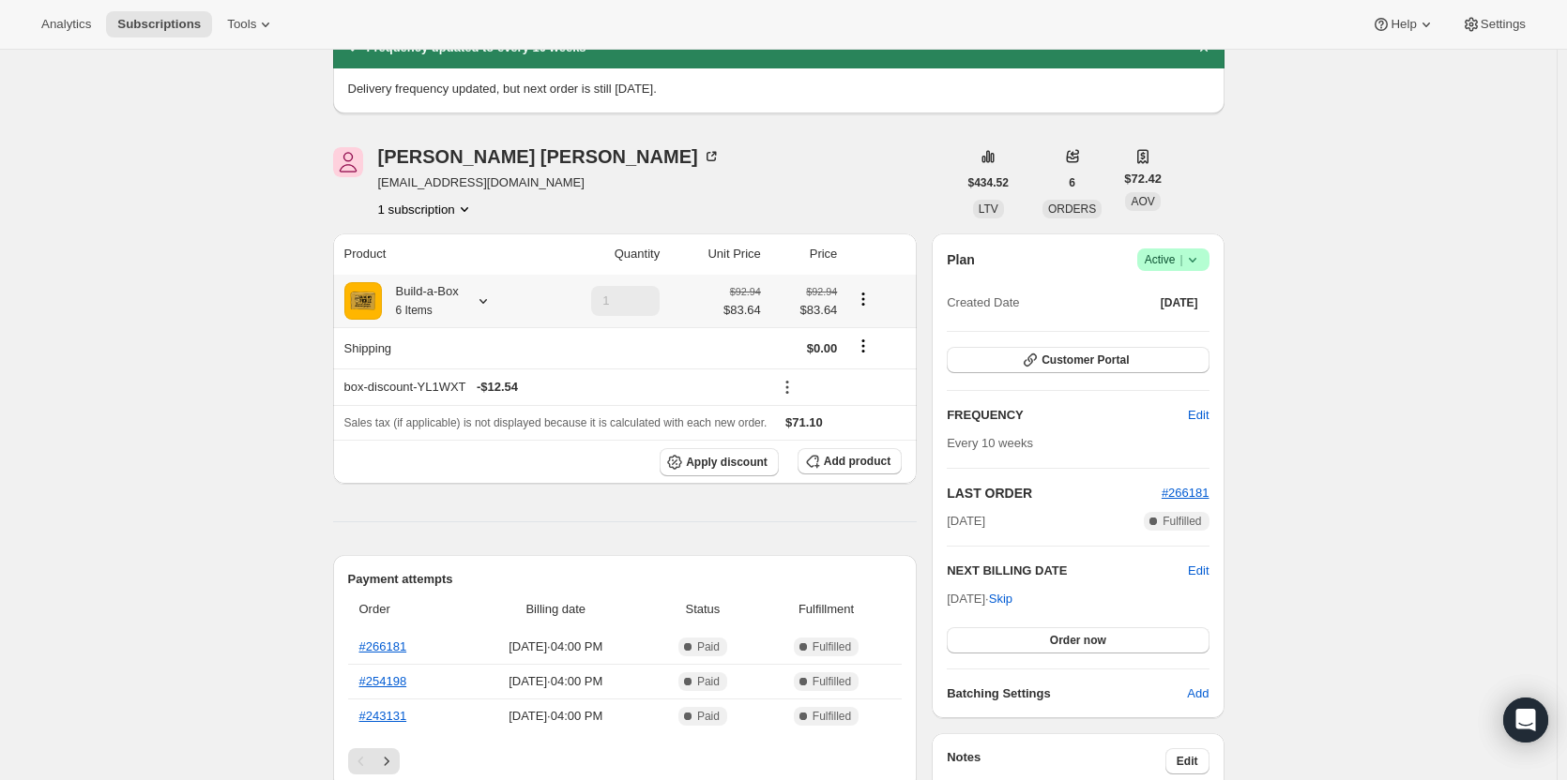
click at [452, 306] on div "Build-a-Box 6 Items" at bounding box center [420, 301] width 77 height 38
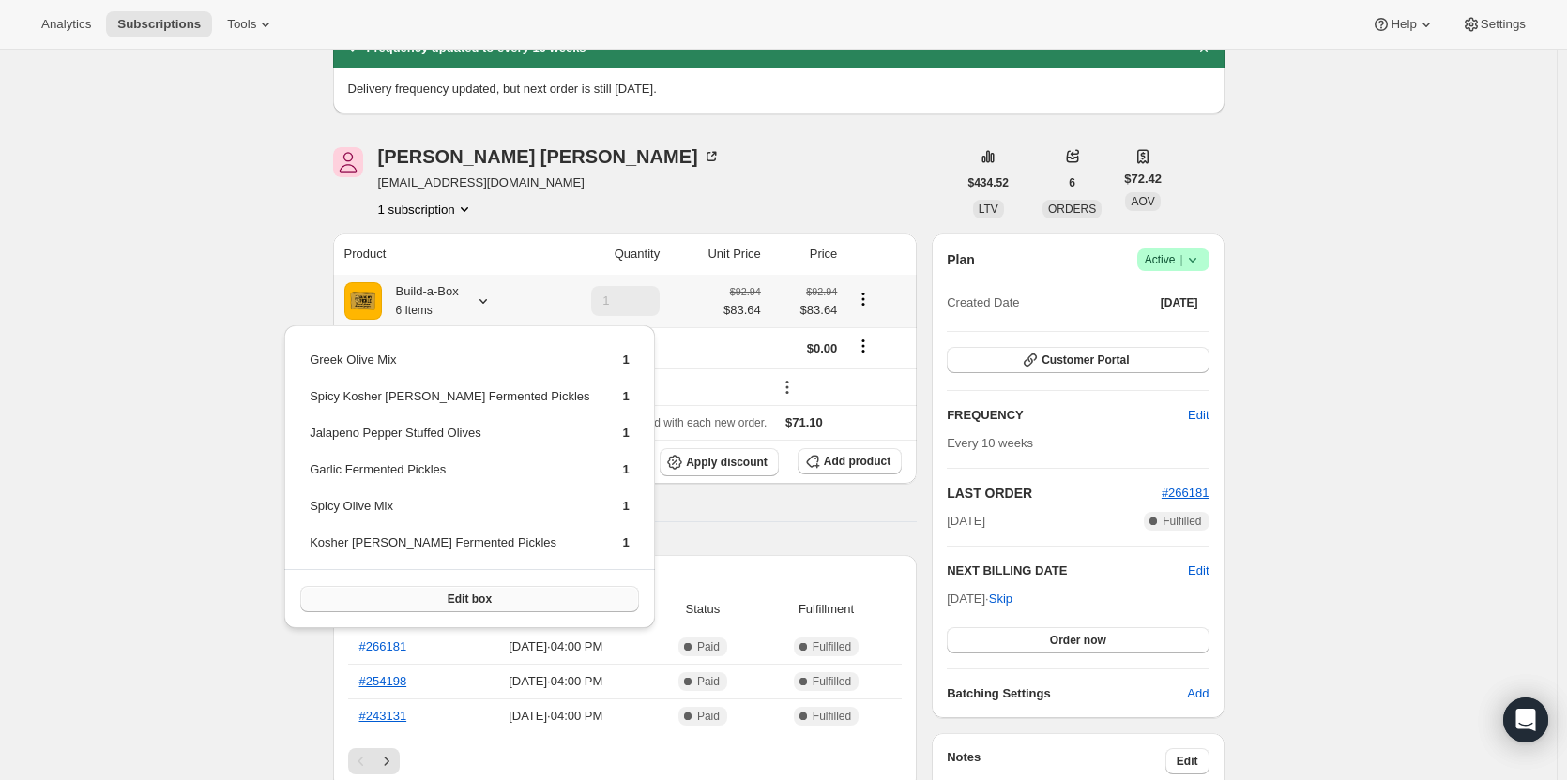
click at [447, 592] on span "Edit box" at bounding box center [469, 599] width 44 height 15
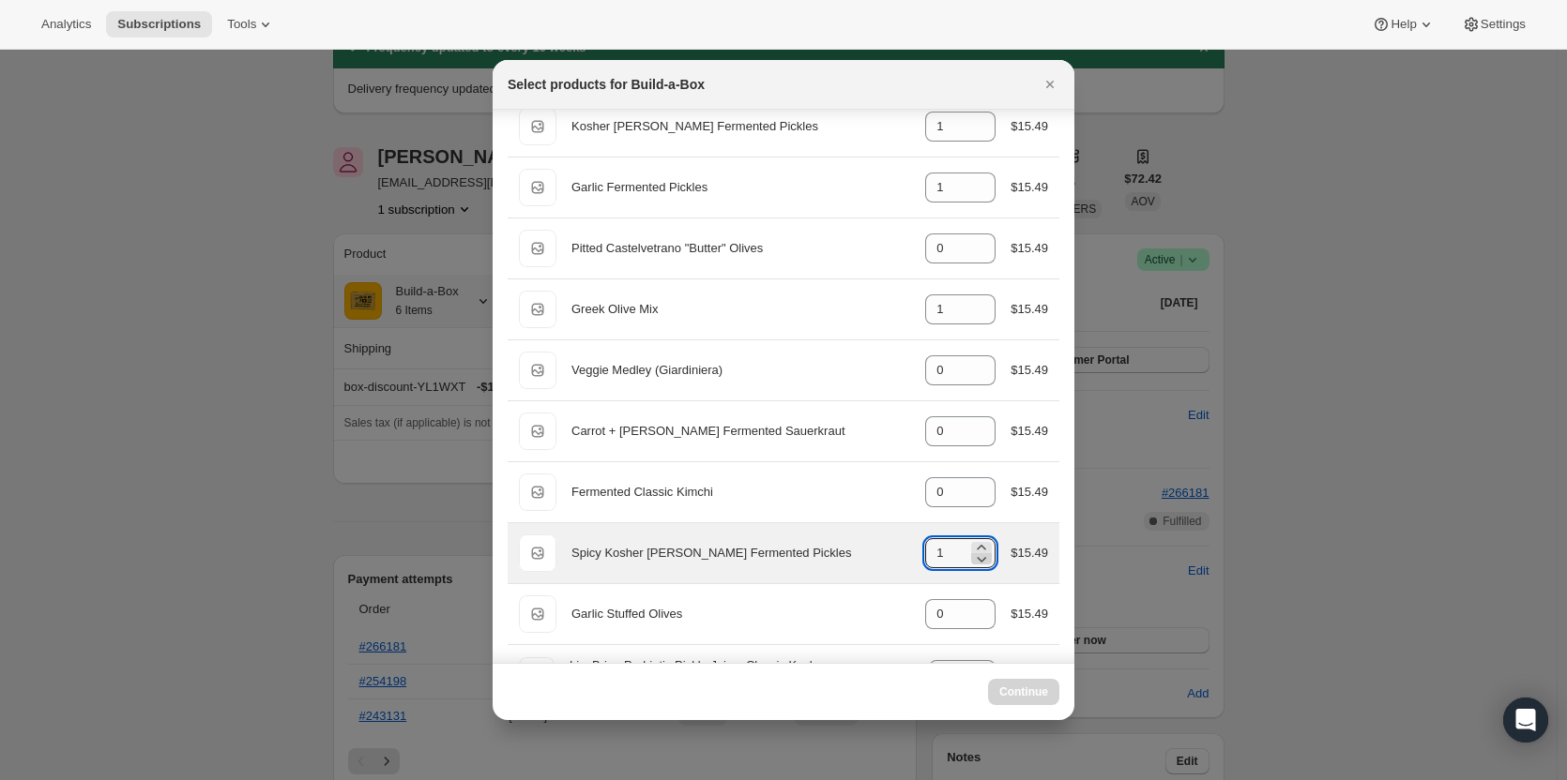
click at [976, 555] on icon ":rhc:" at bounding box center [981, 559] width 19 height 19
type input "1"
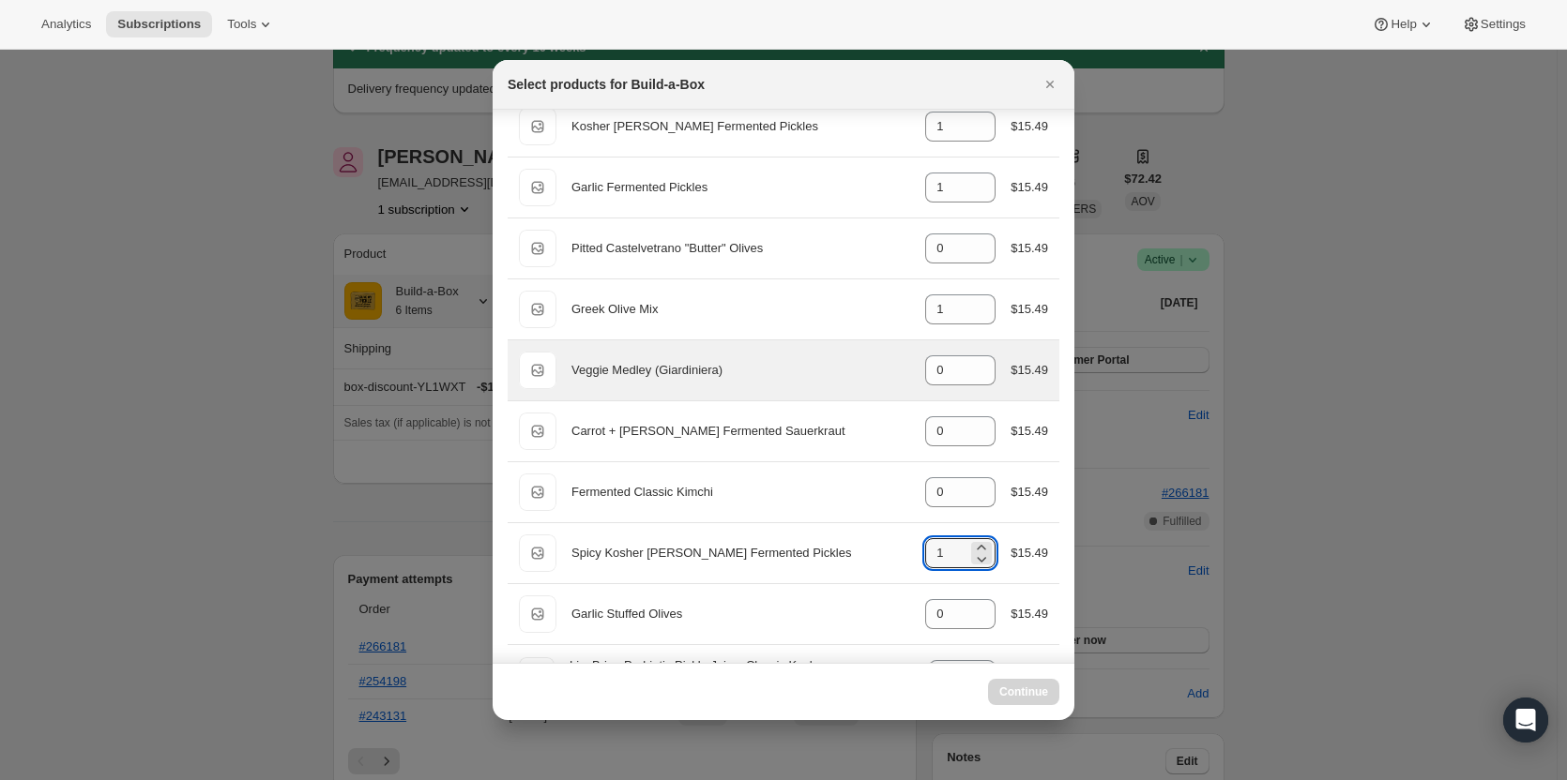
select select "gid://shopify/ProductVariant/49973439234323"
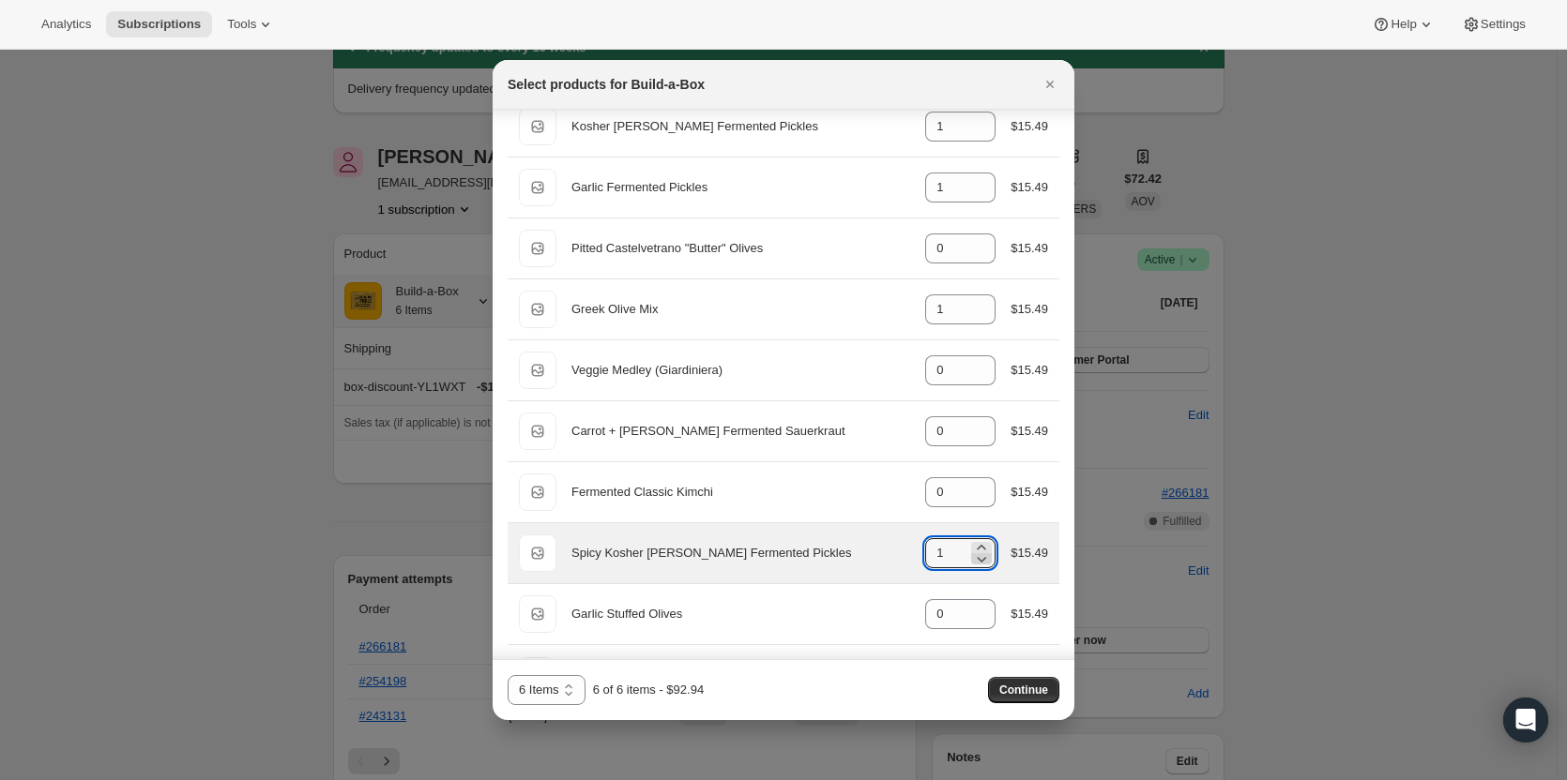
click at [974, 559] on icon ":rhc:" at bounding box center [981, 559] width 19 height 19
type input "0"
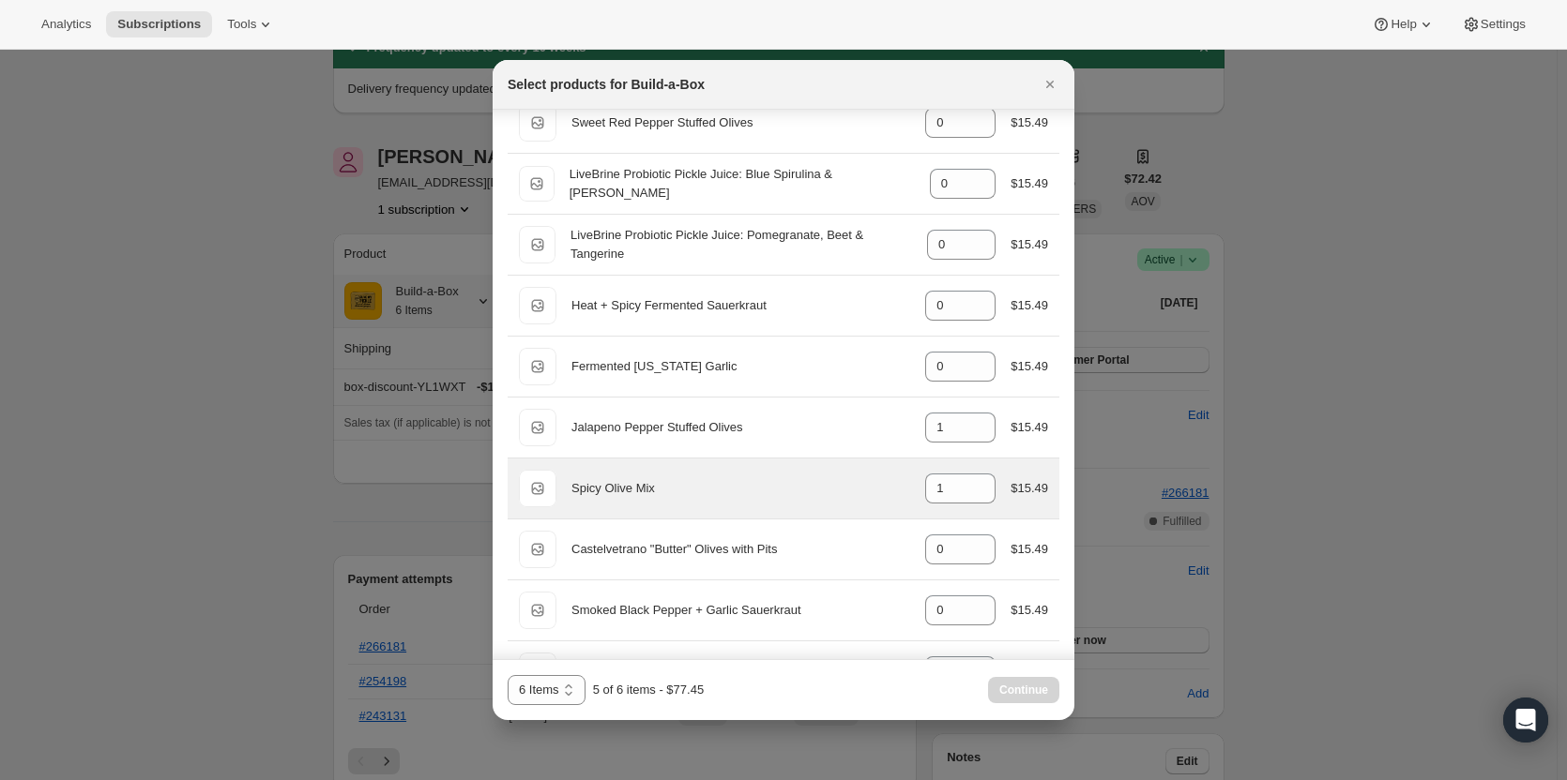
scroll to position [1501, 0]
click at [972, 496] on icon ":rhc:" at bounding box center [981, 493] width 19 height 19
type input "0"
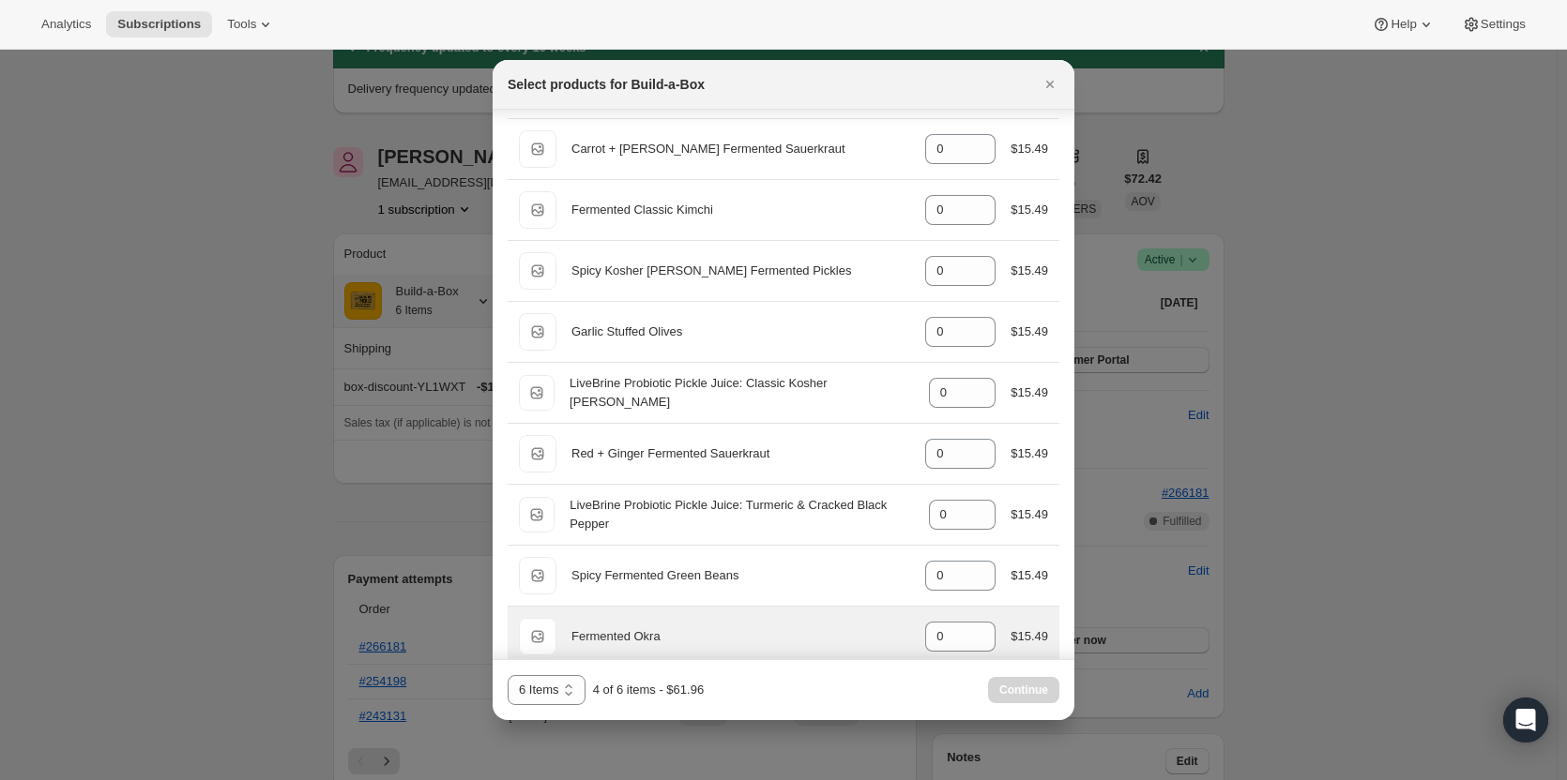
scroll to position [375, 0]
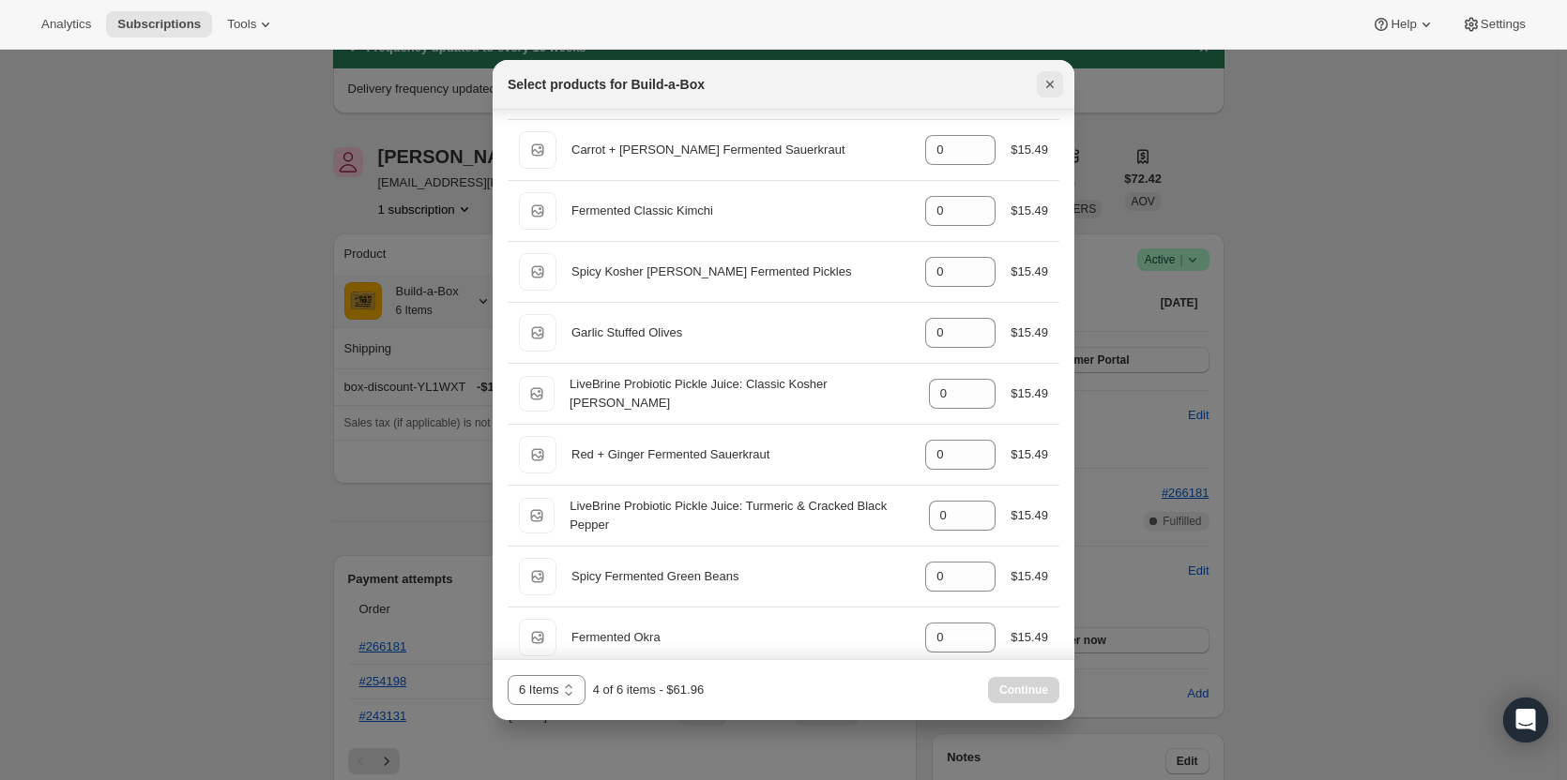
click at [1045, 78] on icon "Close" at bounding box center [1049, 84] width 19 height 19
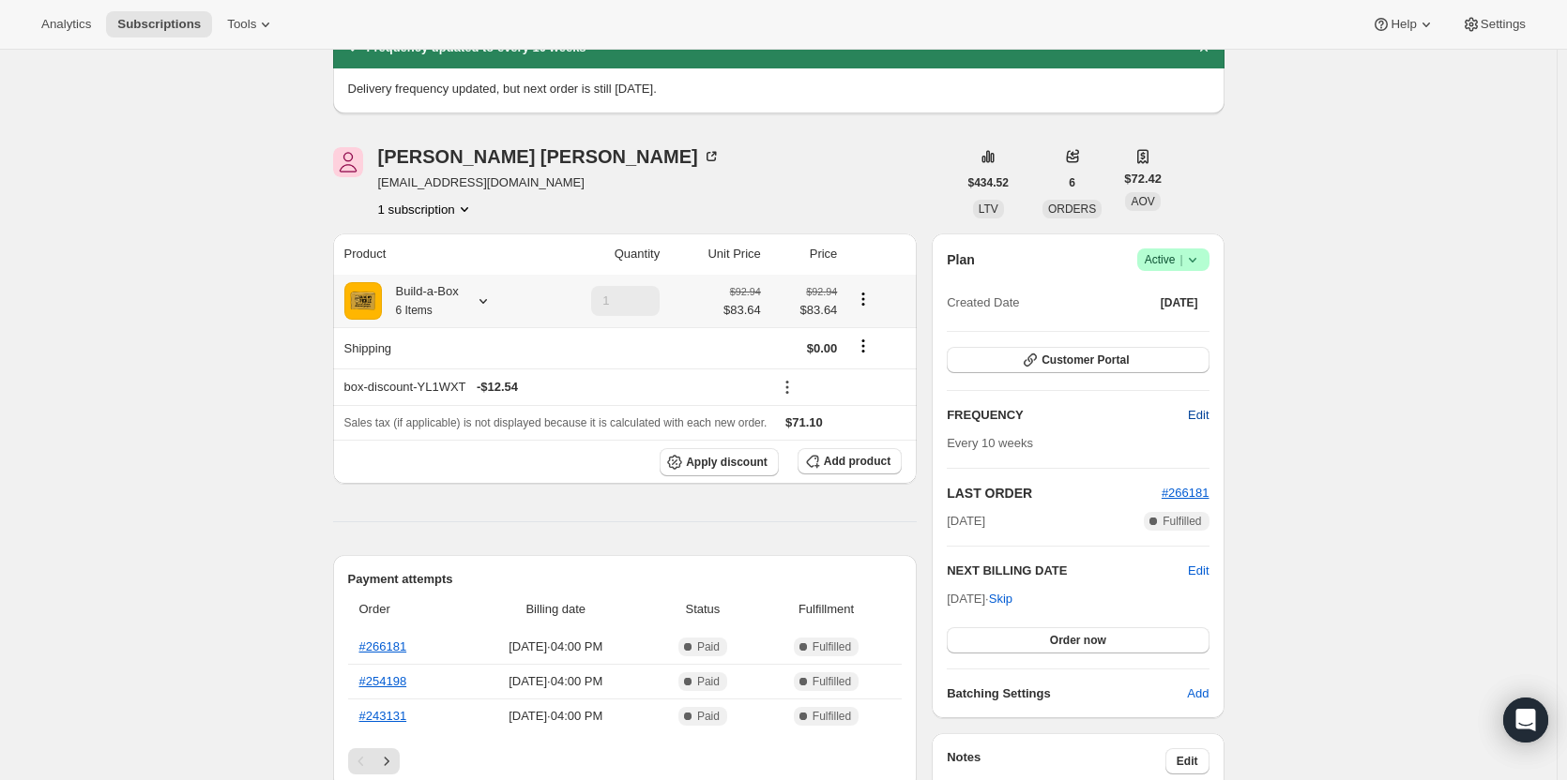
click at [1196, 409] on span "Edit" at bounding box center [1198, 415] width 21 height 19
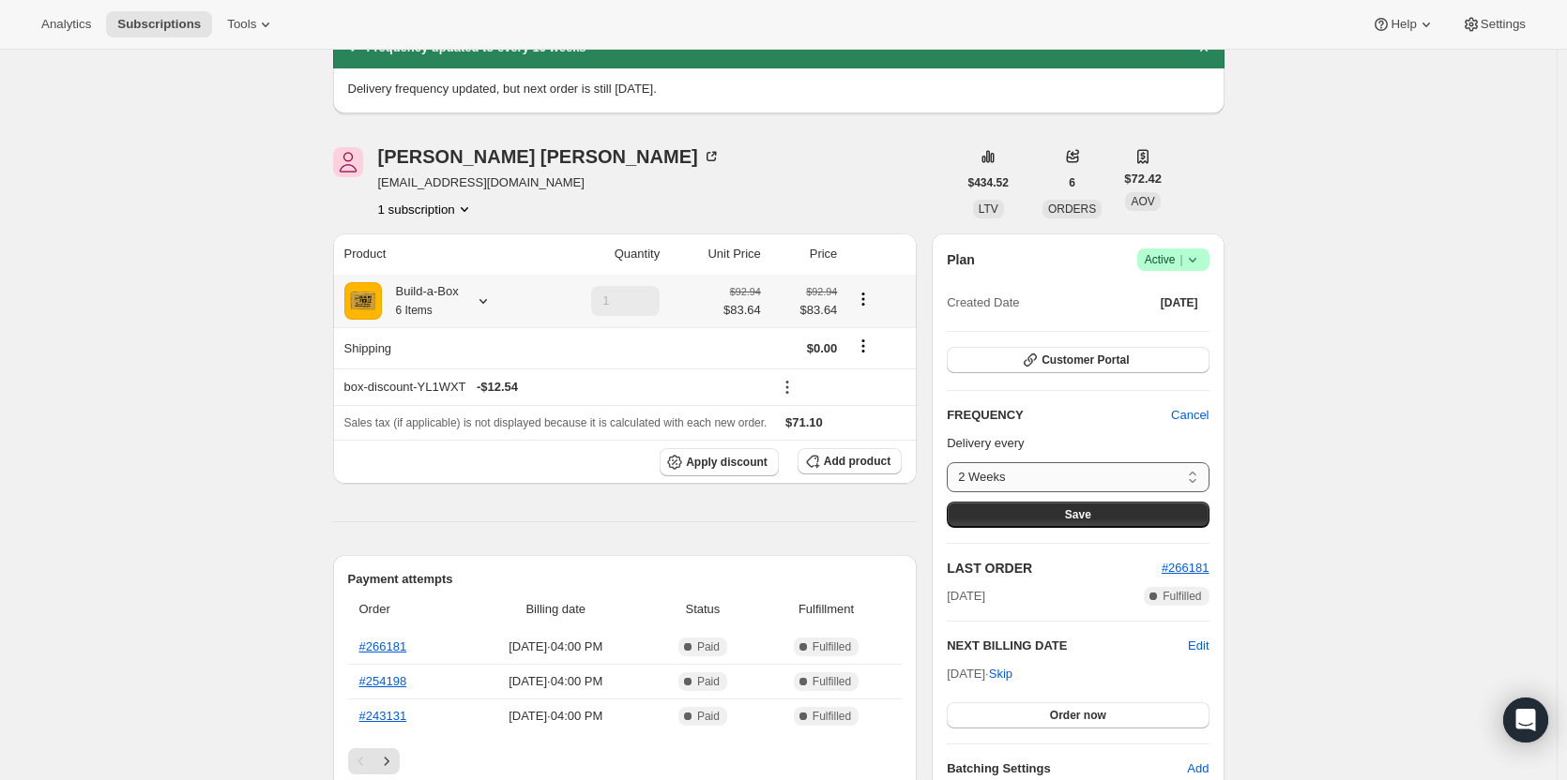
click at [1065, 474] on select "2 Weeks 4 Weeks 6 Weeks 8 Weeks Custom..." at bounding box center [1077, 477] width 262 height 30
select select "custom"
click at [951, 462] on select "2 Weeks 4 Weeks 6 Weeks 8 Weeks Custom..." at bounding box center [1077, 477] width 262 height 30
select select "MONTH"
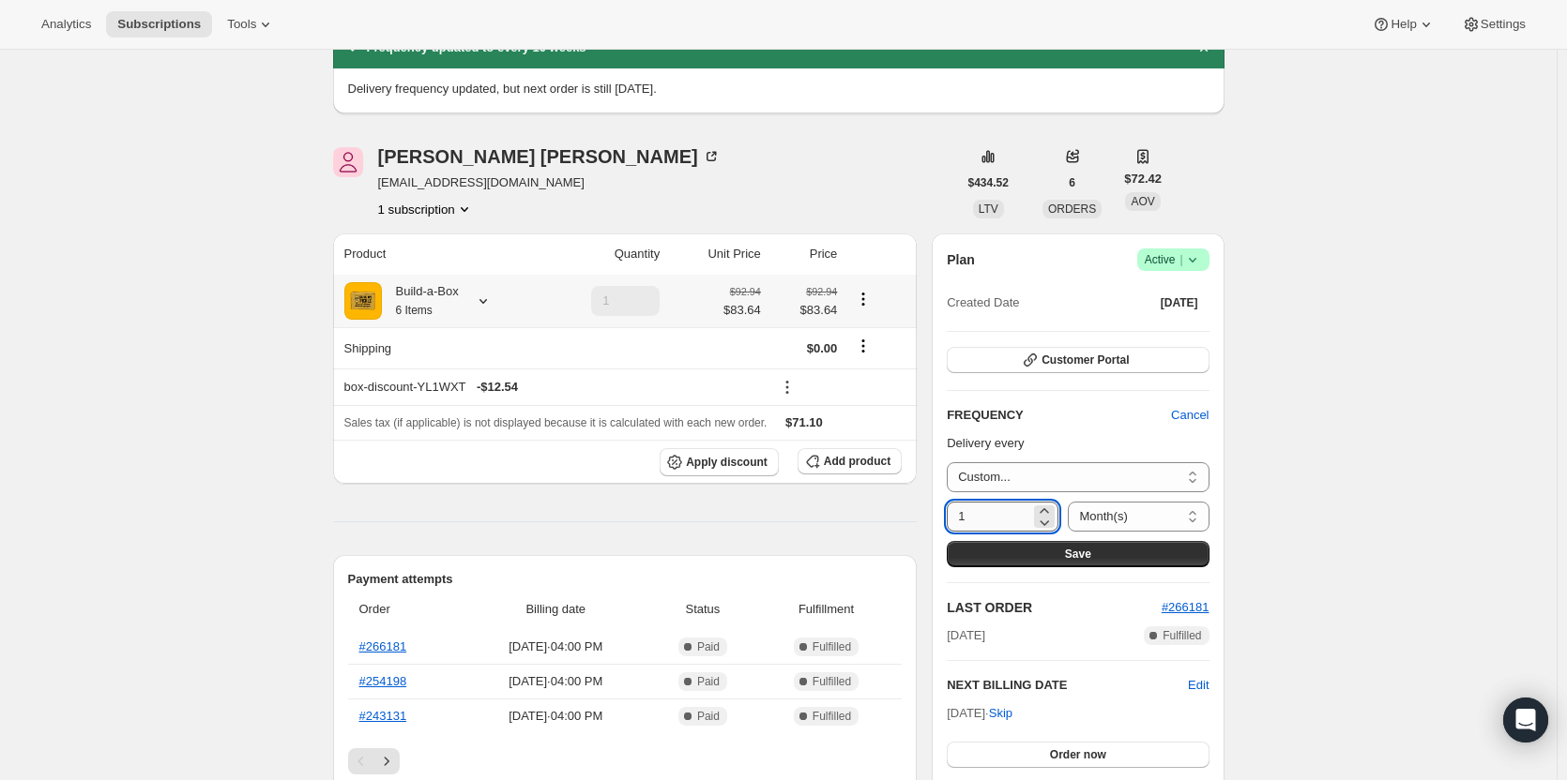
click at [990, 520] on input "1" at bounding box center [987, 517] width 83 height 30
type input "3"
click at [1114, 541] on button "Save" at bounding box center [1077, 554] width 262 height 26
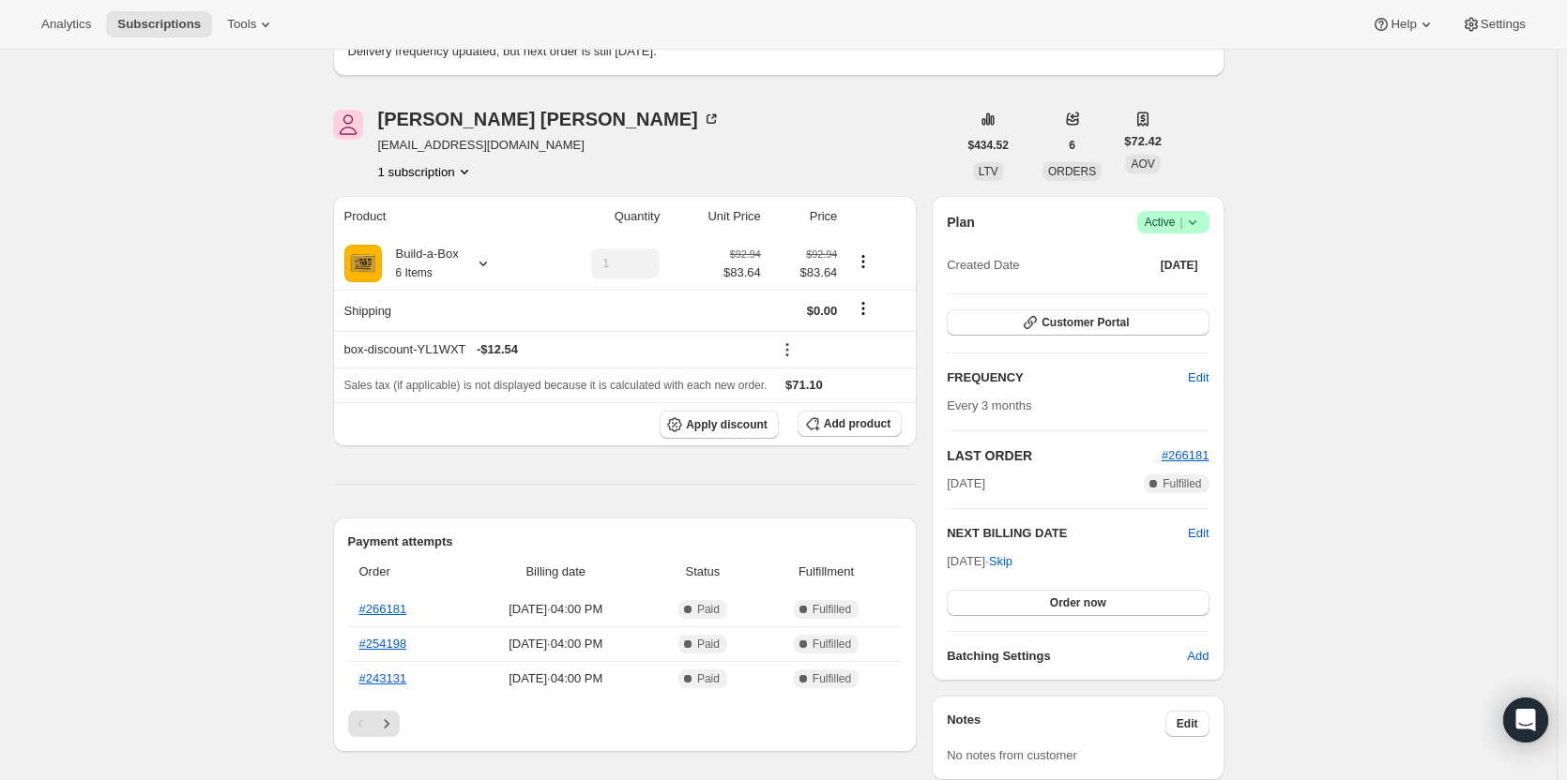
scroll to position [281, 0]
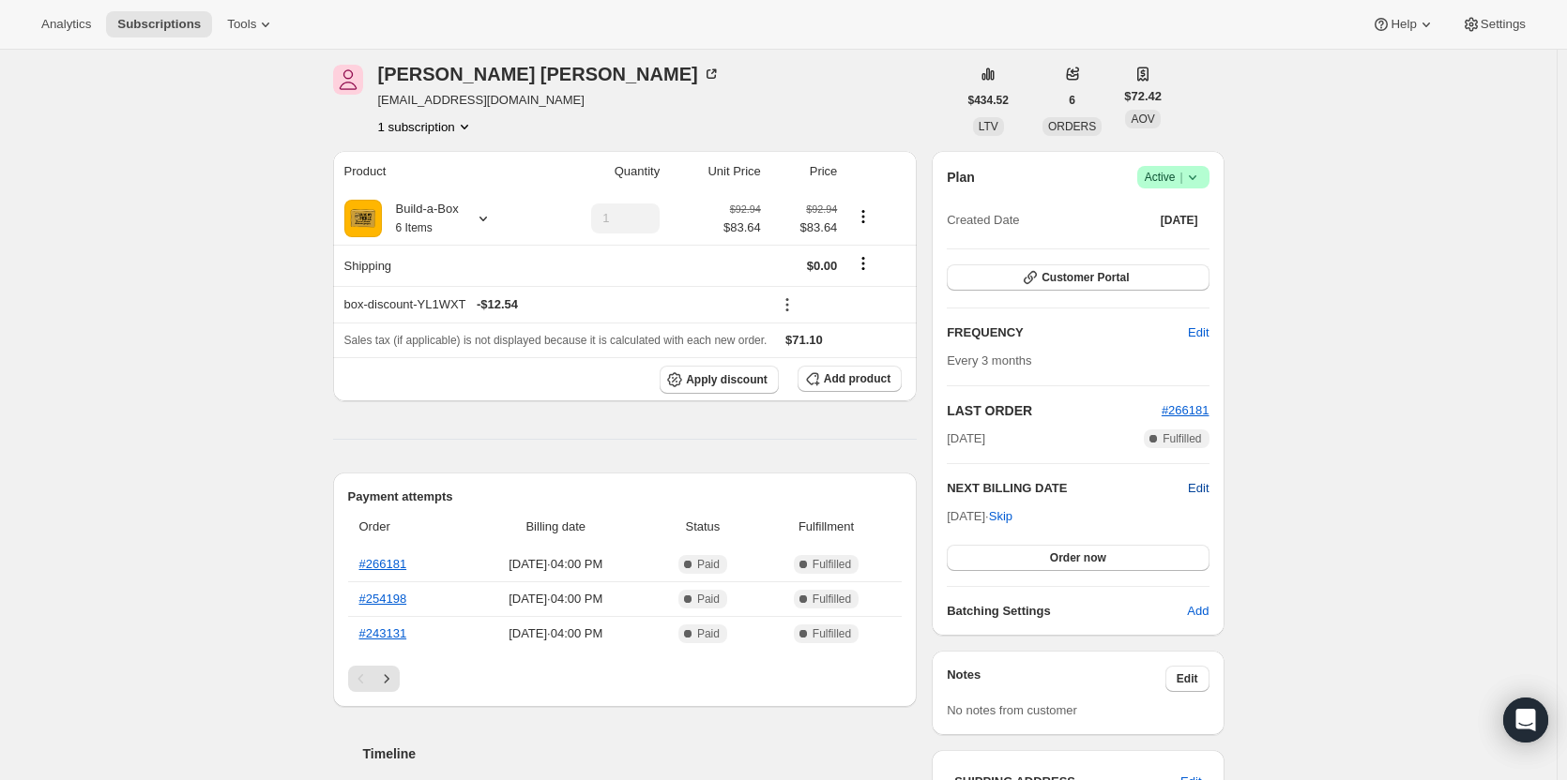
click at [1206, 494] on span "Edit" at bounding box center [1198, 488] width 21 height 19
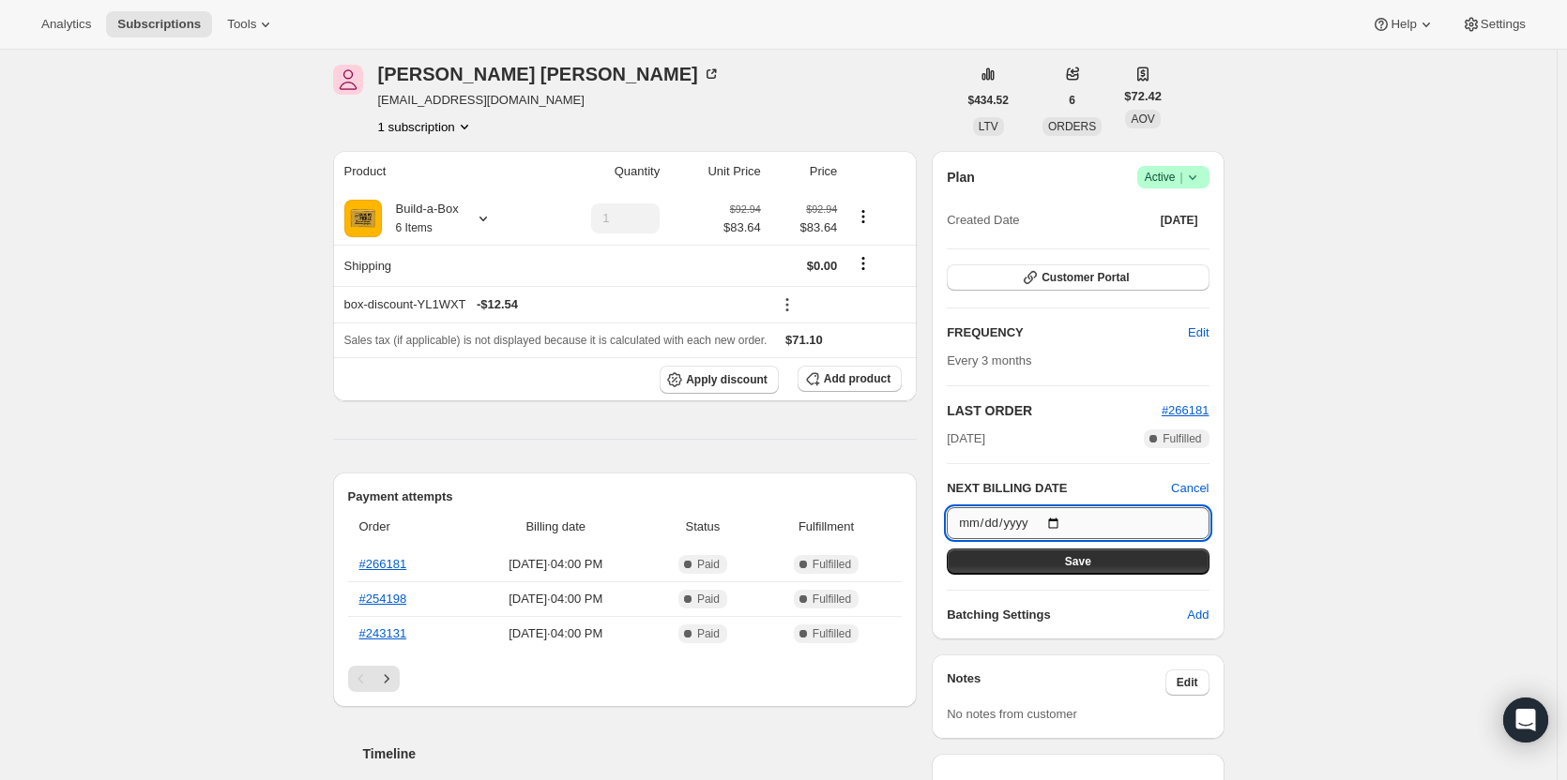
click at [1056, 521] on input "2025-10-20" at bounding box center [1077, 523] width 262 height 32
type input "2025-12-20"
click at [1130, 560] on button "Save" at bounding box center [1077, 562] width 262 height 26
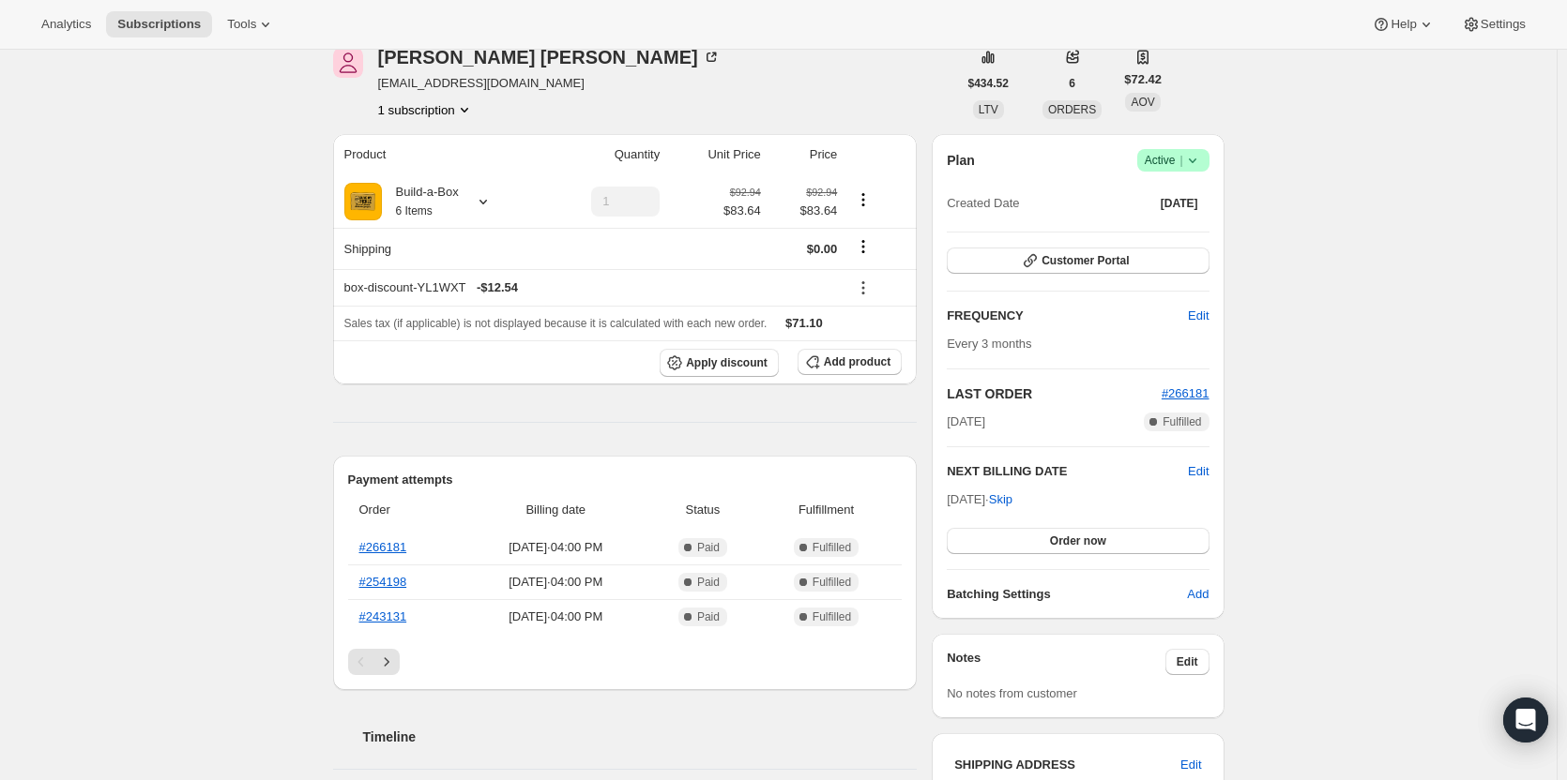
scroll to position [469, 0]
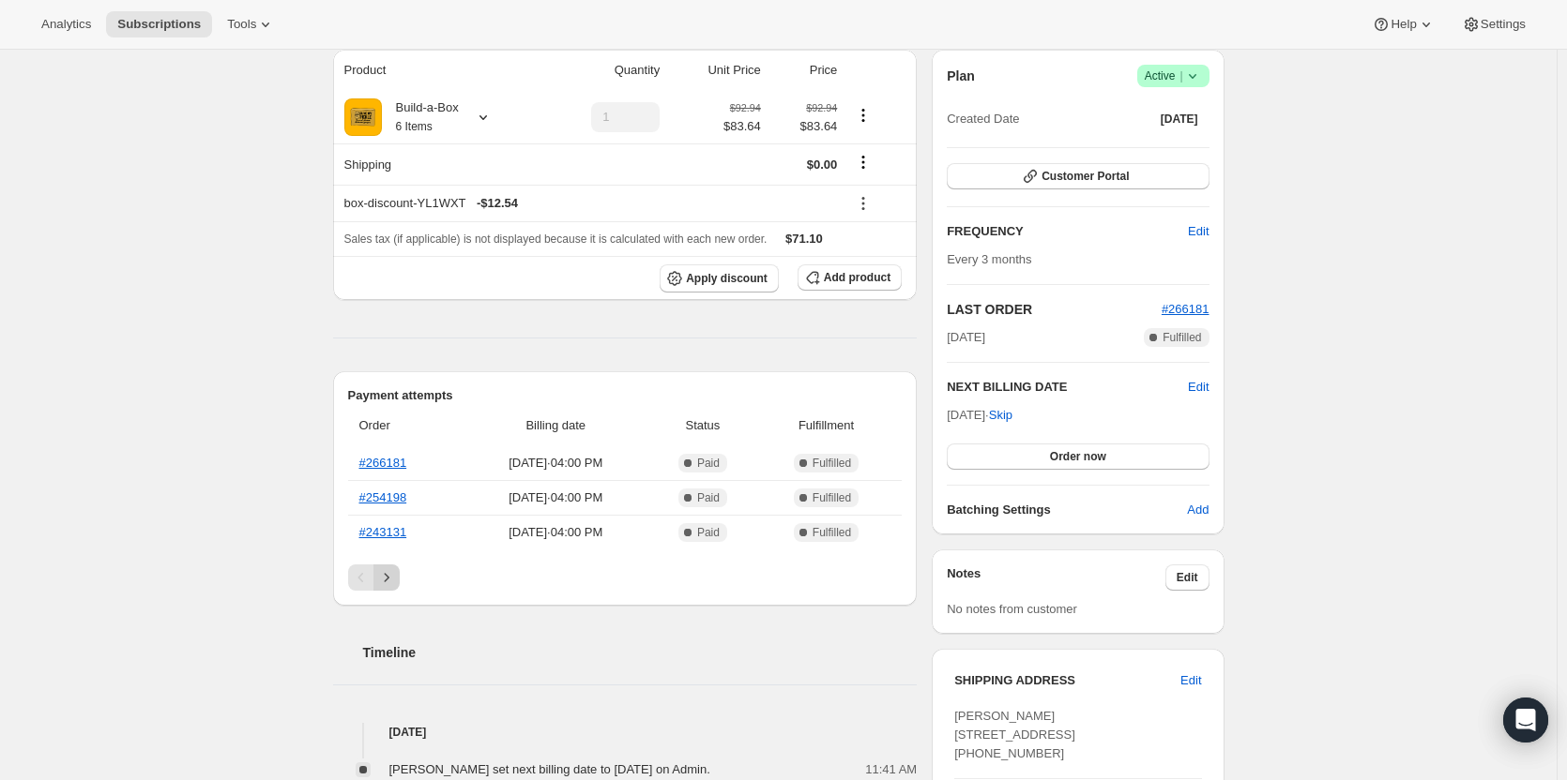
click at [396, 584] on icon "Next" at bounding box center [386, 577] width 19 height 19
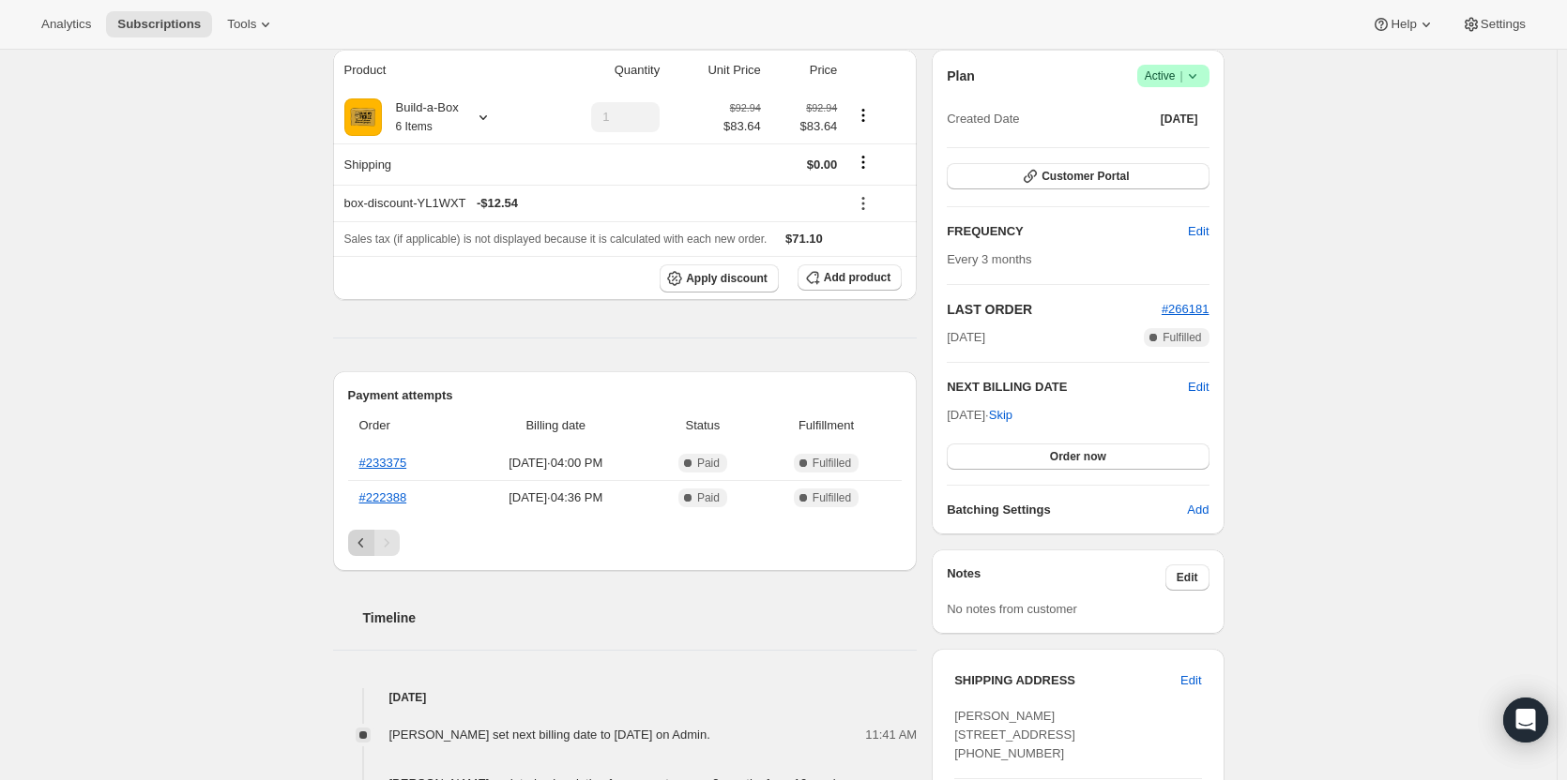
click at [359, 551] on icon "Previous" at bounding box center [361, 543] width 19 height 19
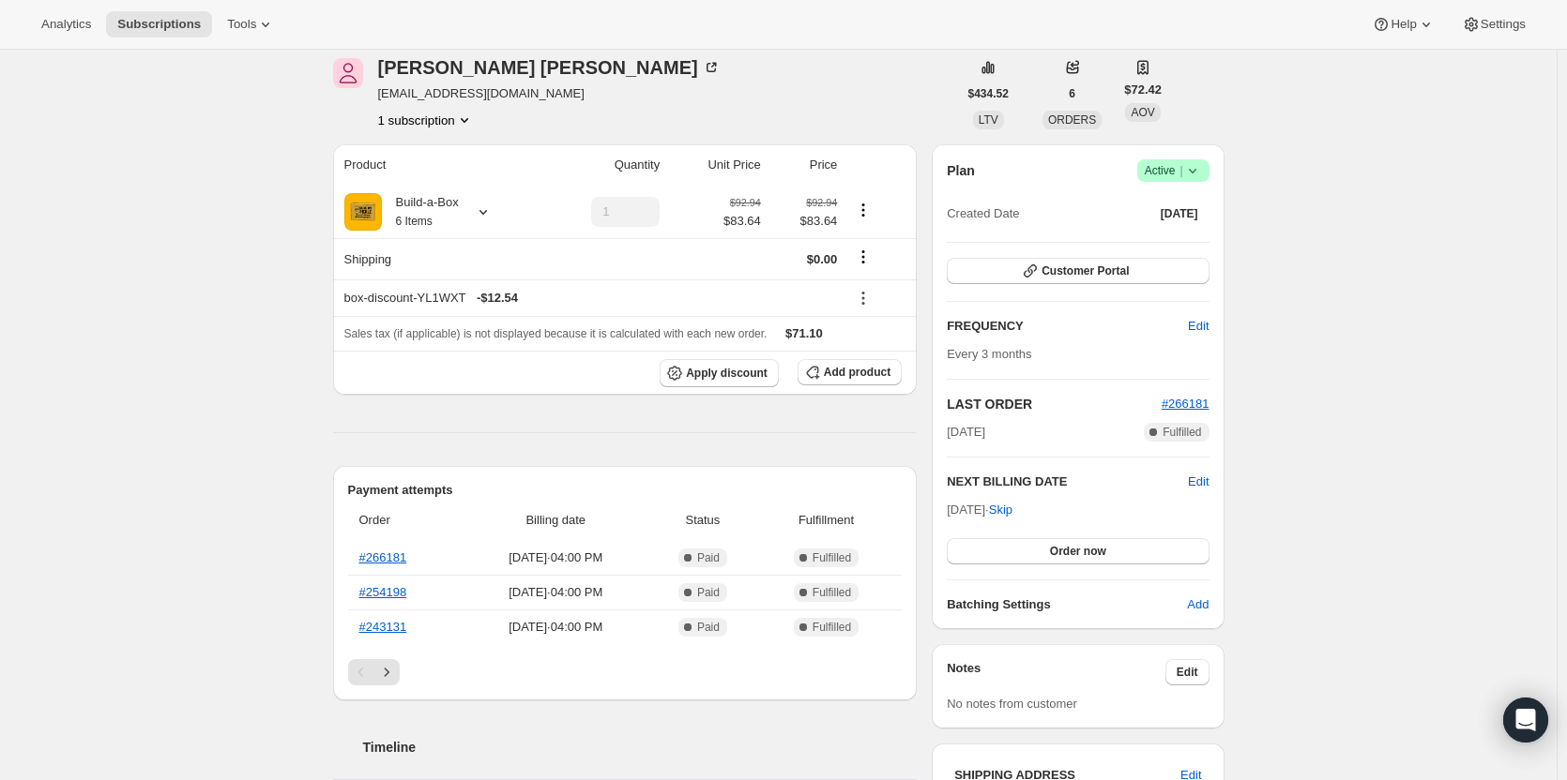
scroll to position [375, 0]
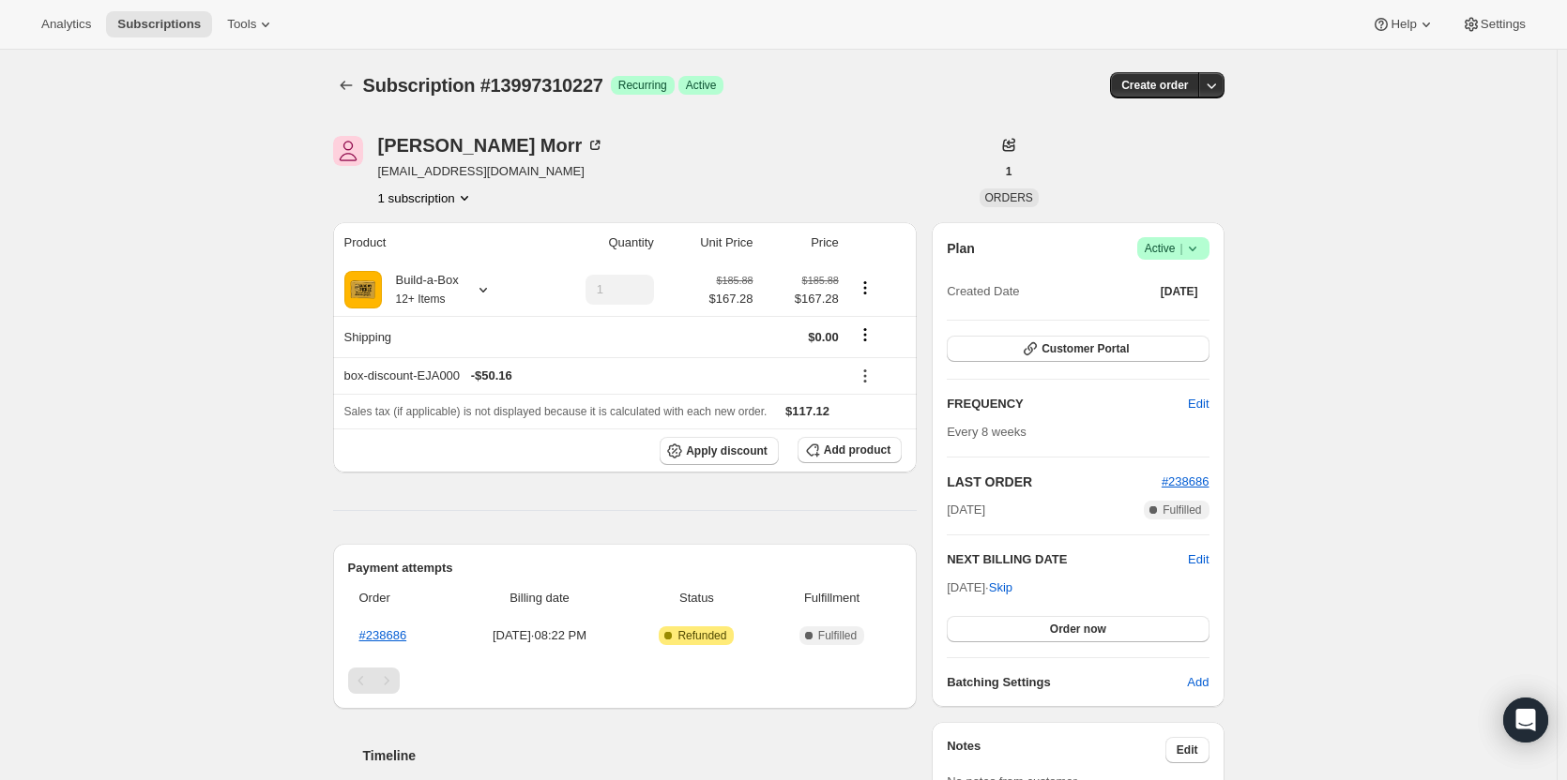
click at [1173, 259] on span "Success Active |" at bounding box center [1173, 248] width 72 height 23
click at [1159, 313] on span "Cancel subscription" at bounding box center [1179, 317] width 106 height 14
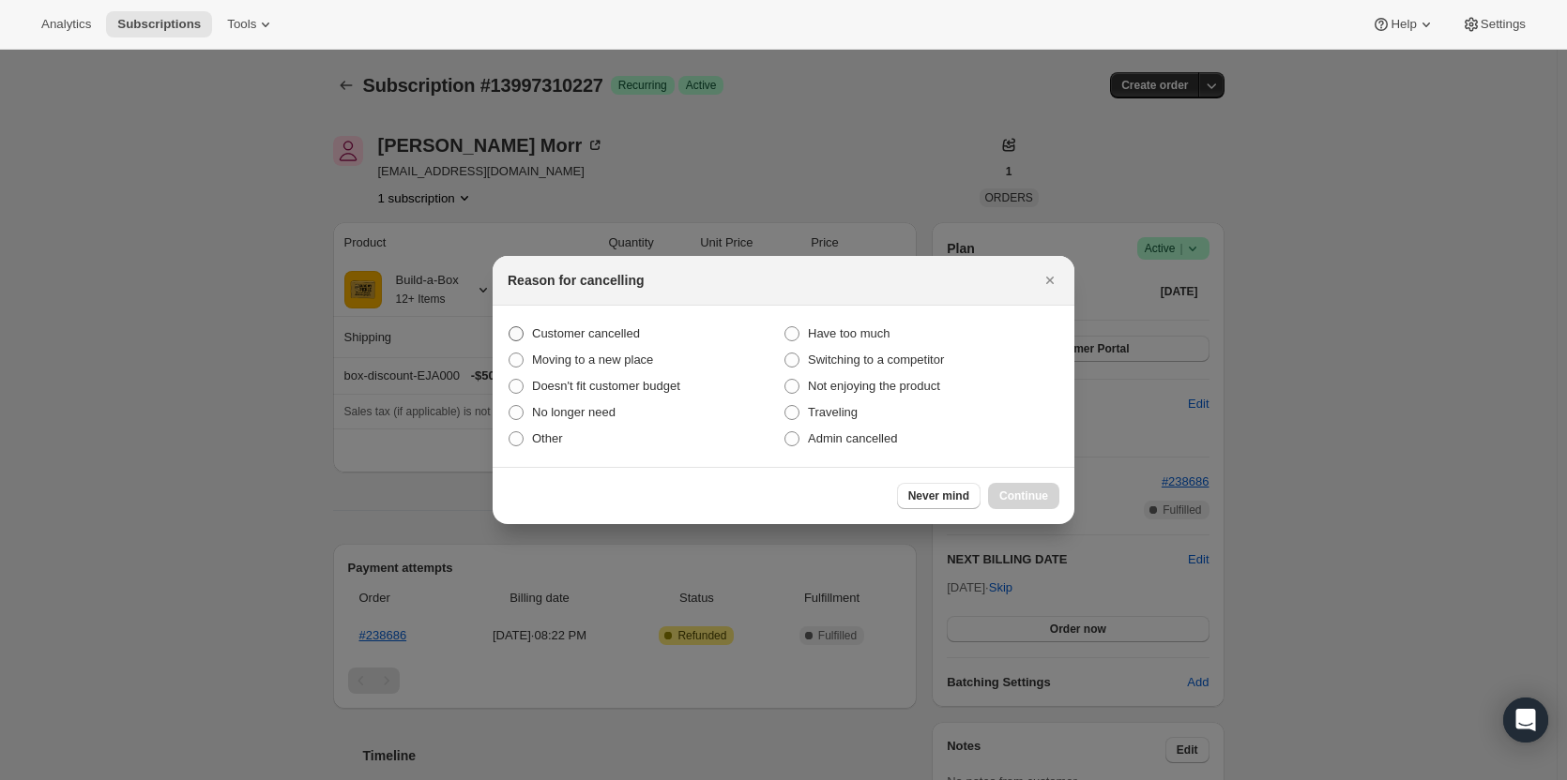
click at [540, 329] on span "Customer cancelled" at bounding box center [586, 333] width 108 height 14
click at [509, 327] on input "Customer cancelled" at bounding box center [508, 326] width 1 height 1
radio input "true"
click at [1048, 507] on button "Continue" at bounding box center [1023, 496] width 71 height 26
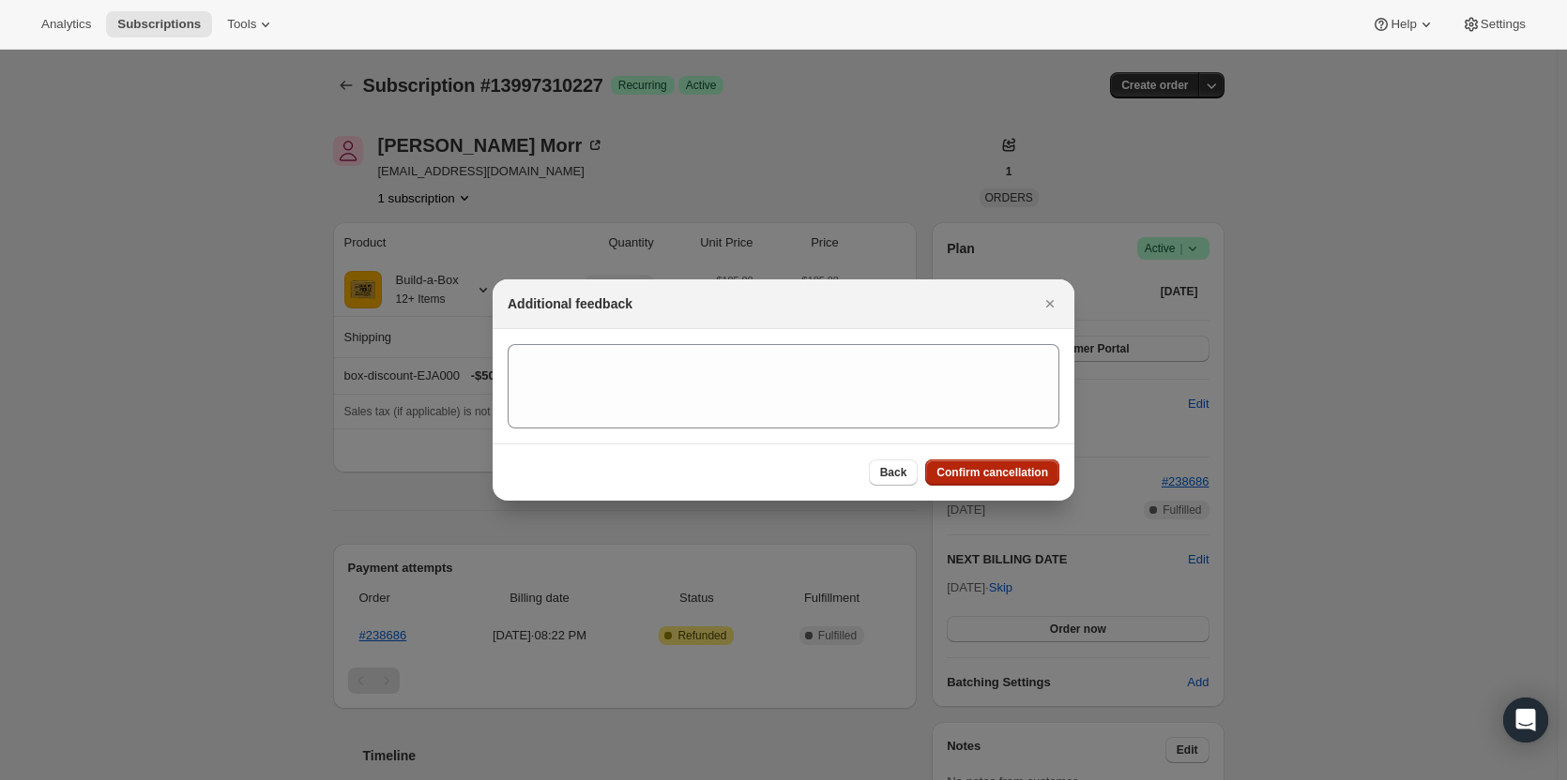
click at [992, 471] on span "Confirm cancellation" at bounding box center [992, 472] width 112 height 15
